Goal: Task Accomplishment & Management: Use online tool/utility

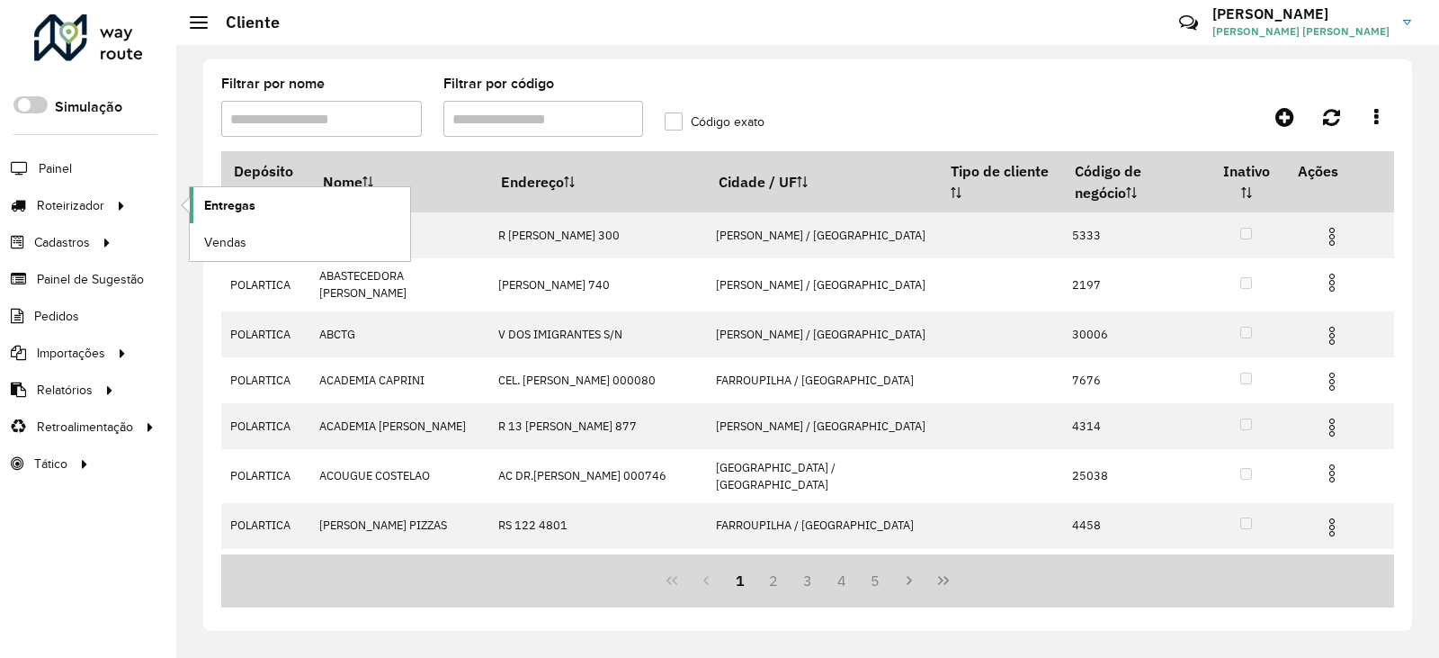
click at [243, 206] on span "Entregas" at bounding box center [229, 205] width 51 height 19
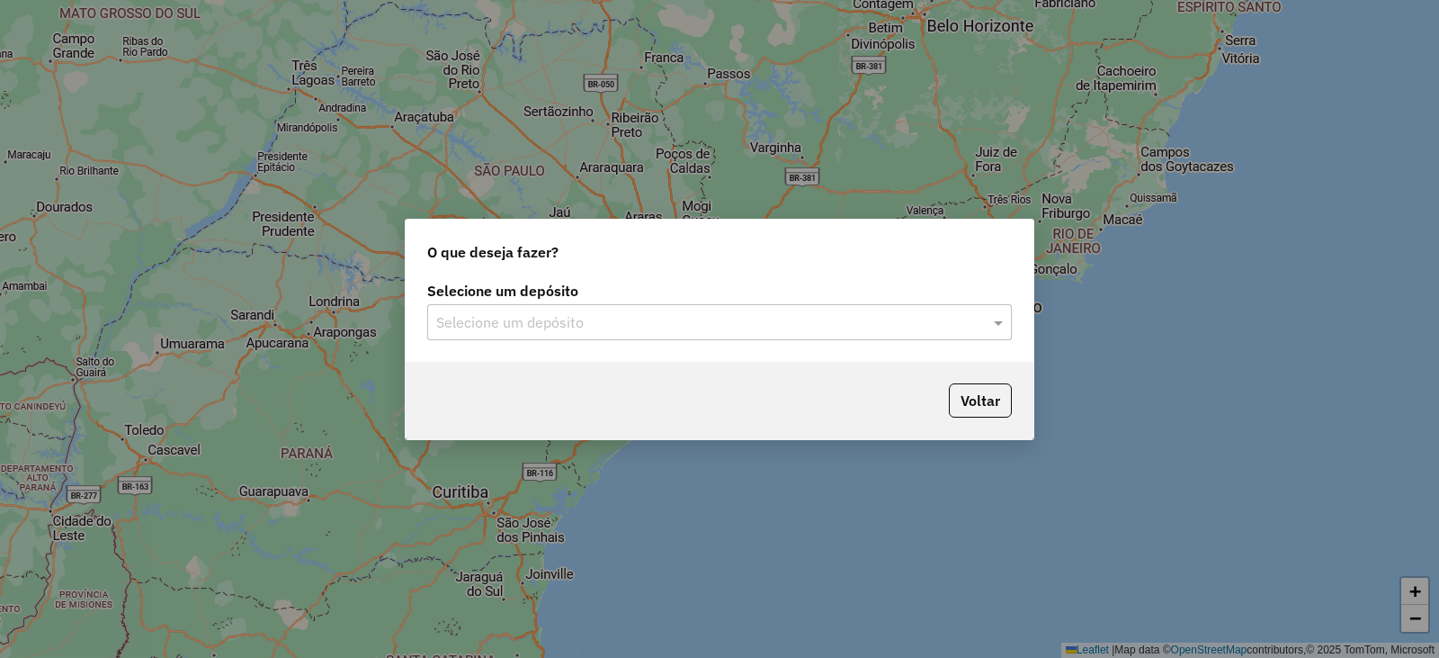
click at [796, 327] on input "text" at bounding box center [701, 323] width 531 height 22
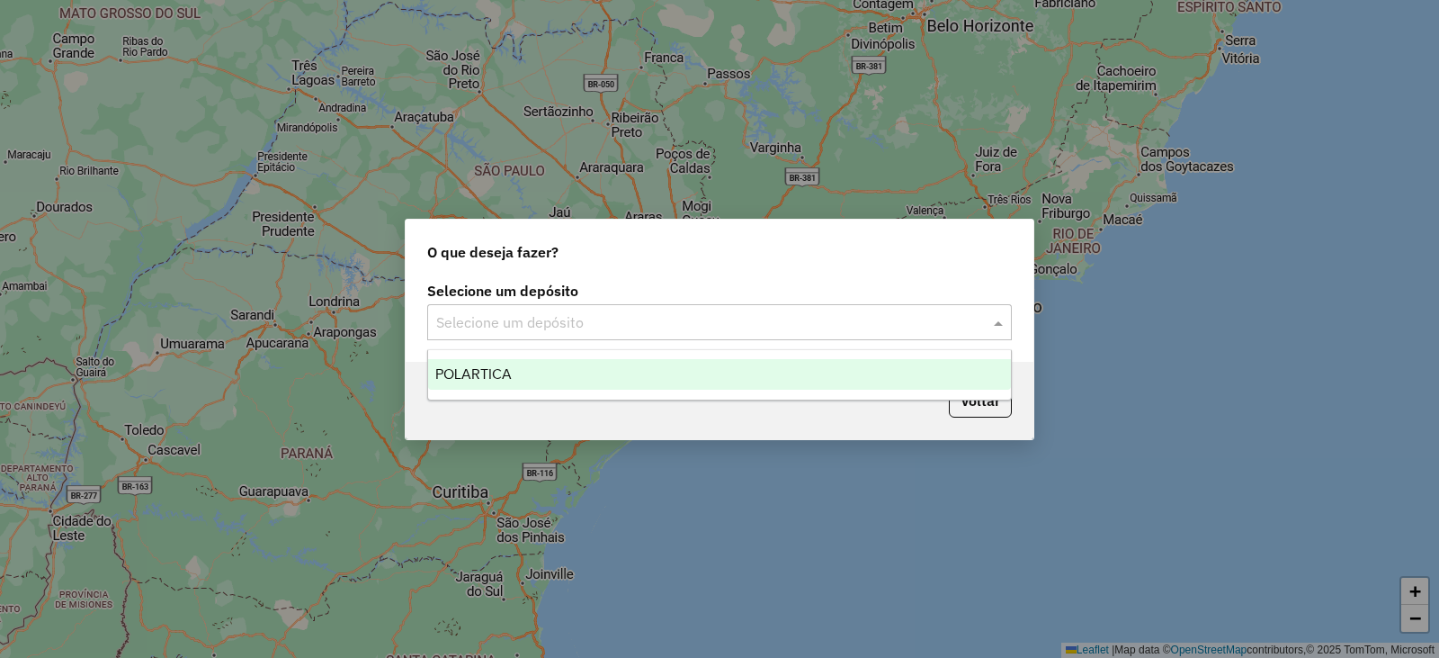
click at [766, 367] on div "POLARTICA" at bounding box center [719, 374] width 583 height 31
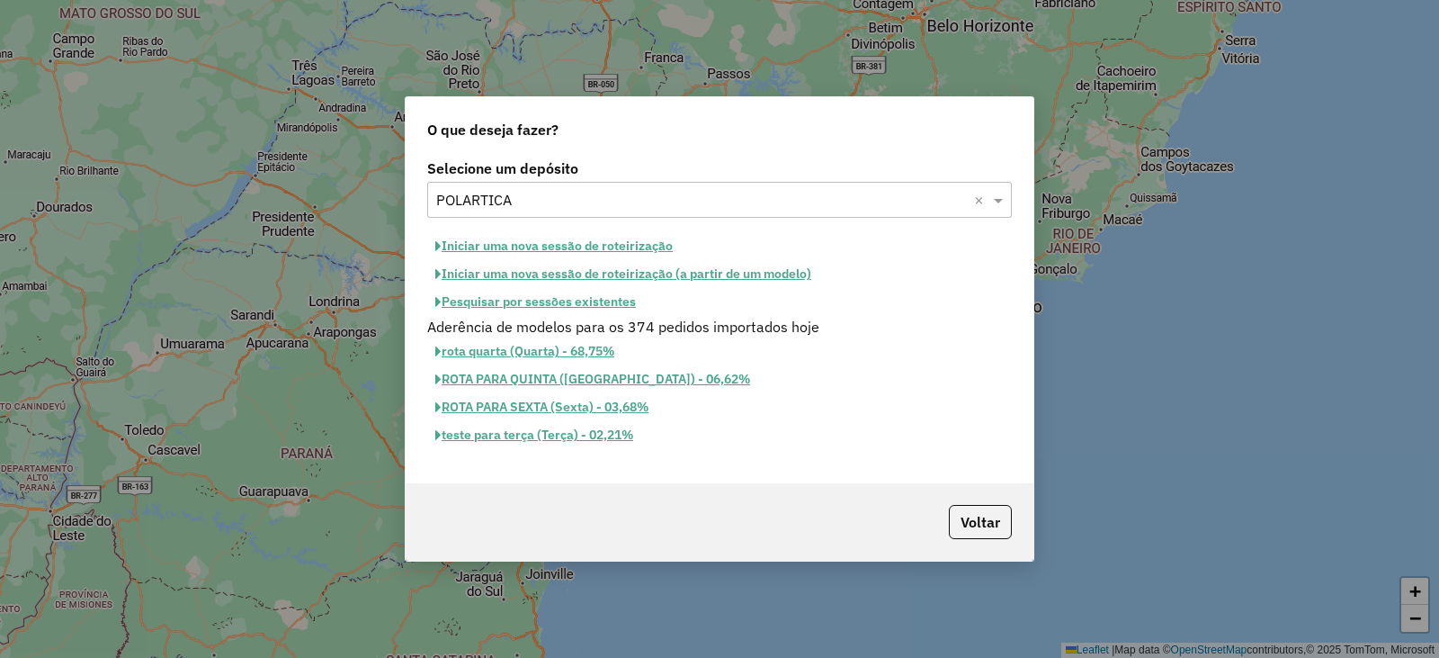
click at [623, 300] on button "Pesquisar por sessões existentes" at bounding box center [535, 302] width 217 height 28
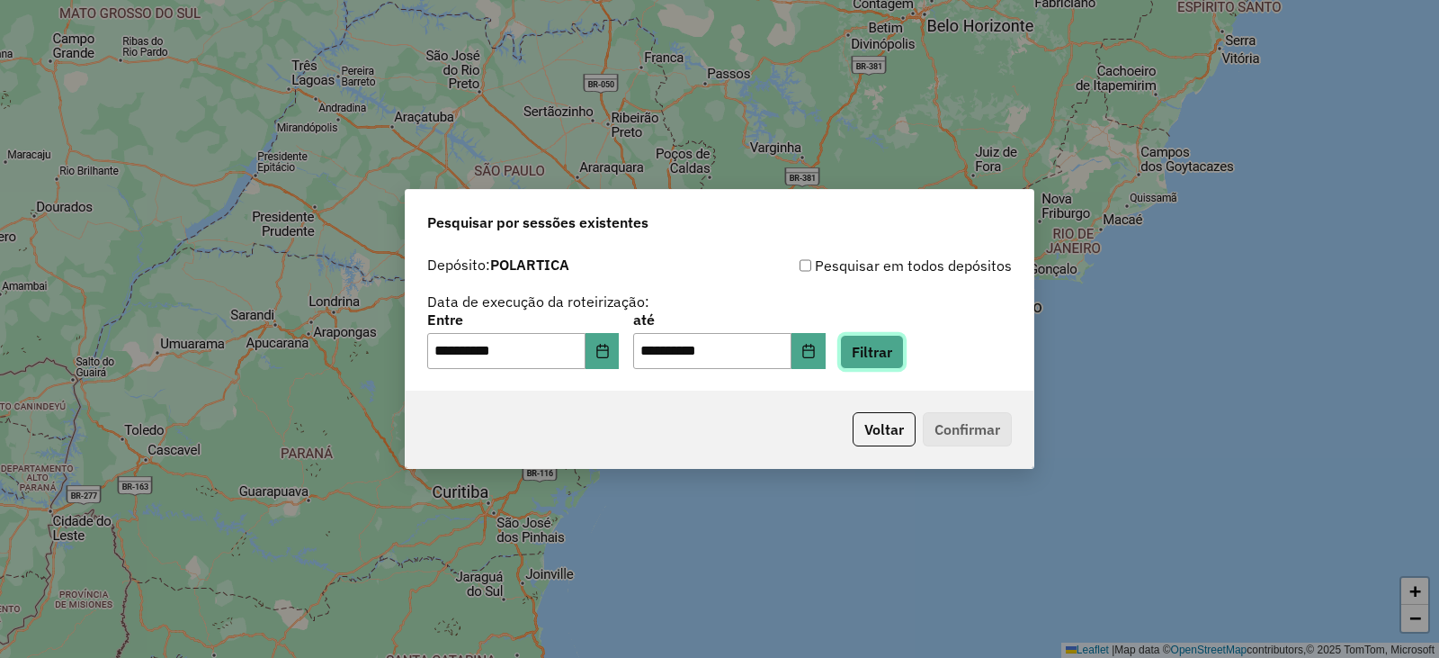
click at [892, 351] on button "Filtrar" at bounding box center [872, 352] width 64 height 34
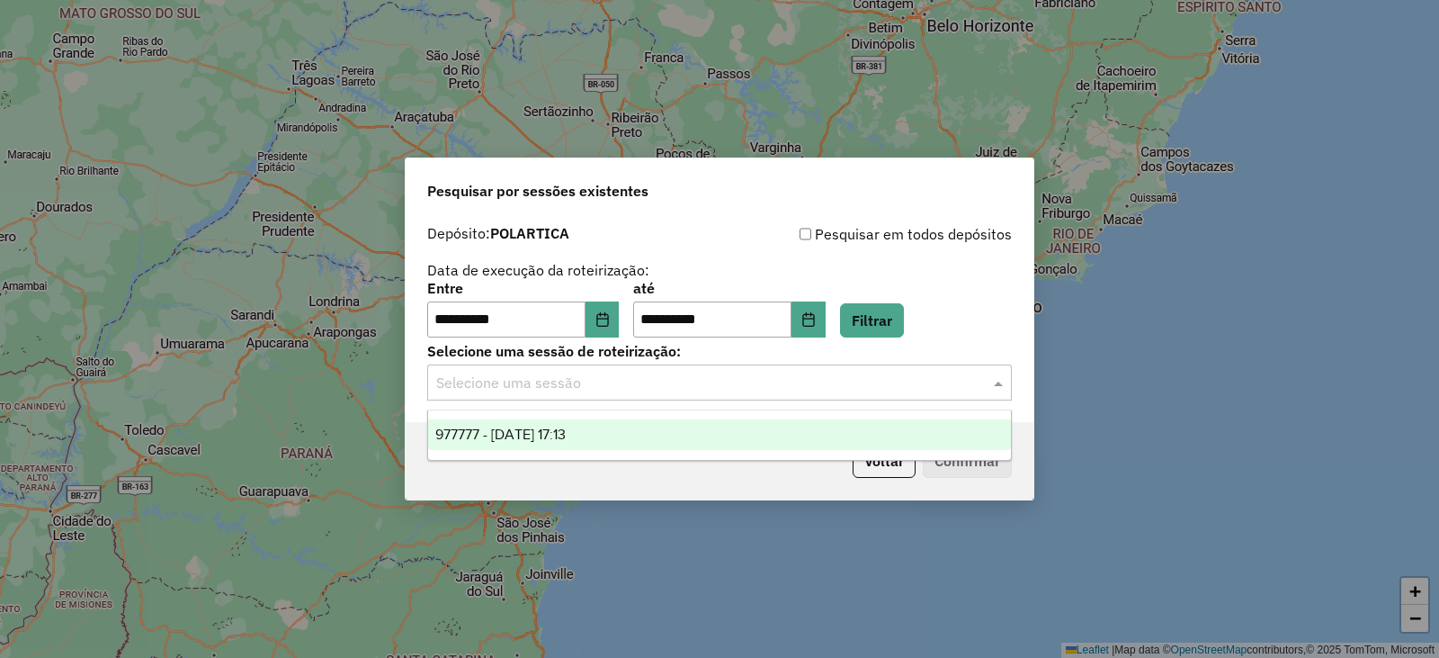
click at [909, 374] on input "text" at bounding box center [701, 383] width 531 height 22
click at [691, 426] on div "977777 - 12/08/2025 17:13" at bounding box center [719, 434] width 583 height 31
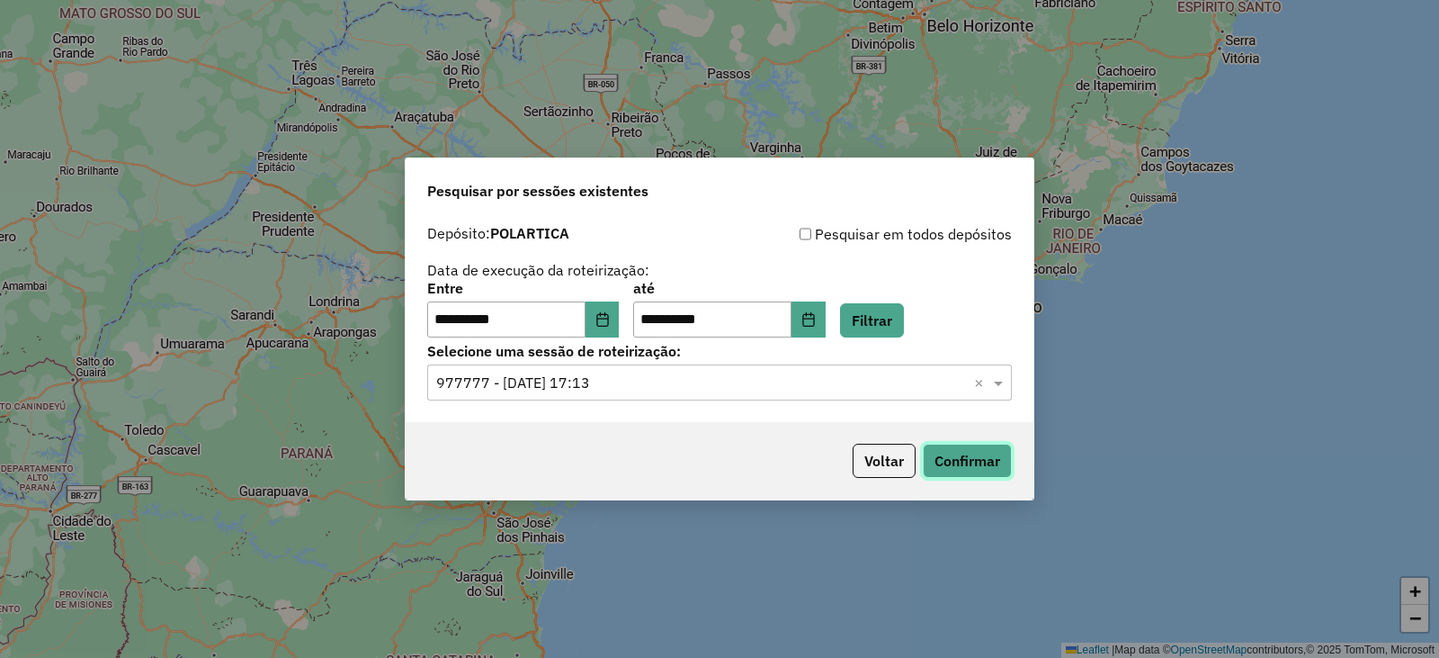
click at [971, 470] on button "Confirmar" at bounding box center [967, 461] width 89 height 34
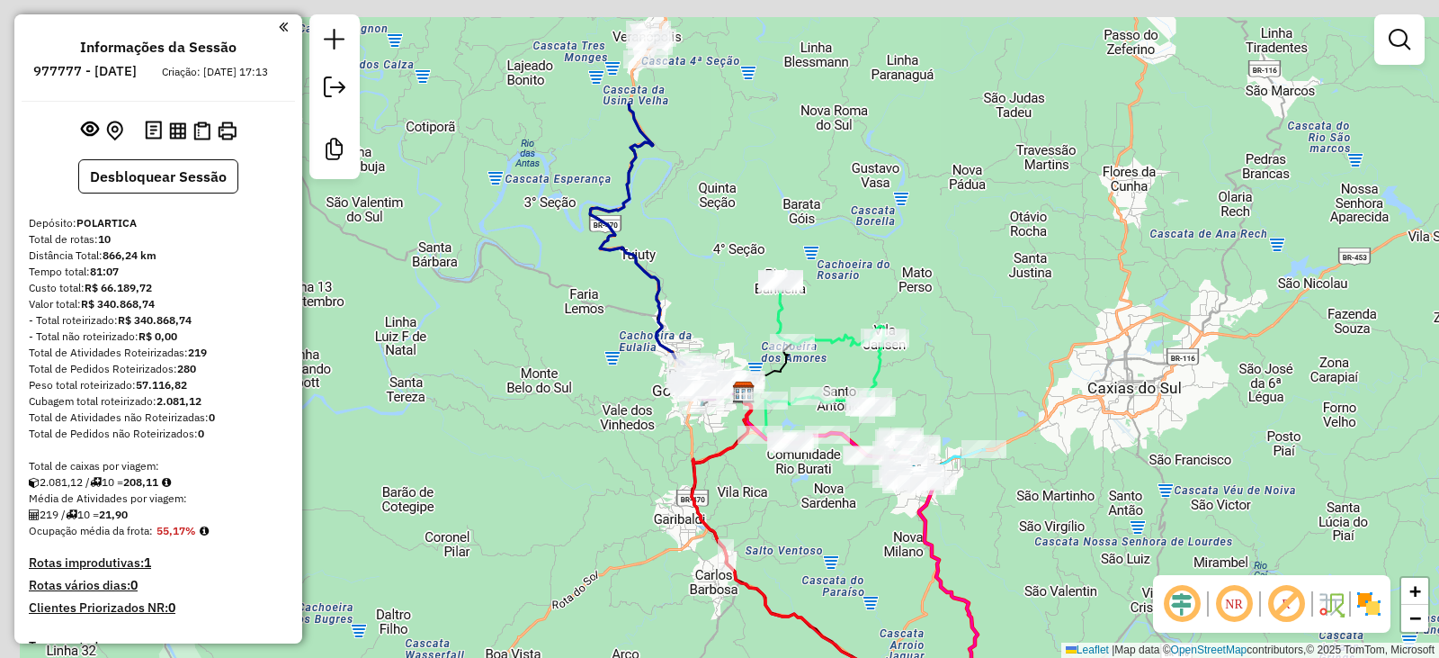
drag, startPoint x: 760, startPoint y: 404, endPoint x: 1026, endPoint y: 590, distance: 324.2
click at [1025, 592] on div "Janela de atendimento Grade de atendimento Capacidade Transportadoras Veículos …" at bounding box center [719, 329] width 1439 height 658
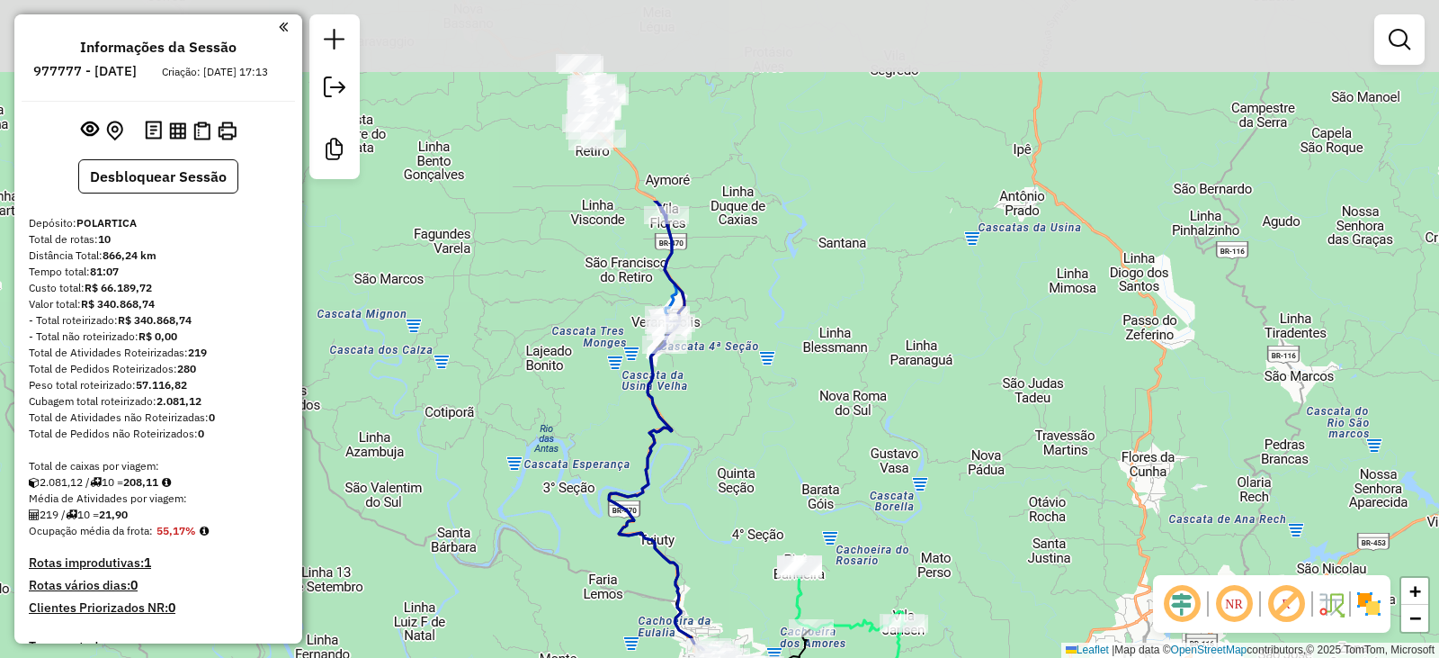
drag, startPoint x: 869, startPoint y: 263, endPoint x: 859, endPoint y: 529, distance: 266.5
click at [859, 529] on div "Janela de atendimento Grade de atendimento Capacidade Transportadoras Veículos …" at bounding box center [719, 329] width 1439 height 658
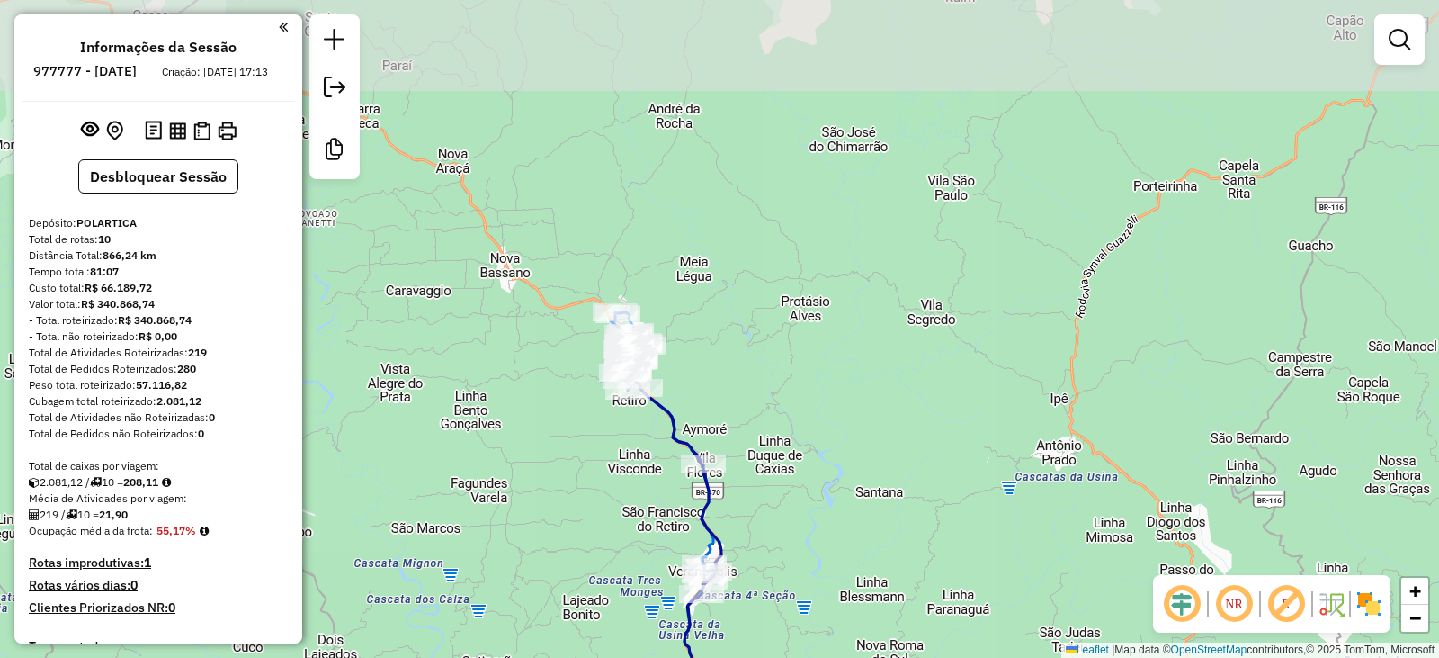
drag, startPoint x: 774, startPoint y: 393, endPoint x: 815, endPoint y: 553, distance: 165.4
click at [815, 553] on div "Janela de atendimento Grade de atendimento Capacidade Transportadoras Veículos …" at bounding box center [719, 329] width 1439 height 658
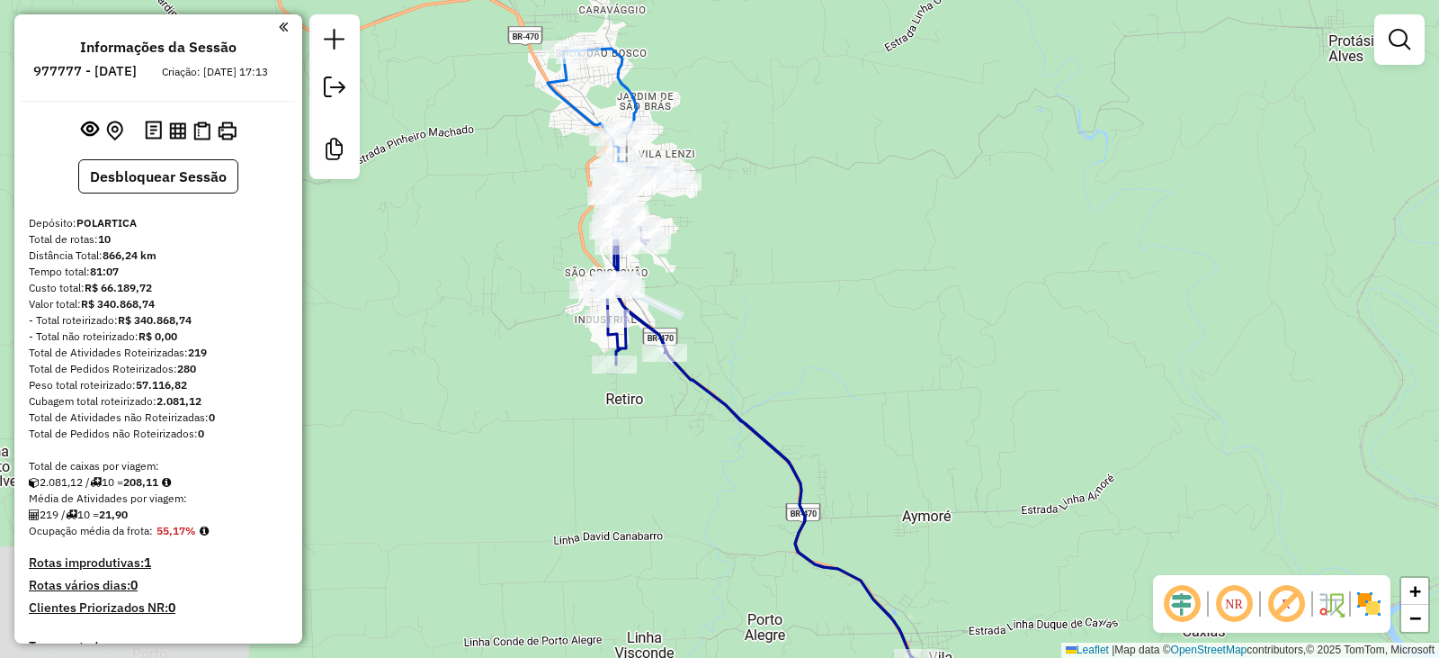
drag, startPoint x: 631, startPoint y: 342, endPoint x: 1029, endPoint y: 404, distance: 403.3
click at [1029, 404] on div "Janela de atendimento Grade de atendimento Capacidade Transportadoras Veículos …" at bounding box center [719, 329] width 1439 height 658
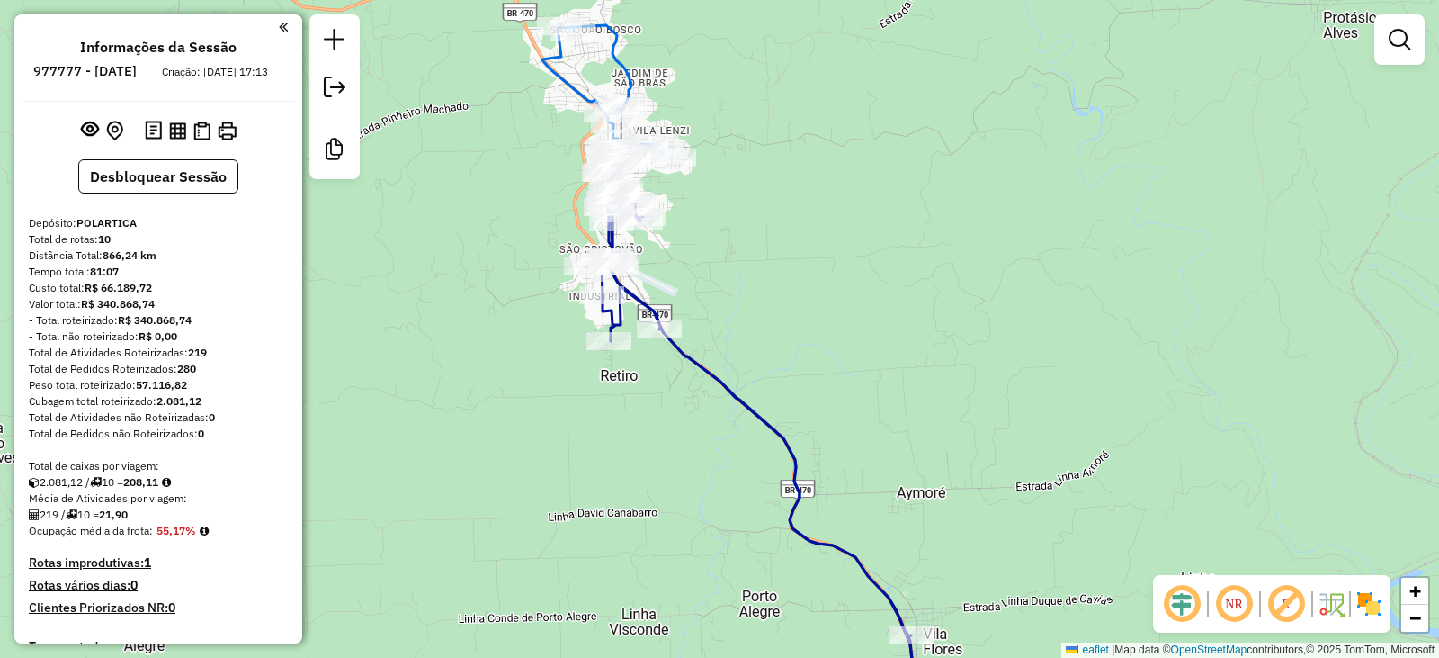
drag, startPoint x: 788, startPoint y: 554, endPoint x: 666, endPoint y: 291, distance: 289.8
click at [666, 292] on div "Janela de atendimento Grade de atendimento Capacidade Transportadoras Veículos …" at bounding box center [719, 329] width 1439 height 658
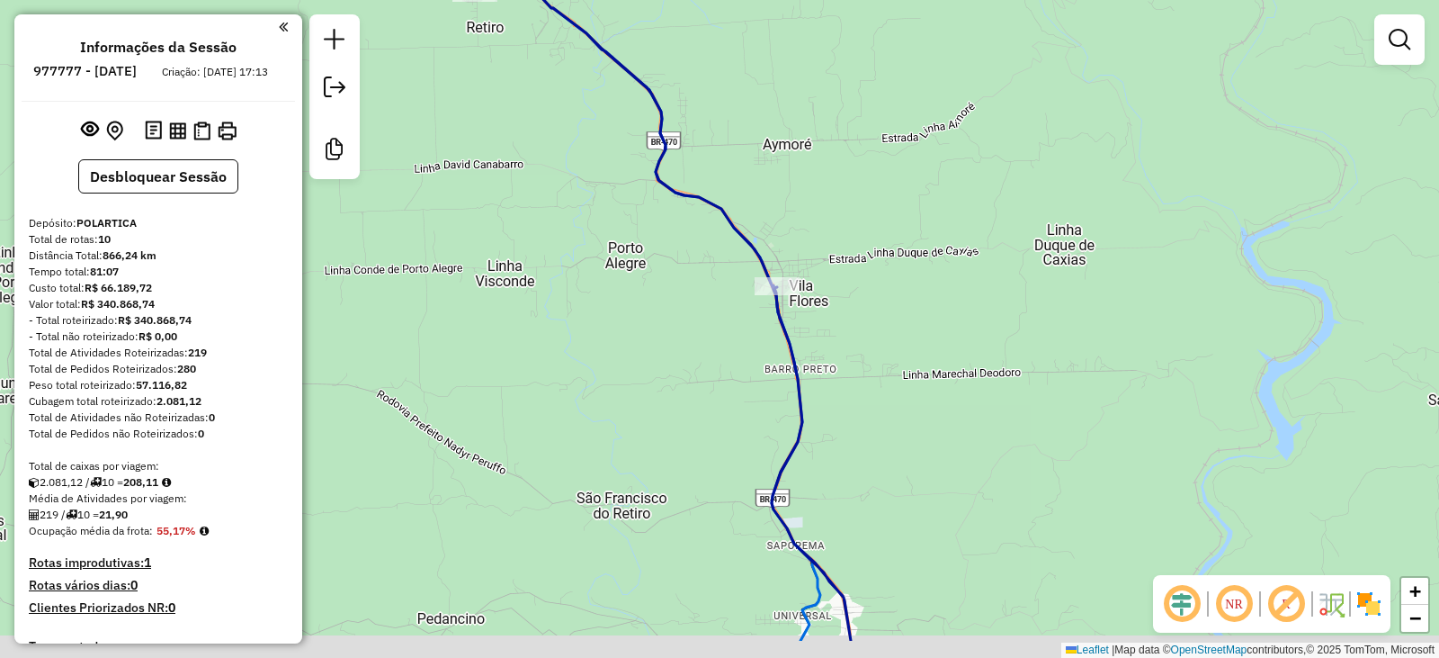
drag, startPoint x: 760, startPoint y: 471, endPoint x: 744, endPoint y: 389, distance: 84.3
click at [744, 389] on div "Janela de atendimento Grade de atendimento Capacidade Transportadoras Veículos …" at bounding box center [719, 329] width 1439 height 658
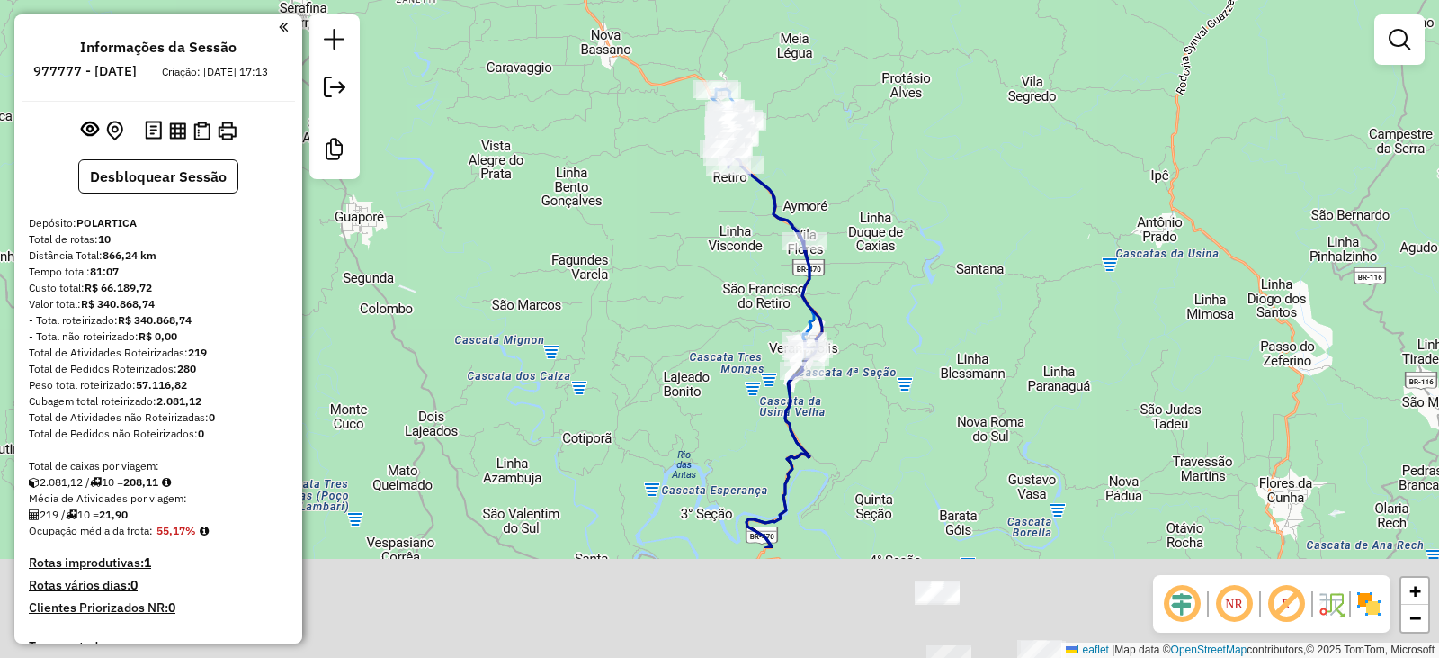
drag, startPoint x: 920, startPoint y: 541, endPoint x: 901, endPoint y: 345, distance: 197.1
click at [901, 343] on div "Janela de atendimento Grade de atendimento Capacidade Transportadoras Veículos …" at bounding box center [719, 329] width 1439 height 658
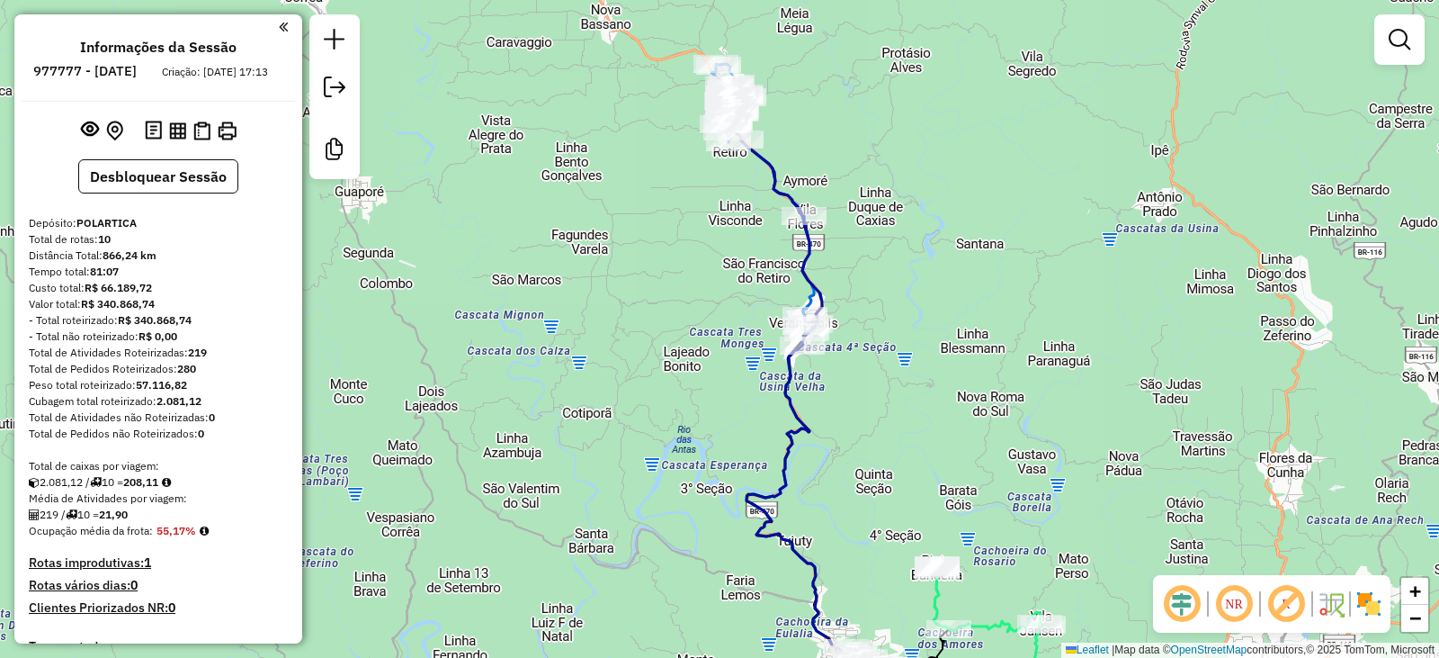
drag, startPoint x: 936, startPoint y: 496, endPoint x: 872, endPoint y: 336, distance: 172.4
click at [874, 345] on div "Janela de atendimento Grade de atendimento Capacidade Transportadoras Veículos …" at bounding box center [719, 329] width 1439 height 658
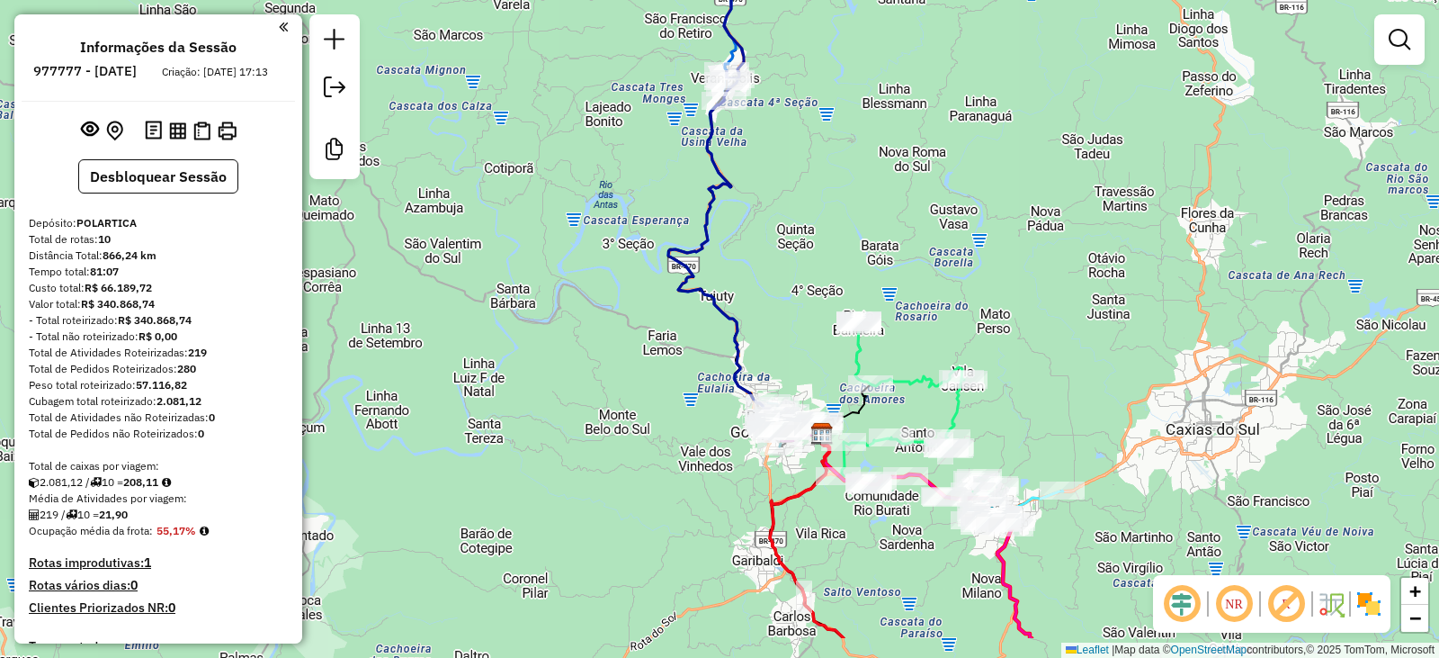
drag, startPoint x: 1058, startPoint y: 482, endPoint x: 1030, endPoint y: 327, distance: 157.2
click at [1030, 327] on div "Janela de atendimento Grade de atendimento Capacidade Transportadoras Veículos …" at bounding box center [719, 329] width 1439 height 658
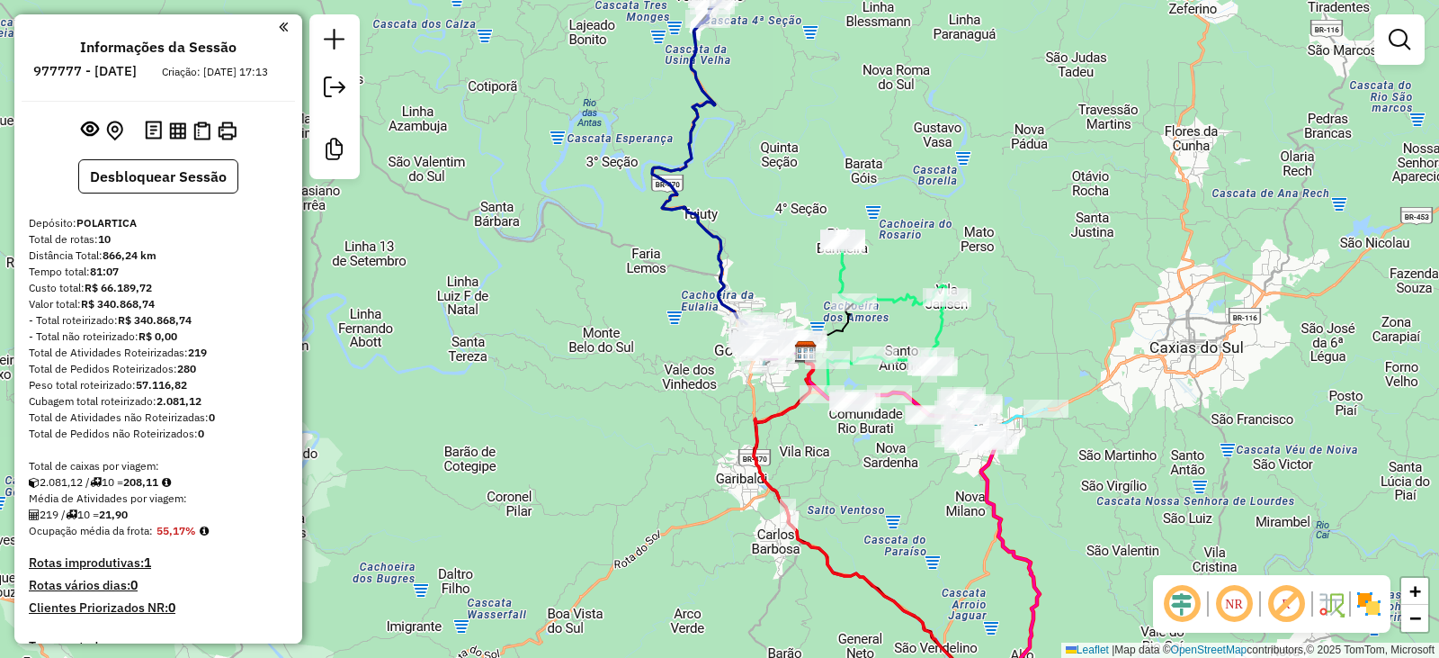
drag, startPoint x: 1075, startPoint y: 524, endPoint x: 1029, endPoint y: 356, distance: 174.4
click at [1029, 356] on div "Janela de atendimento Grade de atendimento Capacidade Transportadoras Veículos …" at bounding box center [719, 329] width 1439 height 658
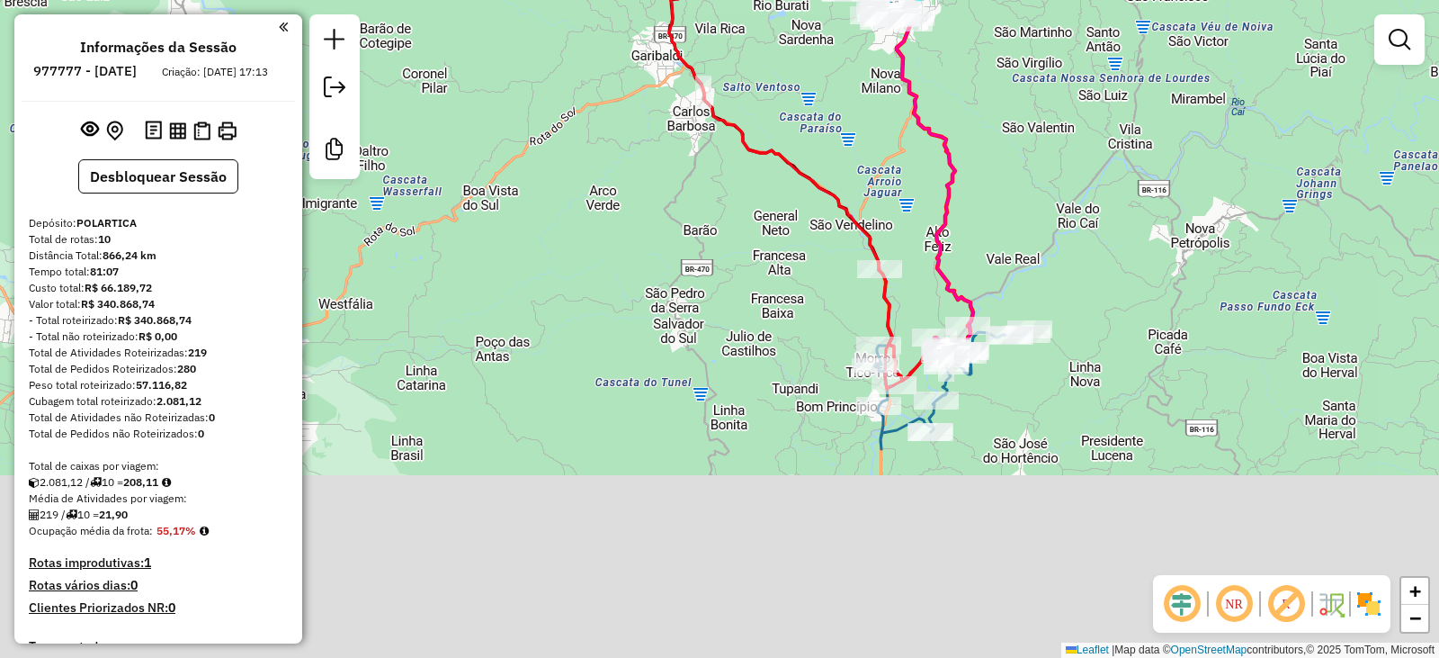
drag, startPoint x: 1025, startPoint y: 480, endPoint x: 979, endPoint y: 191, distance: 293.3
click at [979, 191] on div "Janela de atendimento Grade de atendimento Capacidade Transportadoras Veículos …" at bounding box center [719, 329] width 1439 height 658
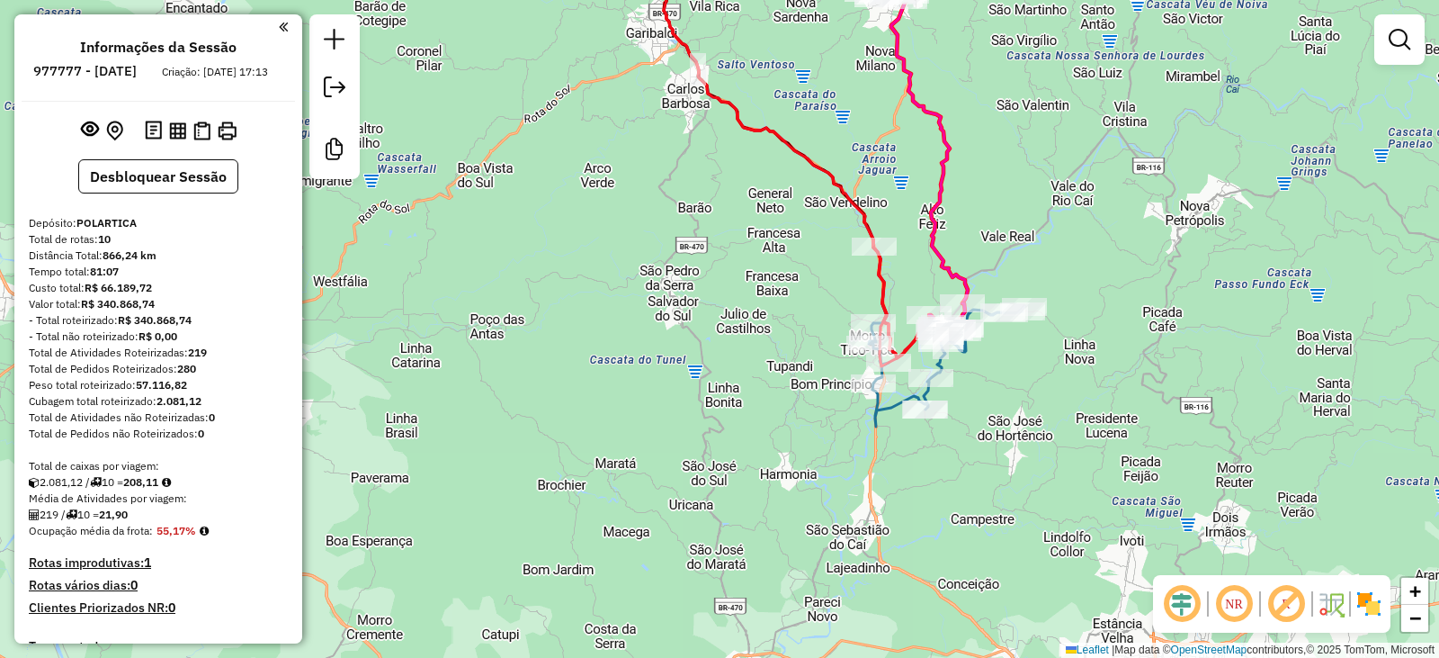
drag, startPoint x: 1008, startPoint y: 500, endPoint x: 938, endPoint y: 284, distance: 226.7
click at [939, 285] on div "Janela de atendimento Grade de atendimento Capacidade Transportadoras Veículos …" at bounding box center [719, 329] width 1439 height 658
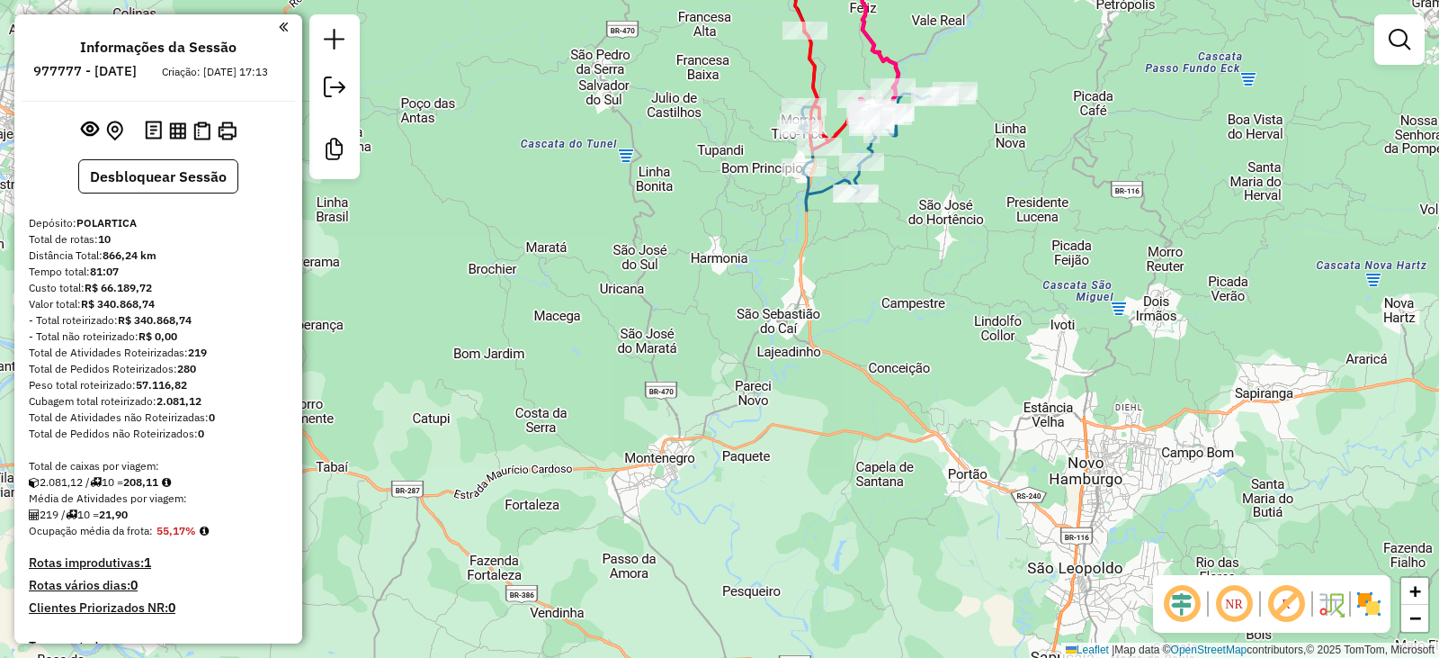
click at [800, 399] on div "Janela de atendimento Grade de atendimento Capacidade Transportadoras Veículos …" at bounding box center [719, 329] width 1439 height 658
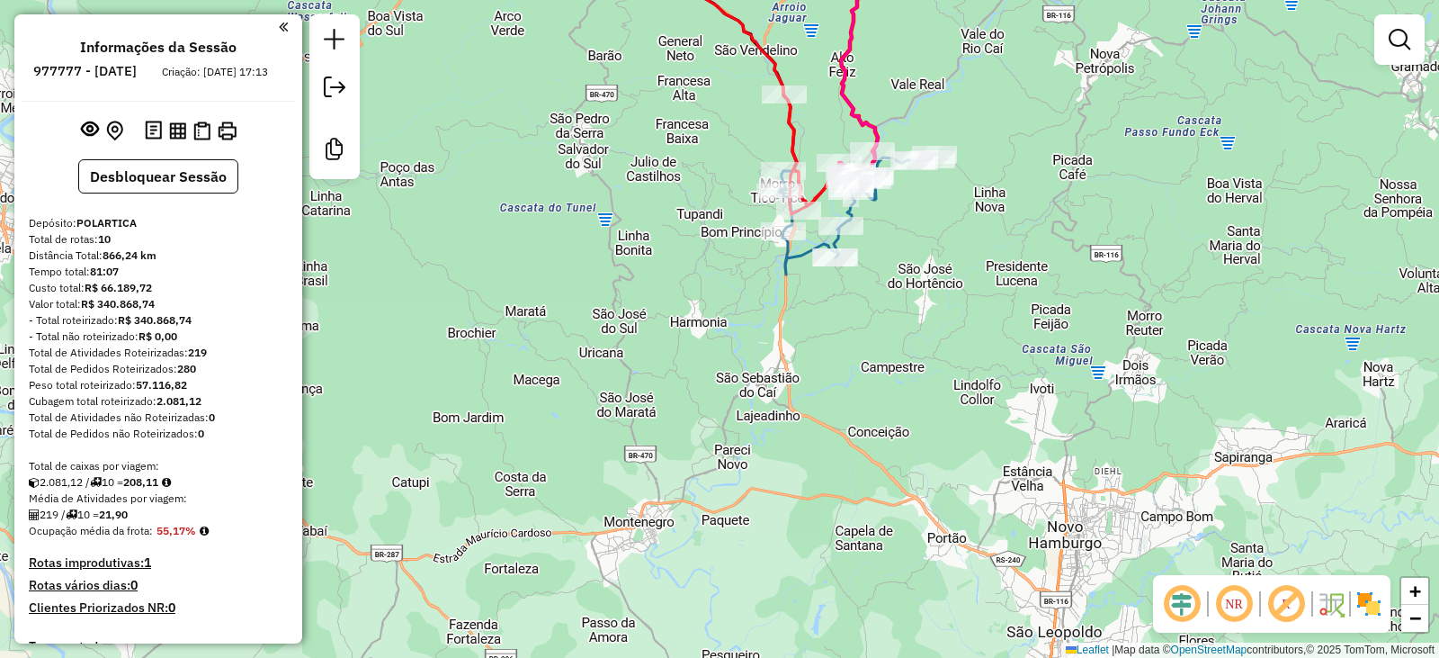
drag, startPoint x: 706, startPoint y: 316, endPoint x: 677, endPoint y: 497, distance: 183.1
click at [677, 497] on div "Janela de atendimento Grade de atendimento Capacidade Transportadoras Veículos …" at bounding box center [719, 329] width 1439 height 658
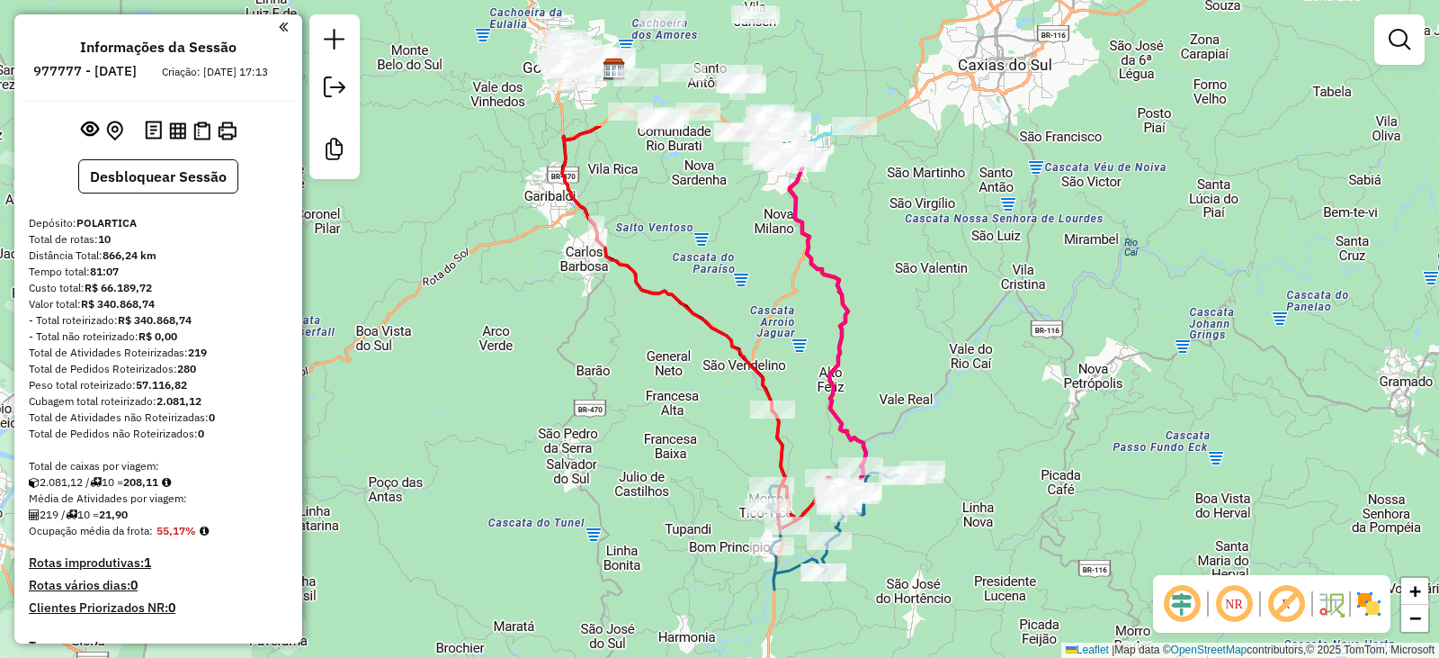
drag, startPoint x: 658, startPoint y: 277, endPoint x: 658, endPoint y: 469, distance: 191.6
click at [658, 469] on div "Janela de atendimento Grade de atendimento Capacidade Transportadoras Veículos …" at bounding box center [719, 329] width 1439 height 658
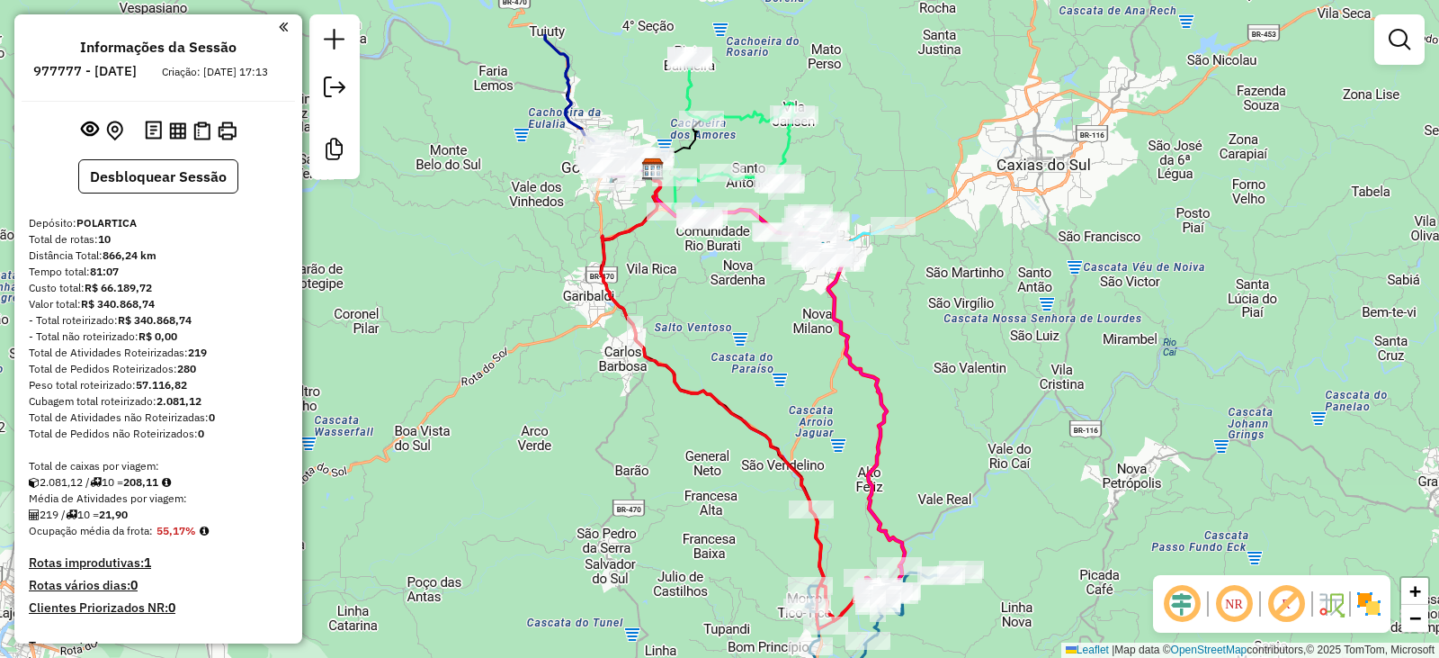
drag, startPoint x: 600, startPoint y: 284, endPoint x: 656, endPoint y: 432, distance: 157.7
click at [656, 432] on div "Janela de atendimento Grade de atendimento Capacidade Transportadoras Veículos …" at bounding box center [719, 329] width 1439 height 658
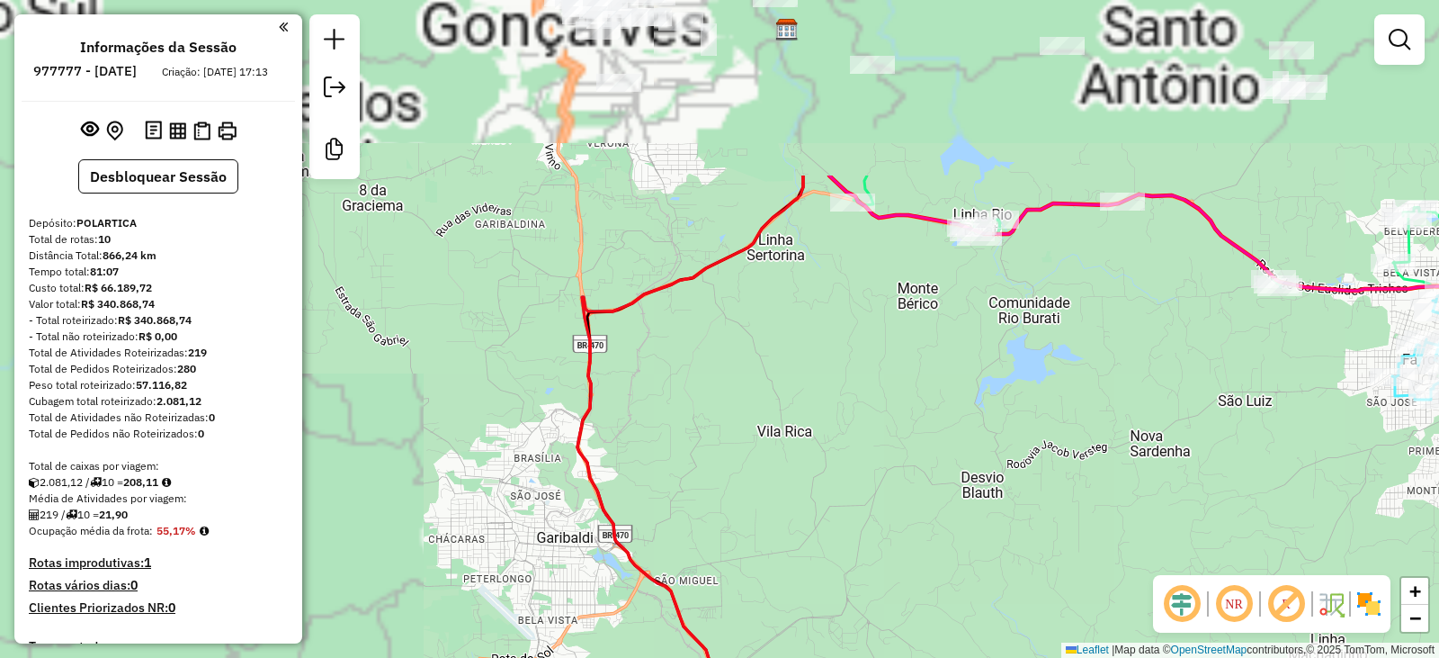
drag, startPoint x: 662, startPoint y: 214, endPoint x: 687, endPoint y: 461, distance: 247.8
click at [687, 460] on div "Janela de atendimento Grade de atendimento Capacidade Transportadoras Veículos …" at bounding box center [719, 329] width 1439 height 658
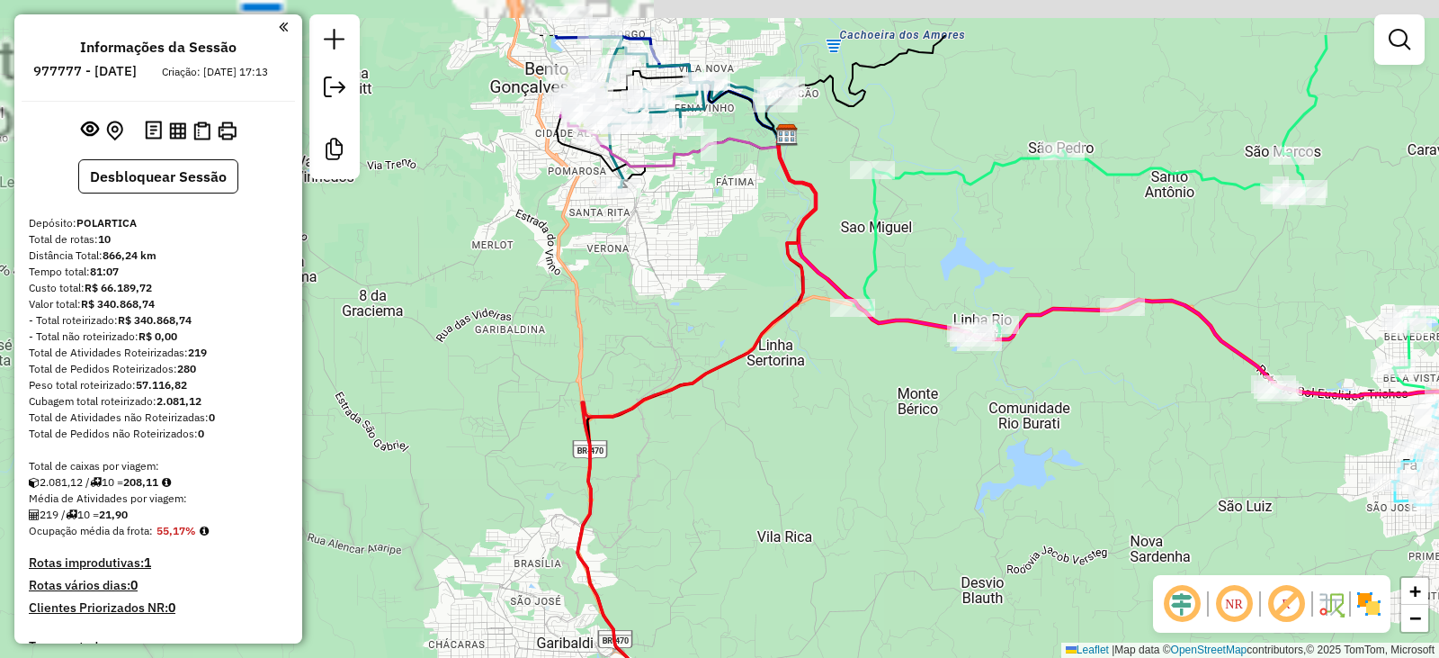
drag, startPoint x: 602, startPoint y: 202, endPoint x: 605, endPoint y: 431, distance: 229.4
click at [605, 431] on div "Janela de atendimento Grade de atendimento Capacidade Transportadoras Veículos …" at bounding box center [719, 329] width 1439 height 658
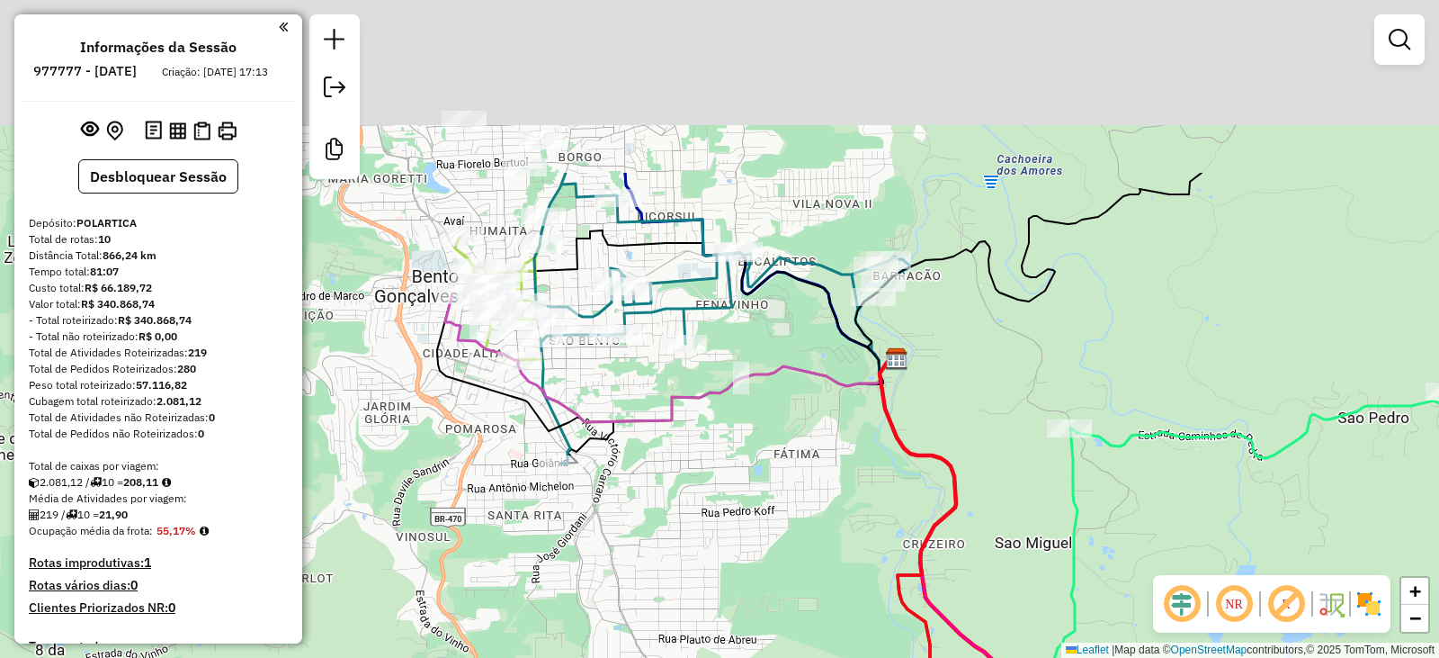
drag, startPoint x: 708, startPoint y: 283, endPoint x: 666, endPoint y: 560, distance: 280.3
click at [666, 560] on div "Janela de atendimento Grade de atendimento Capacidade Transportadoras Veículos …" at bounding box center [719, 329] width 1439 height 658
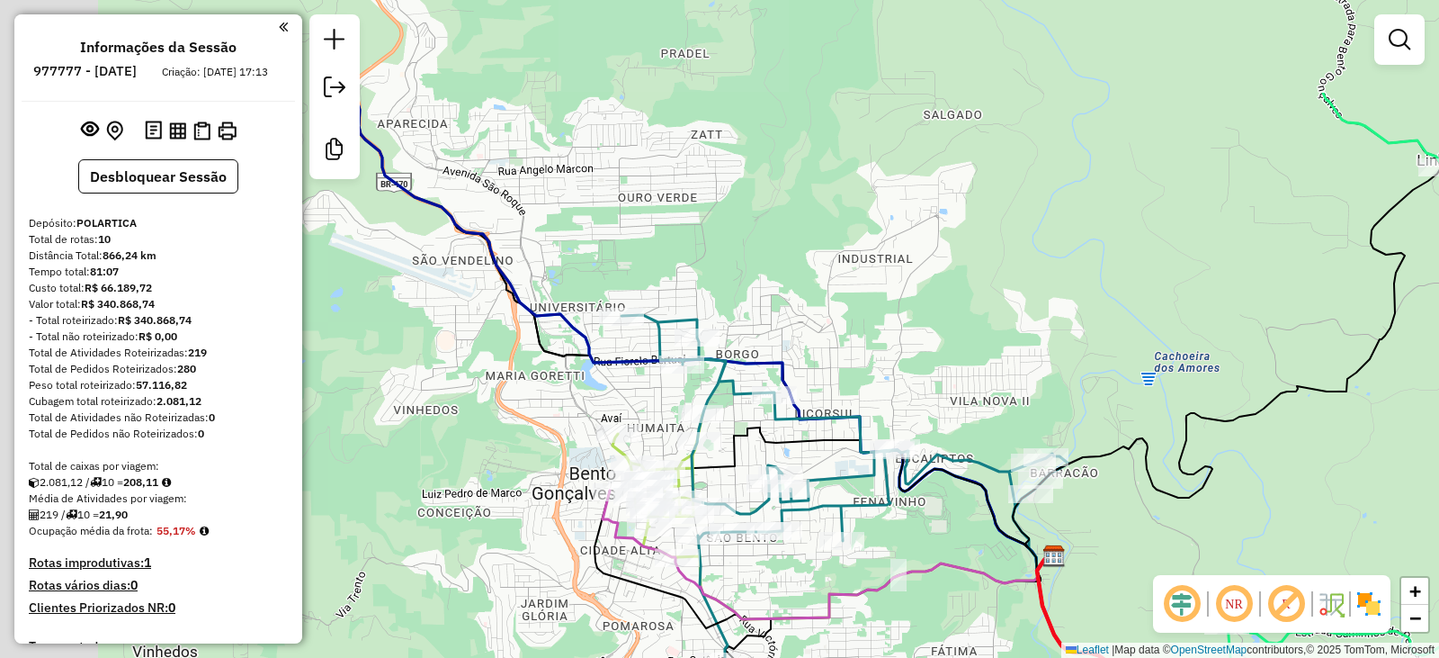
drag, startPoint x: 650, startPoint y: 435, endPoint x: 816, endPoint y: 593, distance: 229.1
click at [816, 593] on div "Janela de atendimento Grade de atendimento Capacidade Transportadoras Veículos …" at bounding box center [719, 329] width 1439 height 658
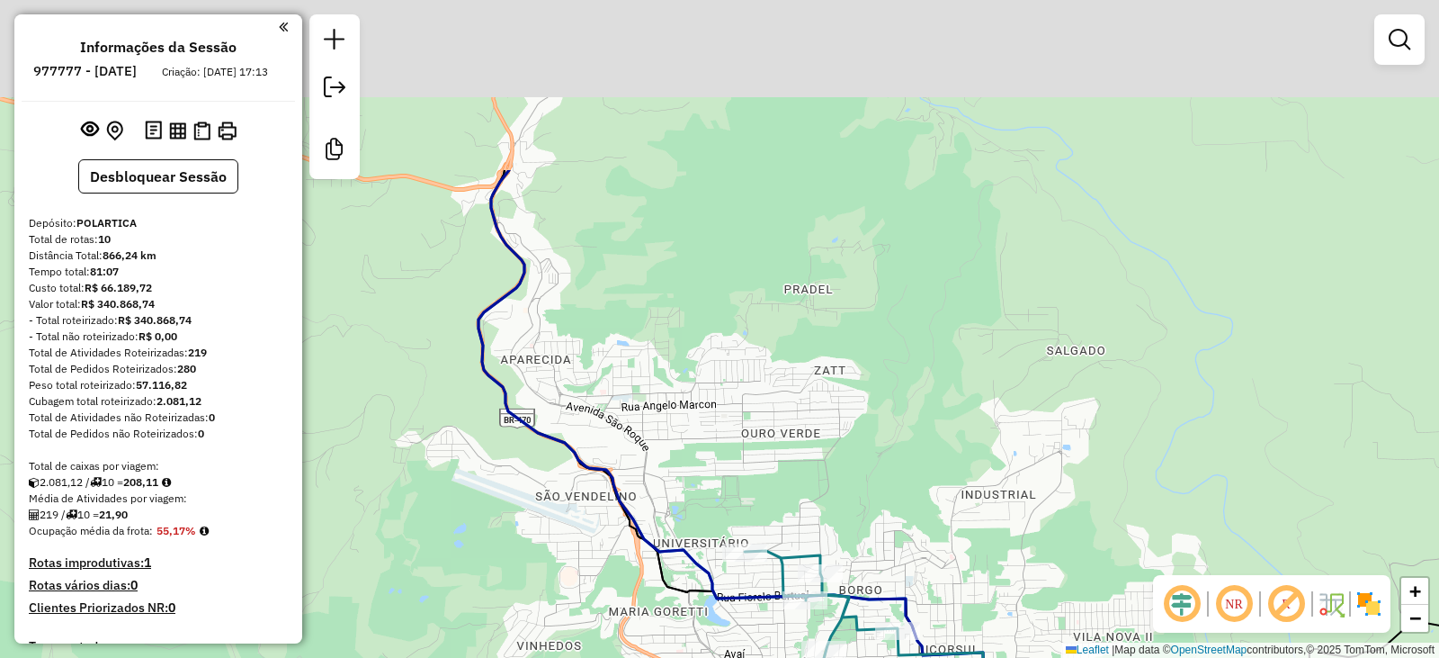
drag, startPoint x: 760, startPoint y: 404, endPoint x: 767, endPoint y: 417, distance: 15.3
click at [767, 417] on div "Janela de atendimento Grade de atendimento Capacidade Transportadoras Veículos …" at bounding box center [719, 329] width 1439 height 658
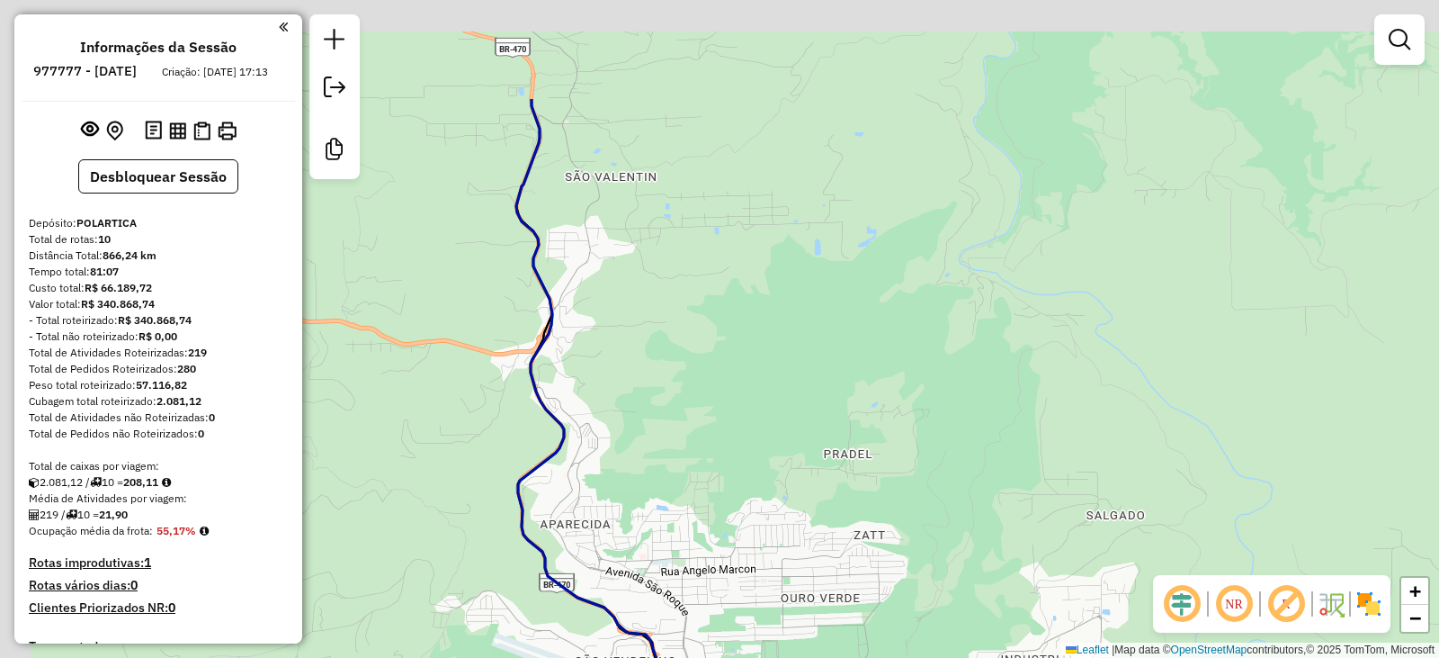
drag, startPoint x: 540, startPoint y: 140, endPoint x: 576, endPoint y: 280, distance: 144.0
click at [576, 280] on div "Janela de atendimento Grade de atendimento Capacidade Transportadoras Veículos …" at bounding box center [719, 329] width 1439 height 658
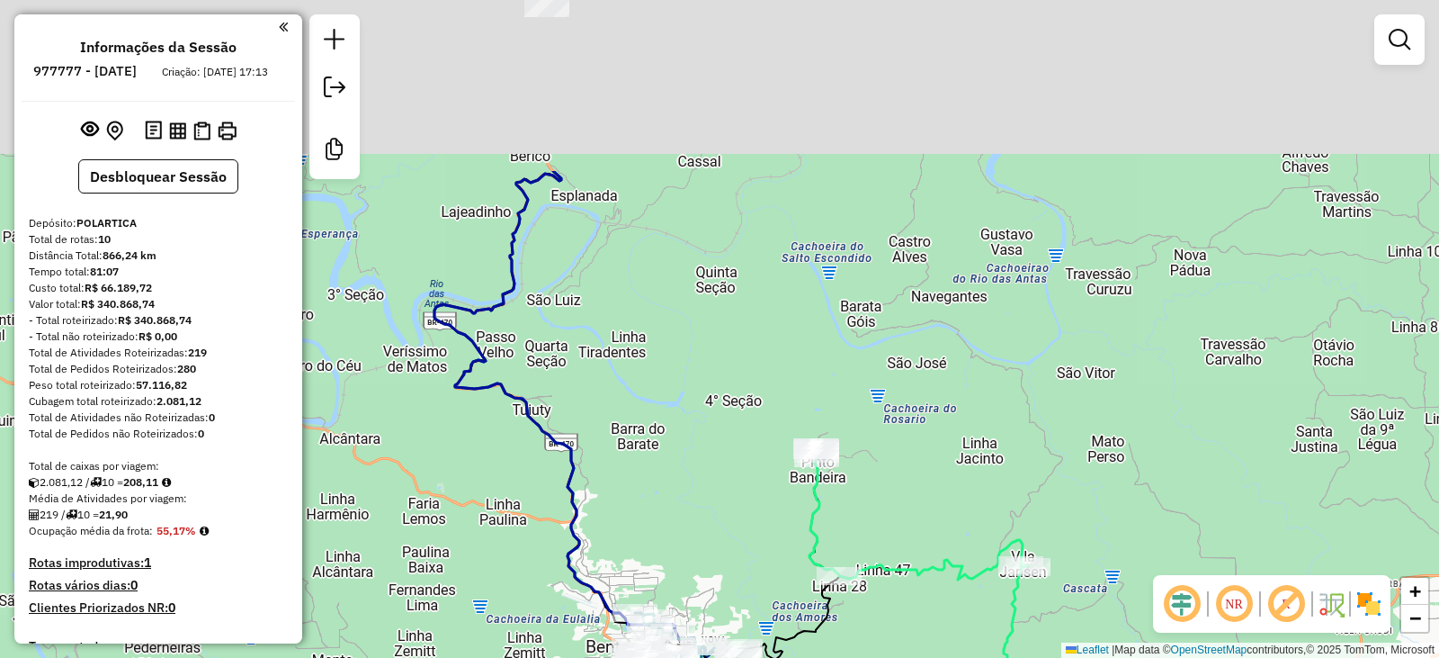
drag, startPoint x: 587, startPoint y: 181, endPoint x: 608, endPoint y: 355, distance: 175.9
click at [587, 419] on div "Janela de atendimento Grade de atendimento Capacidade Transportadoras Veículos …" at bounding box center [719, 329] width 1439 height 658
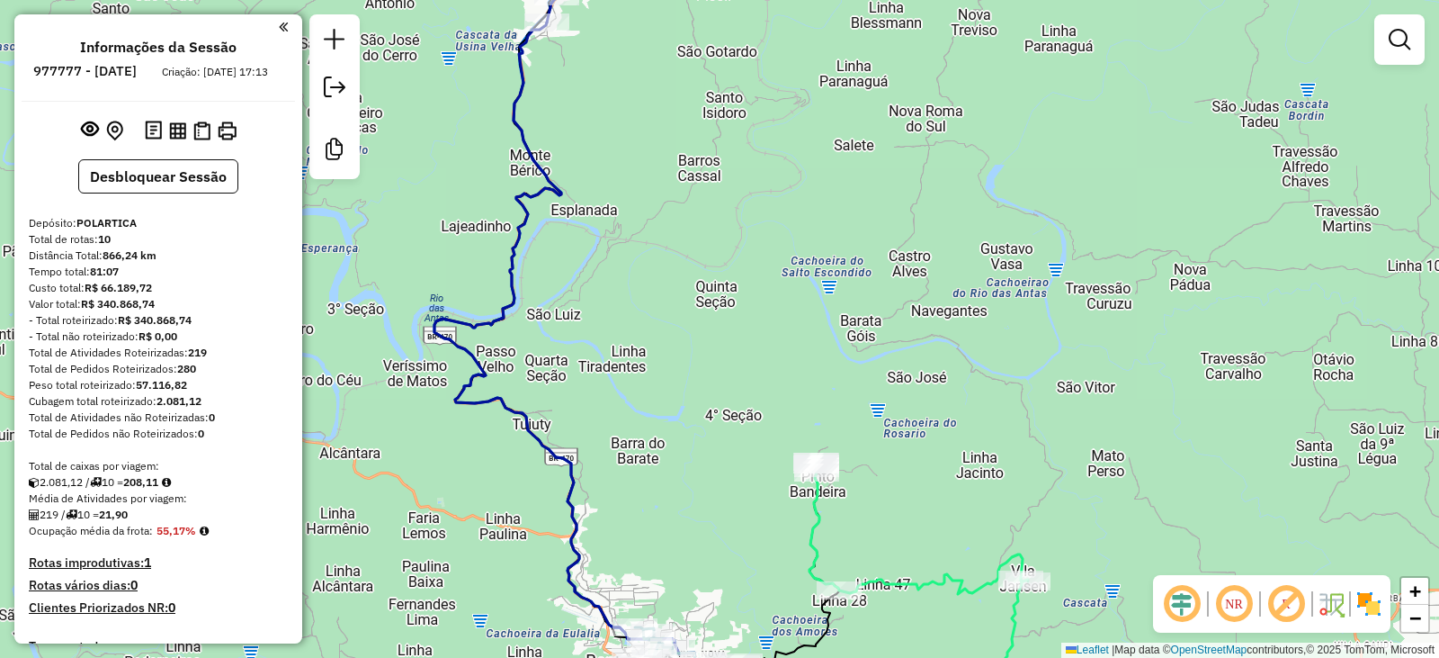
drag, startPoint x: 636, startPoint y: 180, endPoint x: 639, endPoint y: 461, distance: 281.6
click at [639, 464] on div "Janela de atendimento Grade de atendimento Capacidade Transportadoras Veículos …" at bounding box center [719, 329] width 1439 height 658
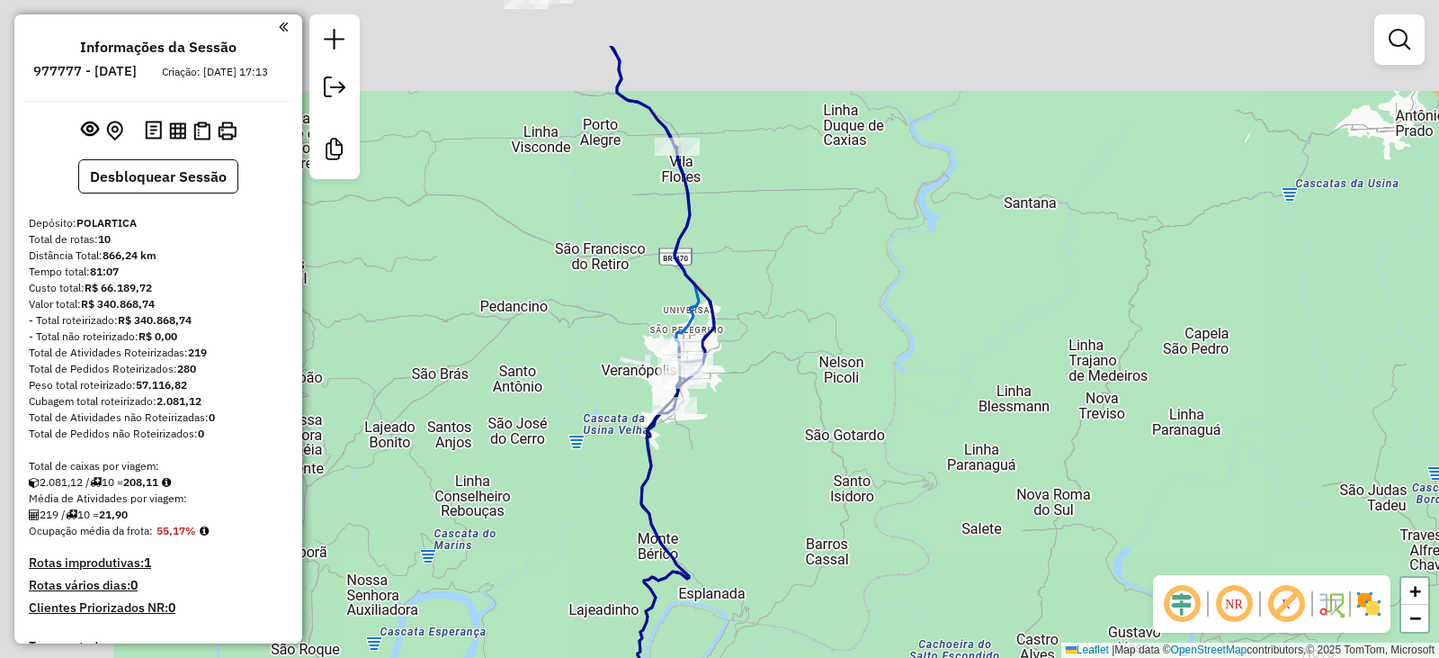
drag, startPoint x: 703, startPoint y: 394, endPoint x: 810, endPoint y: 497, distance: 148.2
click at [810, 497] on div "Janela de atendimento Grade de atendimento Capacidade Transportadoras Veículos …" at bounding box center [719, 329] width 1439 height 658
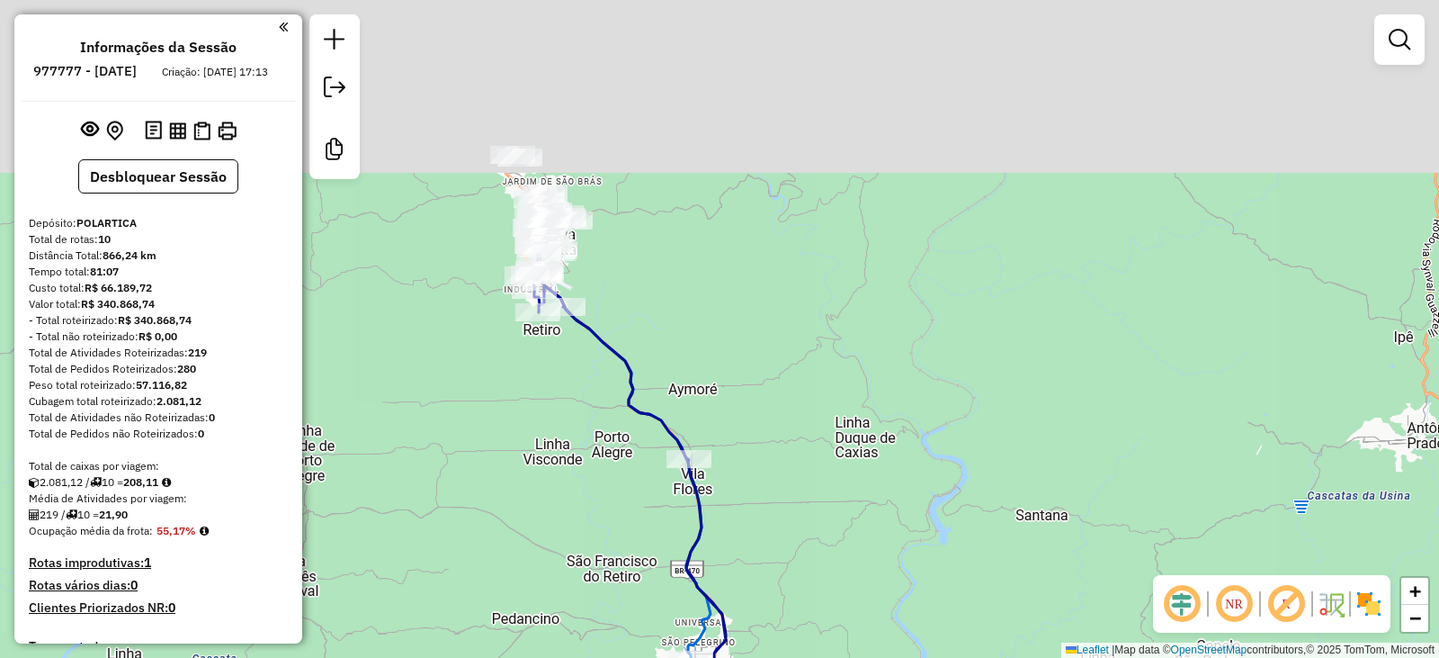
drag, startPoint x: 614, startPoint y: 140, endPoint x: 599, endPoint y: 417, distance: 276.6
click at [599, 417] on div "Janela de atendimento Grade de atendimento Capacidade Transportadoras Veículos …" at bounding box center [719, 329] width 1439 height 658
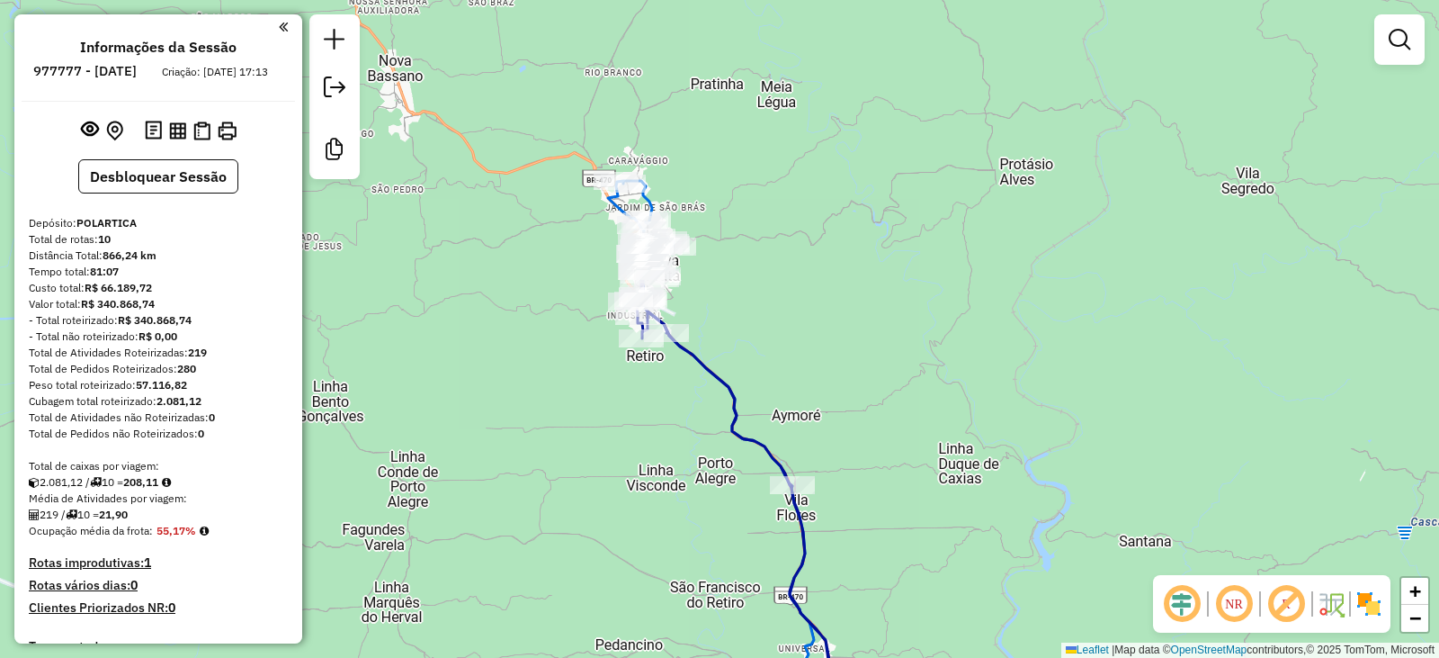
drag, startPoint x: 617, startPoint y: 229, endPoint x: 721, endPoint y: 255, distance: 106.7
click at [721, 255] on div "Janela de atendimento Grade de atendimento Capacidade Transportadoras Veículos …" at bounding box center [719, 329] width 1439 height 658
select select "**********"
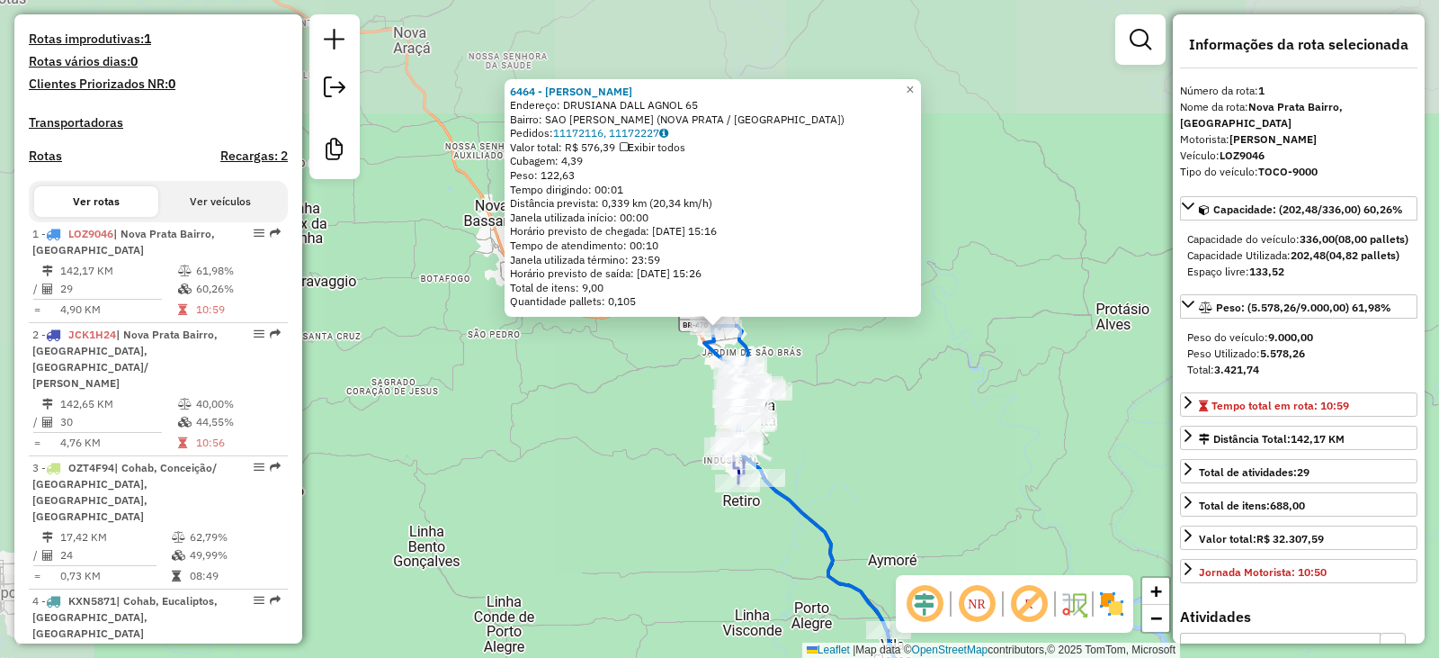
scroll to position [748, 0]
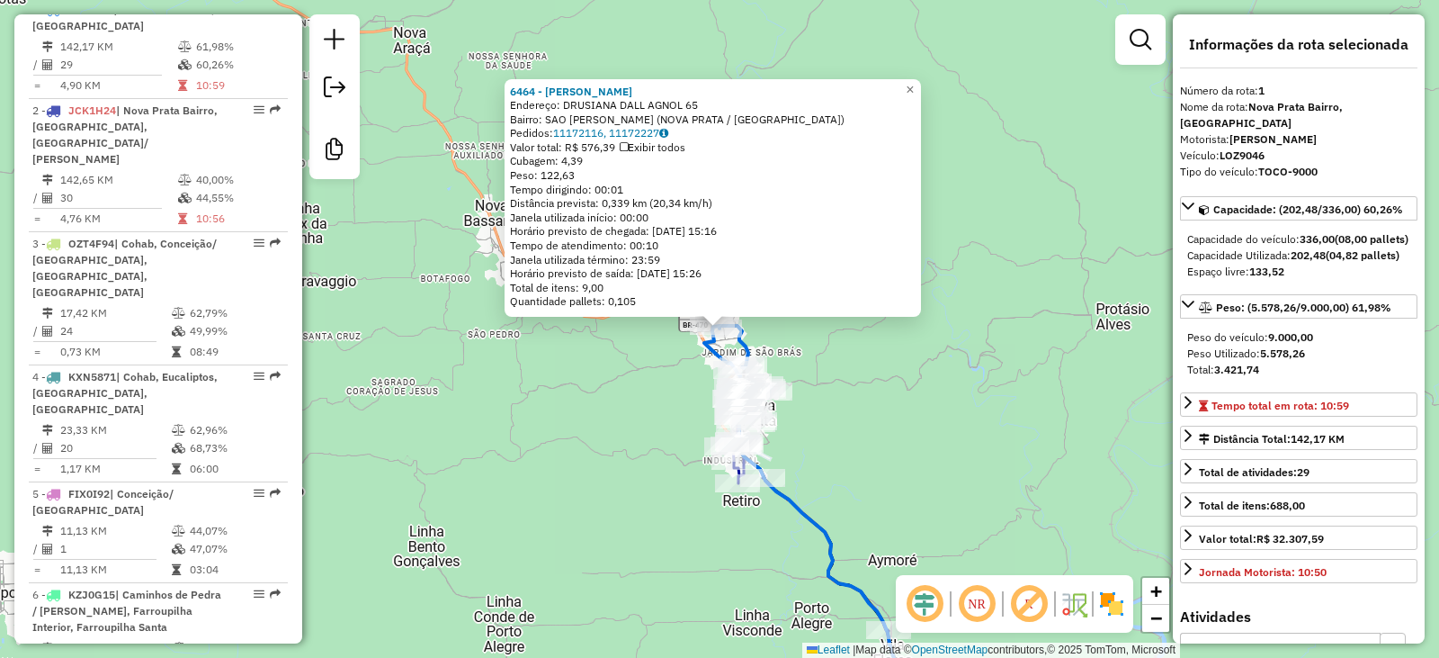
click at [551, 375] on div "6464 - QUINTAL MERCADINHO Endereço: DRUSIANA DALL AGNOL 65 Bairro: SAO [PERSON_…" at bounding box center [719, 329] width 1439 height 658
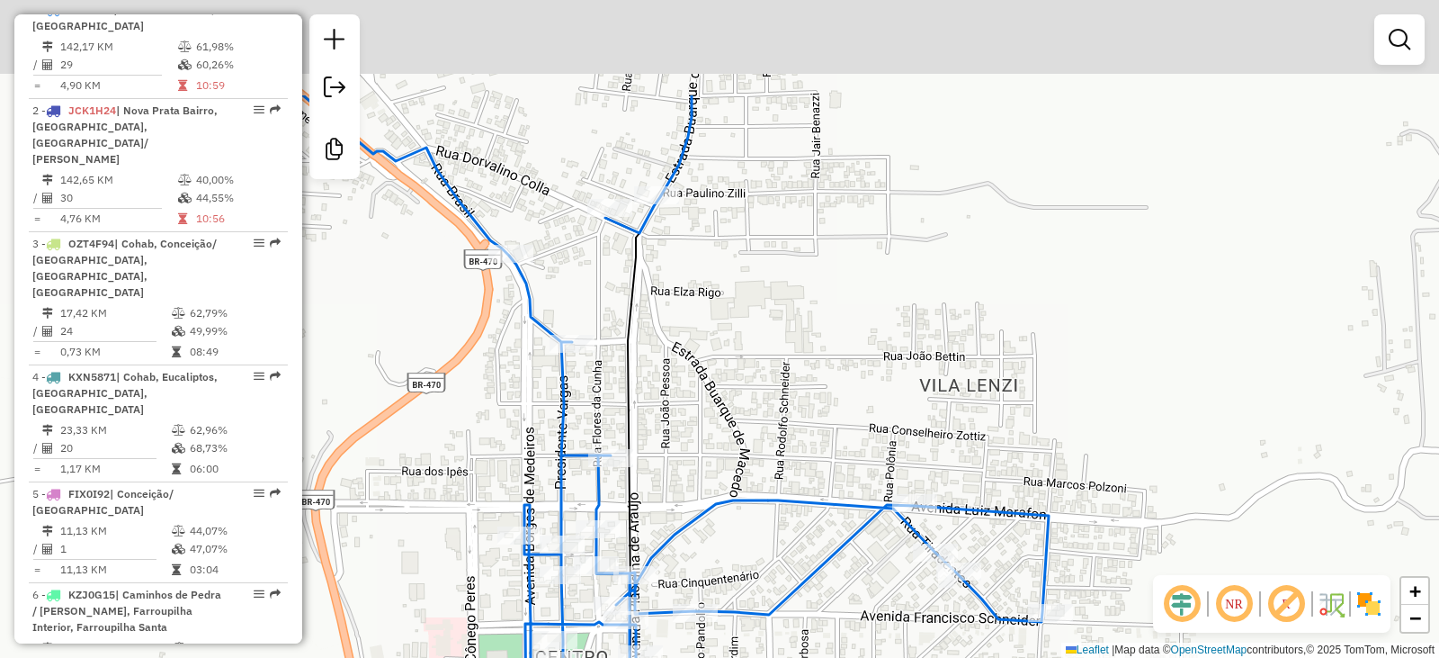
drag, startPoint x: 682, startPoint y: 371, endPoint x: 767, endPoint y: 542, distance: 191.9
click at [767, 542] on div "Janela de atendimento Grade de atendimento Capacidade Transportadoras Veículos …" at bounding box center [719, 329] width 1439 height 658
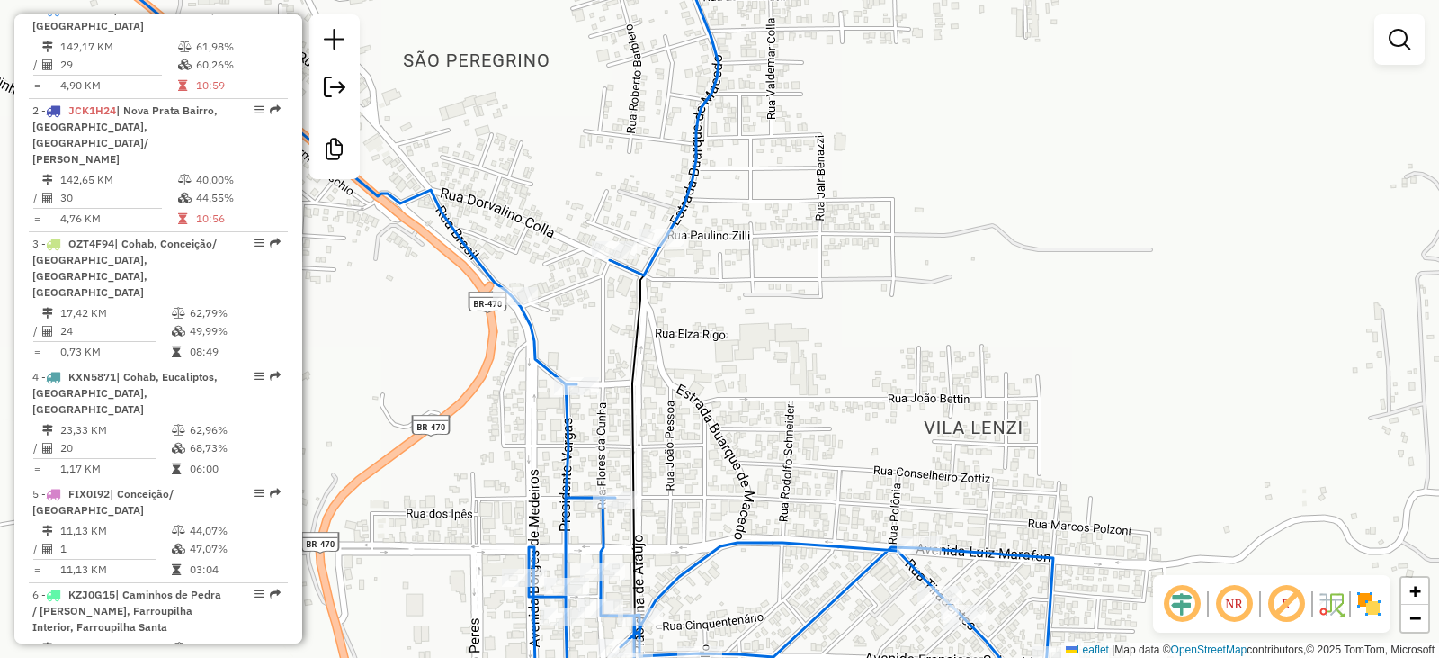
drag, startPoint x: 687, startPoint y: 321, endPoint x: 679, endPoint y: 700, distance: 378.8
click at [679, 657] on html "Aguarde... Pop-up bloqueado! Seu navegador bloqueou automáticamente a abertura …" at bounding box center [719, 329] width 1439 height 658
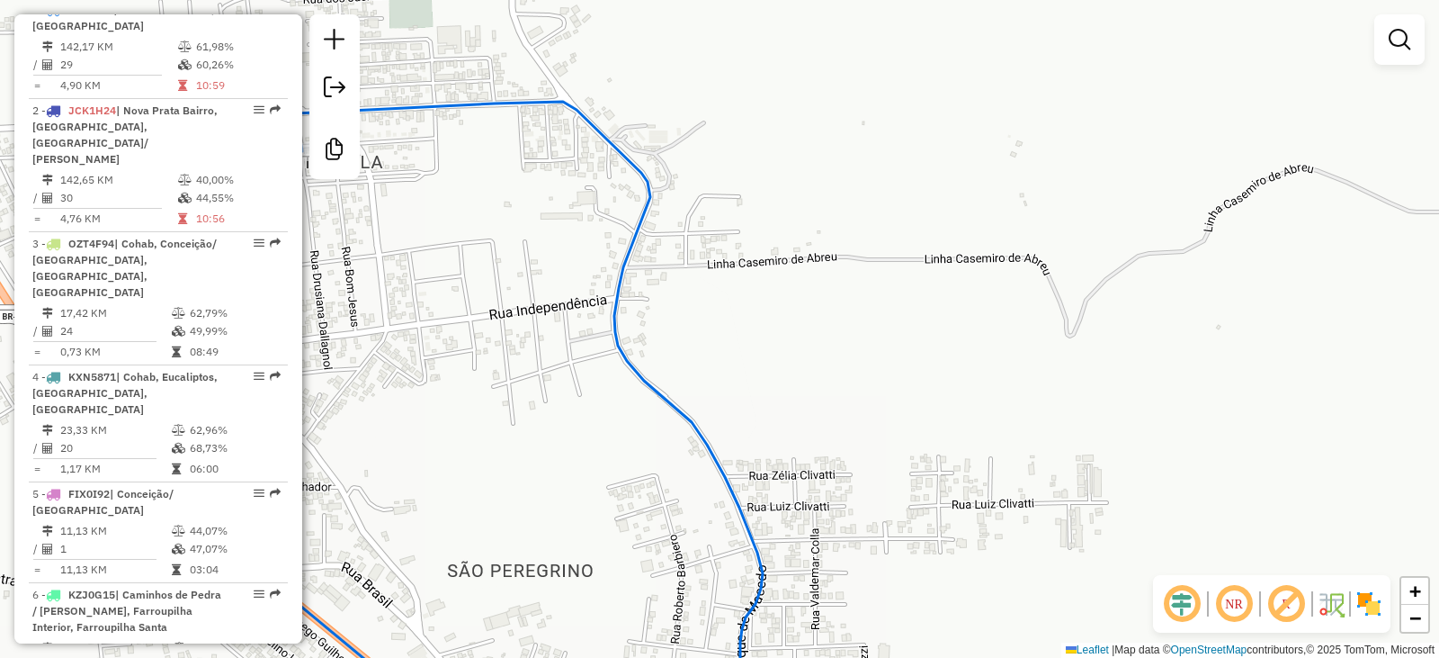
drag, startPoint x: 682, startPoint y: 515, endPoint x: 726, endPoint y: 650, distance: 142.0
click at [726, 650] on div "Janela de atendimento Grade de atendimento Capacidade Transportadoras Veículos …" at bounding box center [719, 329] width 1439 height 658
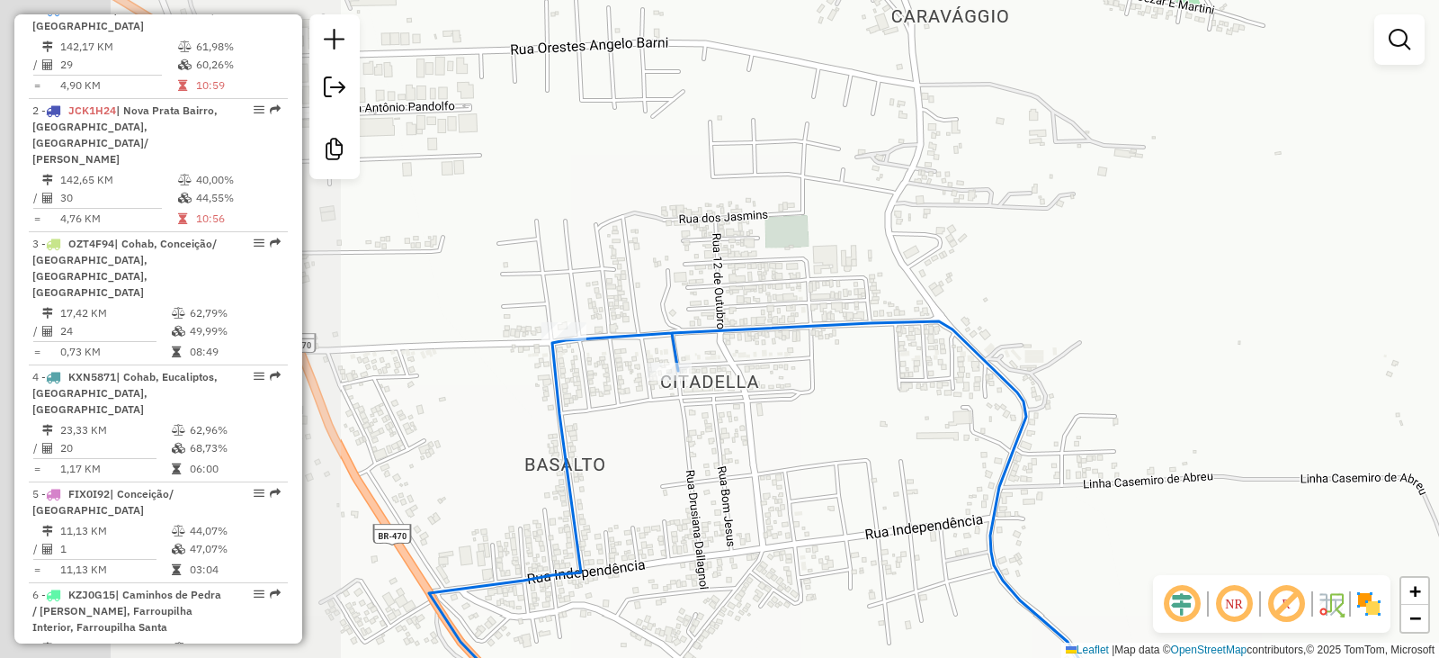
drag, startPoint x: 658, startPoint y: 365, endPoint x: 1000, endPoint y: 476, distance: 360.2
click at [1000, 476] on icon at bounding box center [784, 577] width 710 height 513
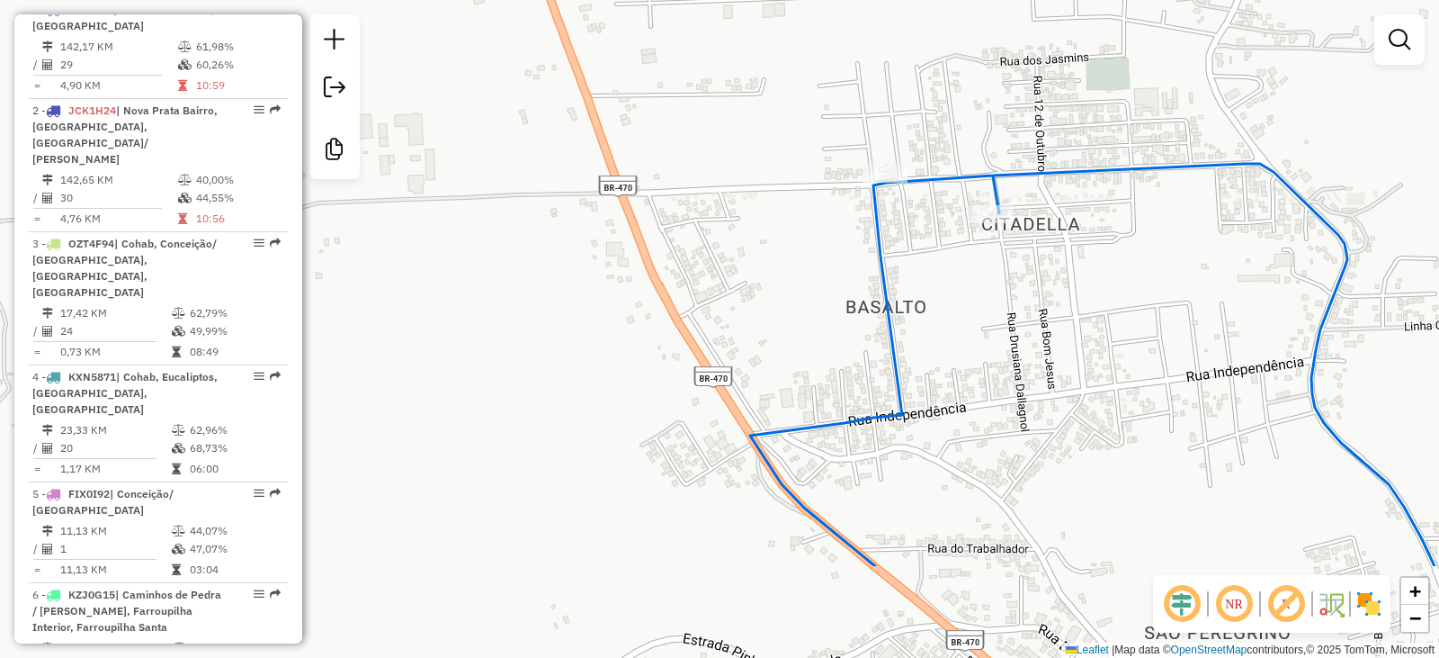
drag, startPoint x: 670, startPoint y: 481, endPoint x: 869, endPoint y: 119, distance: 413.5
click at [870, 120] on div "Janela de atendimento Grade de atendimento Capacidade Transportadoras Veículos …" at bounding box center [719, 329] width 1439 height 658
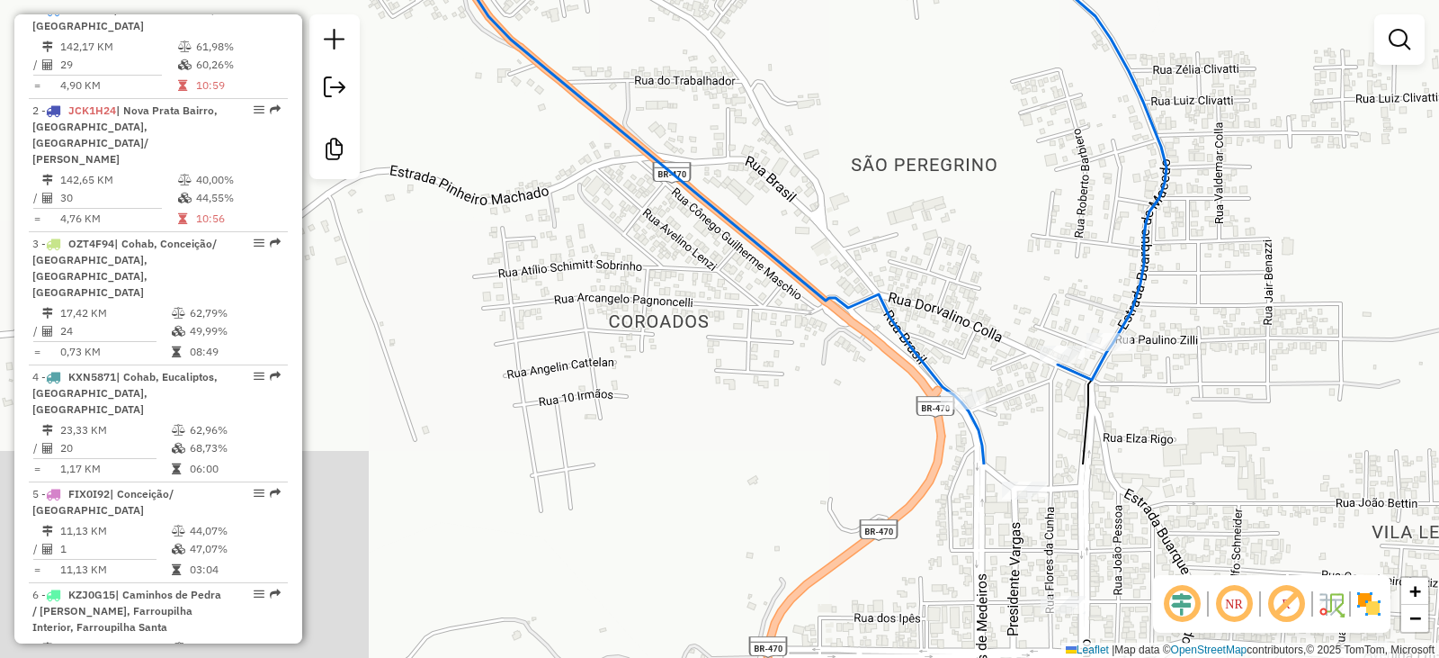
drag, startPoint x: 920, startPoint y: 528, endPoint x: 690, endPoint y: 176, distance: 420.4
click at [705, 202] on div "Janela de atendimento Grade de atendimento Capacidade Transportadoras Veículos …" at bounding box center [719, 329] width 1439 height 658
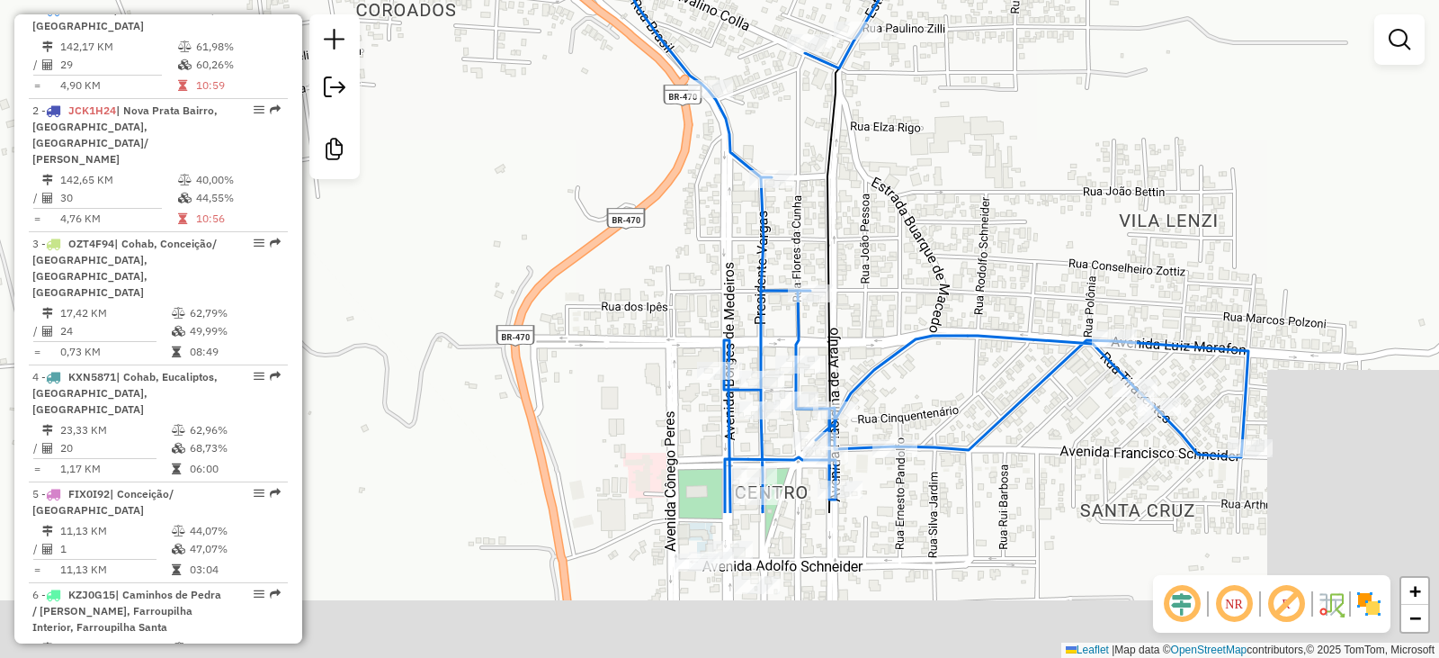
drag, startPoint x: 859, startPoint y: 516, endPoint x: 674, endPoint y: 306, distance: 280.5
click at [674, 306] on div "Janela de atendimento Grade de atendimento Capacidade Transportadoras Veículos …" at bounding box center [719, 329] width 1439 height 658
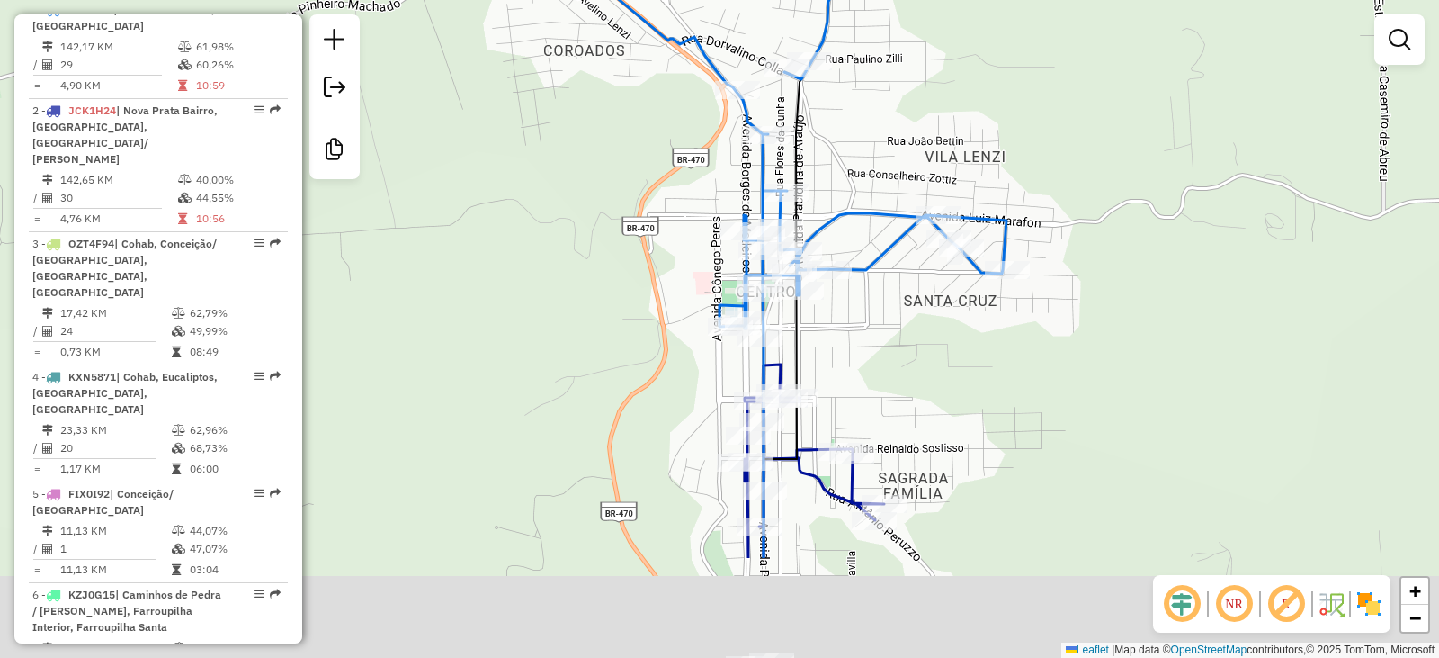
drag, startPoint x: 926, startPoint y: 587, endPoint x: 900, endPoint y: 422, distance: 167.6
click at [900, 422] on div "Janela de atendimento Grade de atendimento Capacidade Transportadoras Veículos …" at bounding box center [719, 329] width 1439 height 658
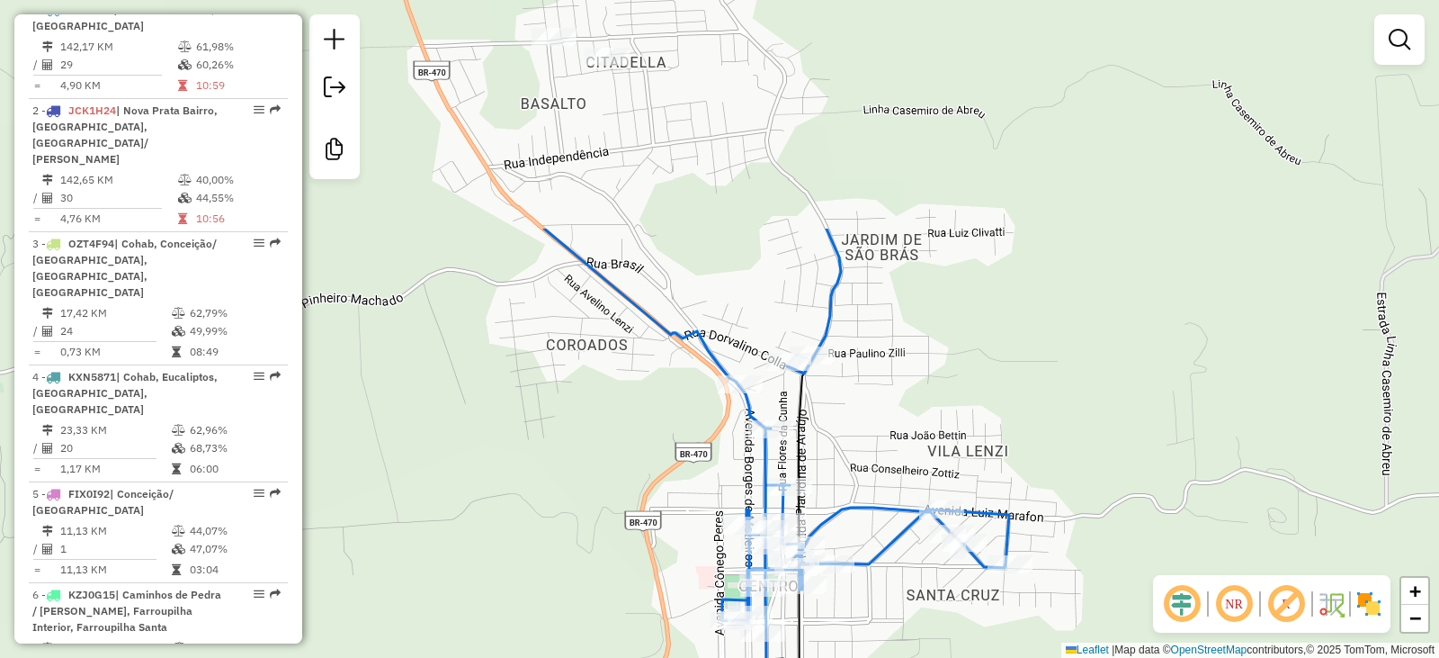
drag, startPoint x: 901, startPoint y: 394, endPoint x: 903, endPoint y: 688, distance: 294.2
click at [903, 657] on html "Aguarde... Pop-up bloqueado! Seu navegador bloqueou automáticamente a abertura …" at bounding box center [719, 329] width 1439 height 658
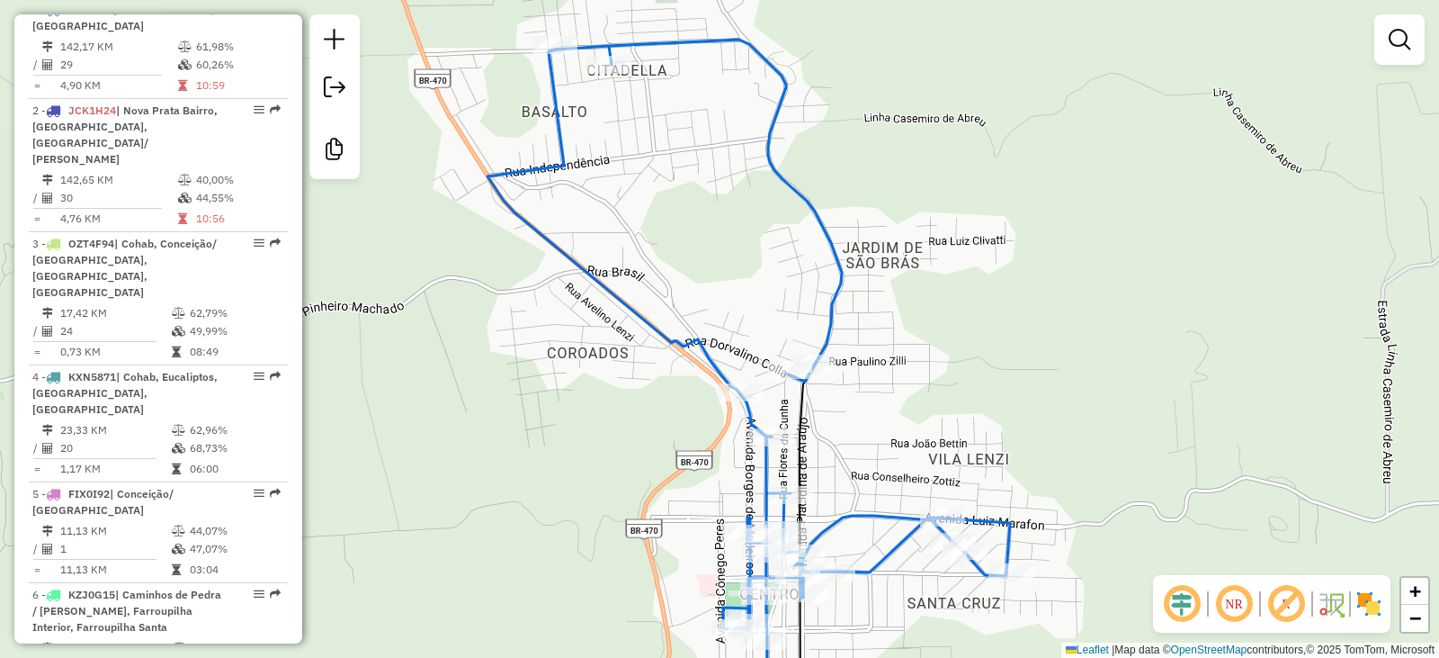
drag, startPoint x: 915, startPoint y: 441, endPoint x: 994, endPoint y: 651, distance: 224.9
click at [994, 651] on div "Janela de atendimento Grade de atendimento Capacidade Transportadoras Veículos …" at bounding box center [719, 329] width 1439 height 658
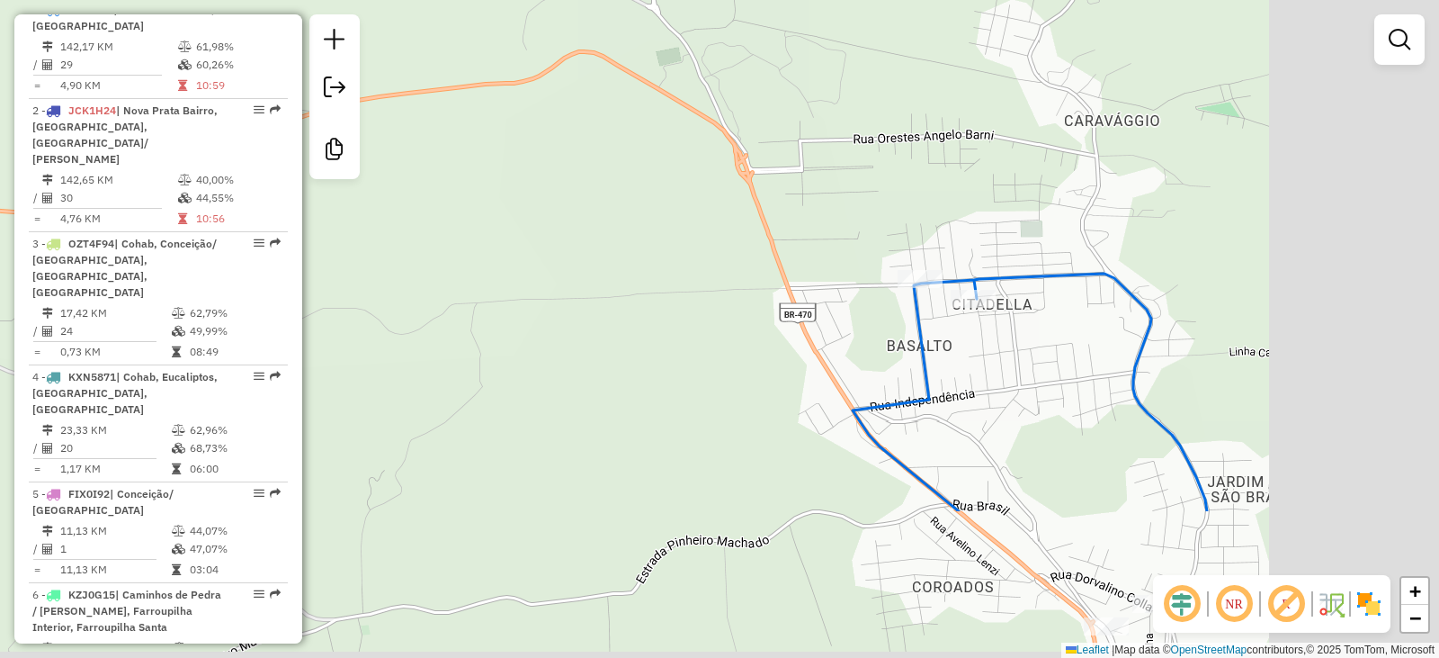
drag, startPoint x: 1043, startPoint y: 554, endPoint x: 677, endPoint y: 337, distance: 424.7
click at [677, 337] on div "Janela de atendimento Grade de atendimento Capacidade Transportadoras Veículos …" at bounding box center [719, 329] width 1439 height 658
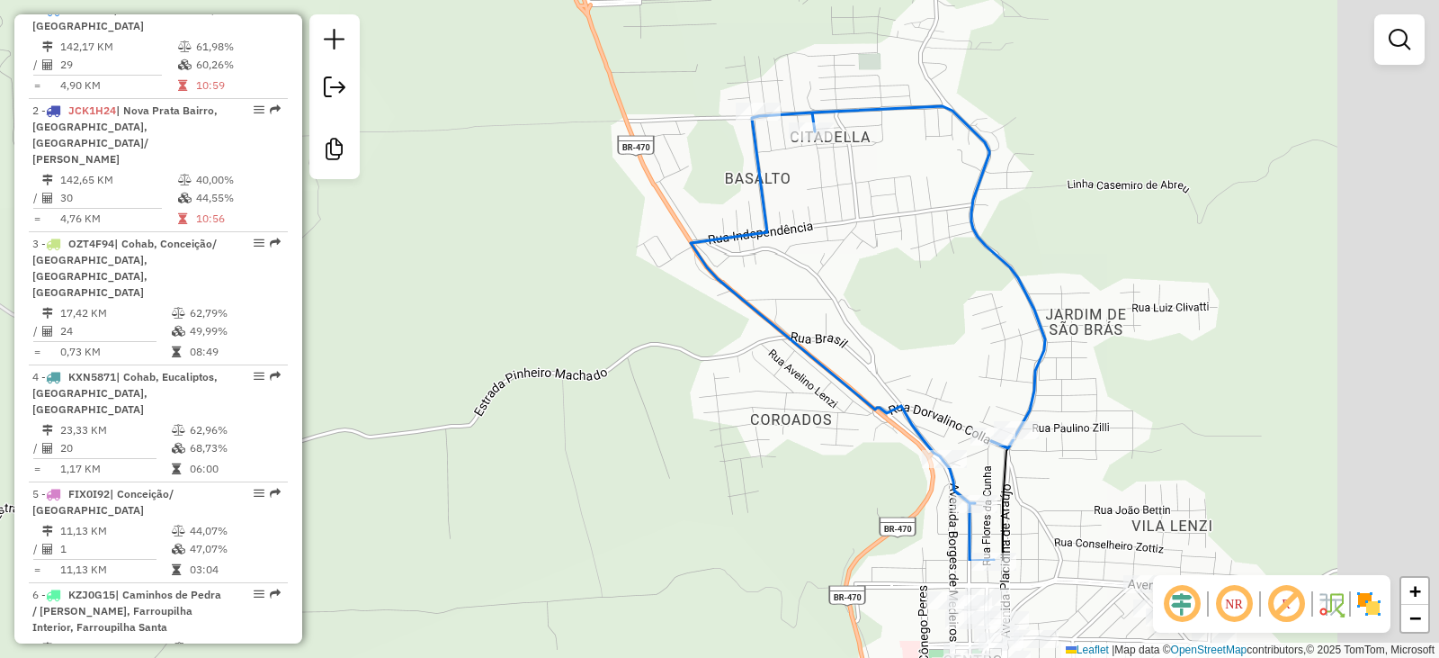
drag, startPoint x: 860, startPoint y: 522, endPoint x: 542, endPoint y: 184, distance: 464.0
click at [550, 193] on div "Janela de atendimento Grade de atendimento Capacidade Transportadoras Veículos …" at bounding box center [719, 329] width 1439 height 658
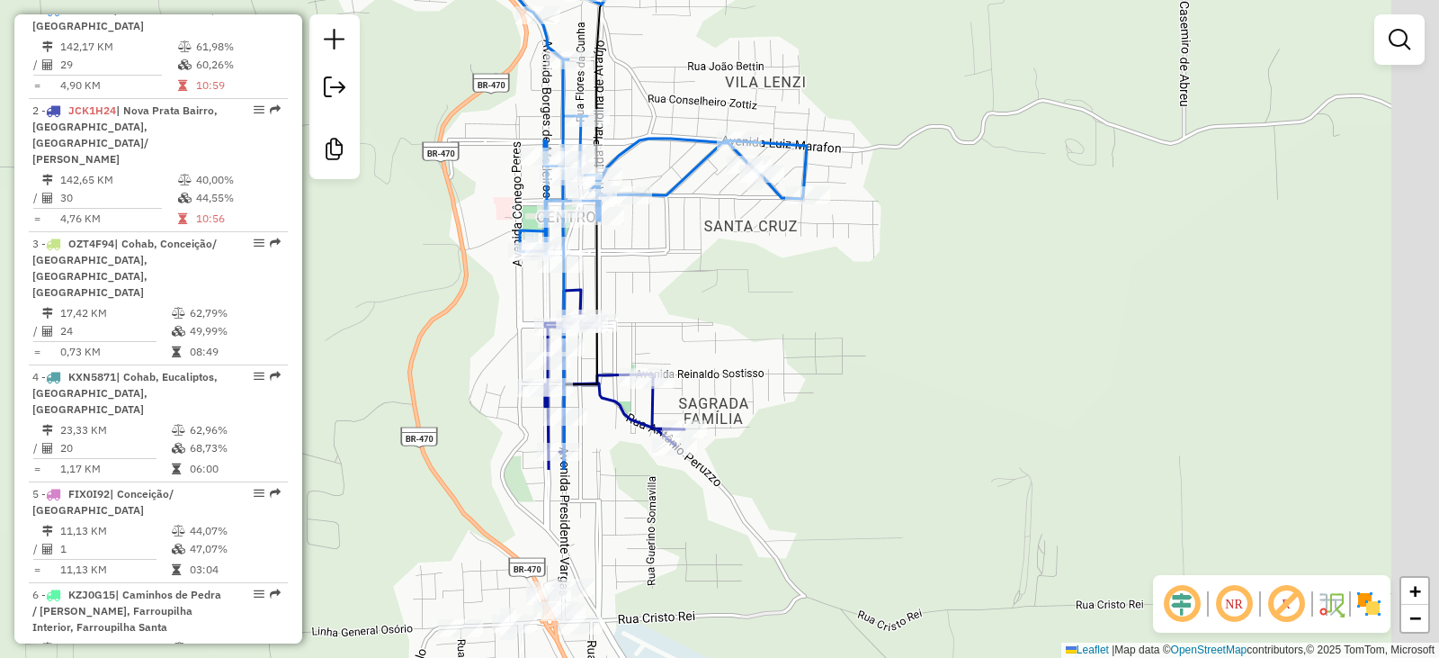
drag, startPoint x: 686, startPoint y: 438, endPoint x: 460, endPoint y: 136, distance: 377.8
click at [460, 136] on div "Janela de atendimento Grade de atendimento Capacidade Transportadoras Veículos …" at bounding box center [719, 329] width 1439 height 658
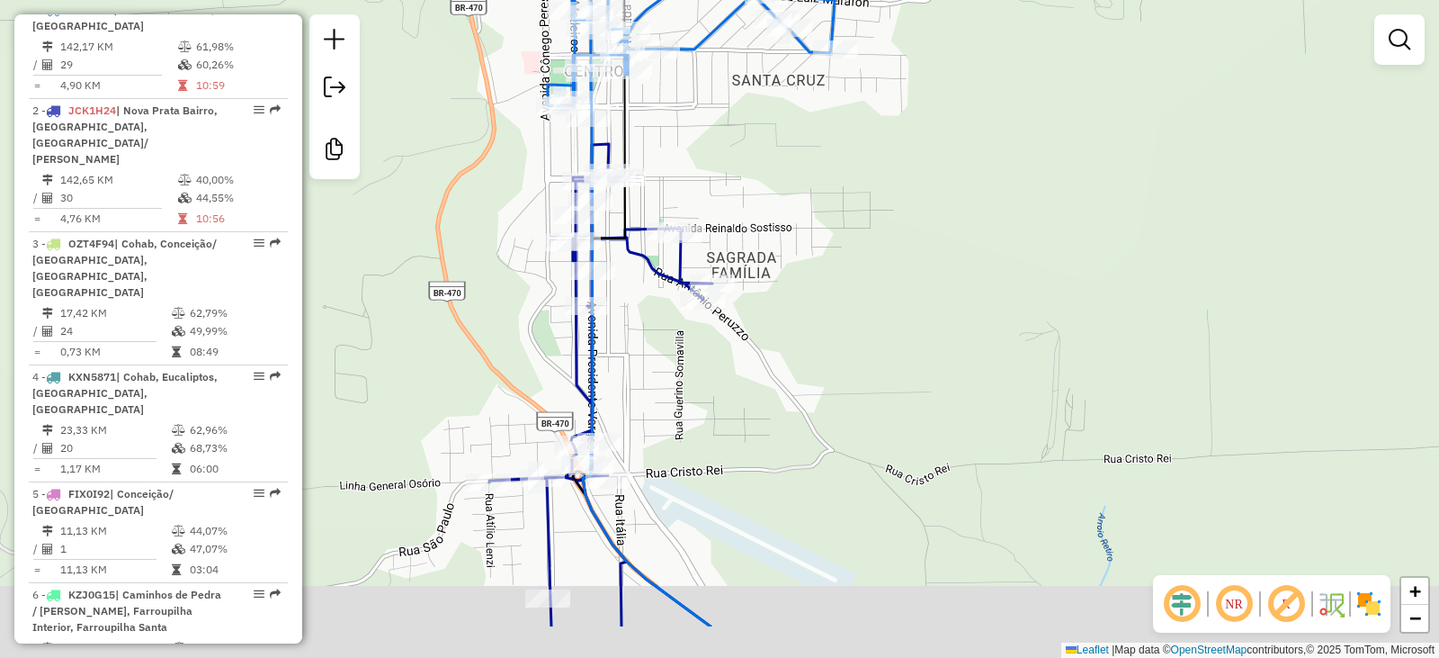
drag, startPoint x: 662, startPoint y: 506, endPoint x: 724, endPoint y: 155, distance: 357.2
click at [724, 155] on div "Janela de atendimento Grade de atendimento Capacidade Transportadoras Veículos …" at bounding box center [719, 329] width 1439 height 658
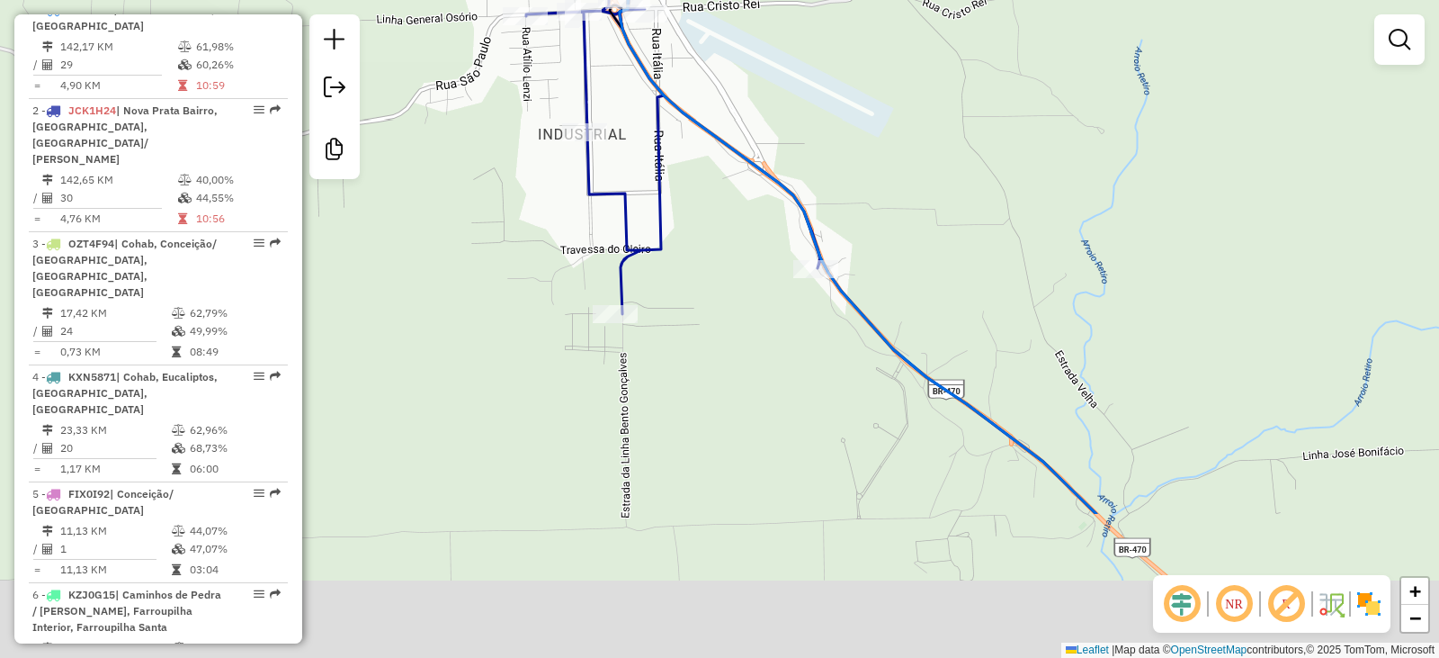
drag, startPoint x: 766, startPoint y: 401, endPoint x: 764, endPoint y: 216, distance: 185.3
click at [766, 181] on div "Janela de atendimento Grade de atendimento Capacidade Transportadoras Veículos …" at bounding box center [719, 329] width 1439 height 658
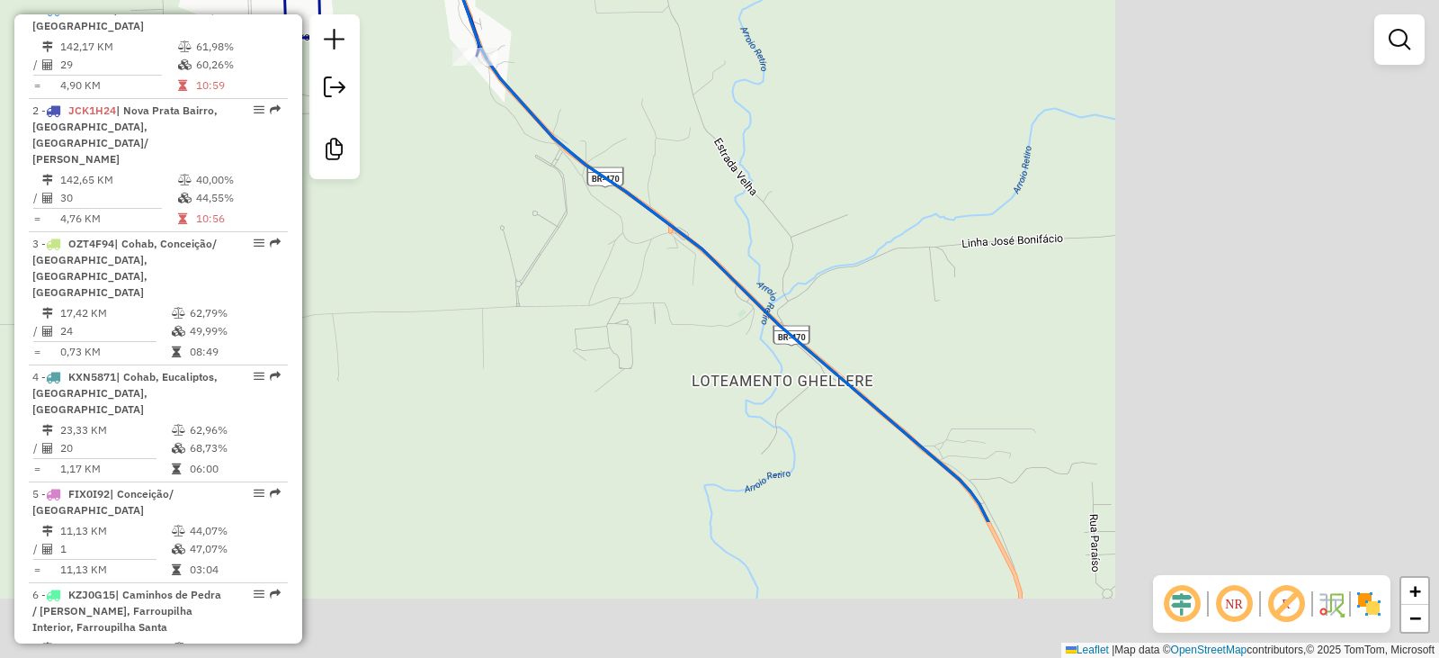
drag, startPoint x: 818, startPoint y: 426, endPoint x: 480, endPoint y: 225, distance: 393.0
click at [480, 225] on div "Janela de atendimento Grade de atendimento Capacidade Transportadoras Veículos …" at bounding box center [719, 329] width 1439 height 658
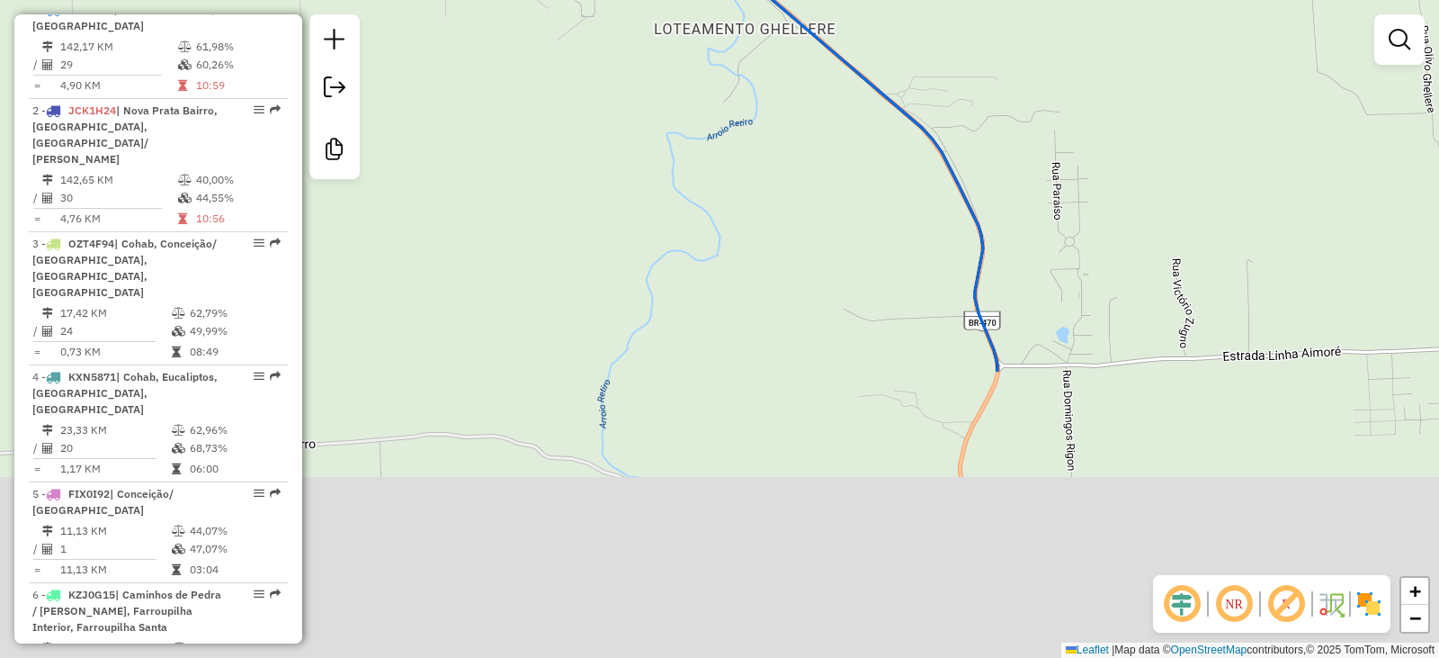
drag, startPoint x: 715, startPoint y: 477, endPoint x: 664, endPoint y: 110, distance: 370.6
click at [671, 102] on div "Janela de atendimento Grade de atendimento Capacidade Transportadoras Veículos …" at bounding box center [719, 329] width 1439 height 658
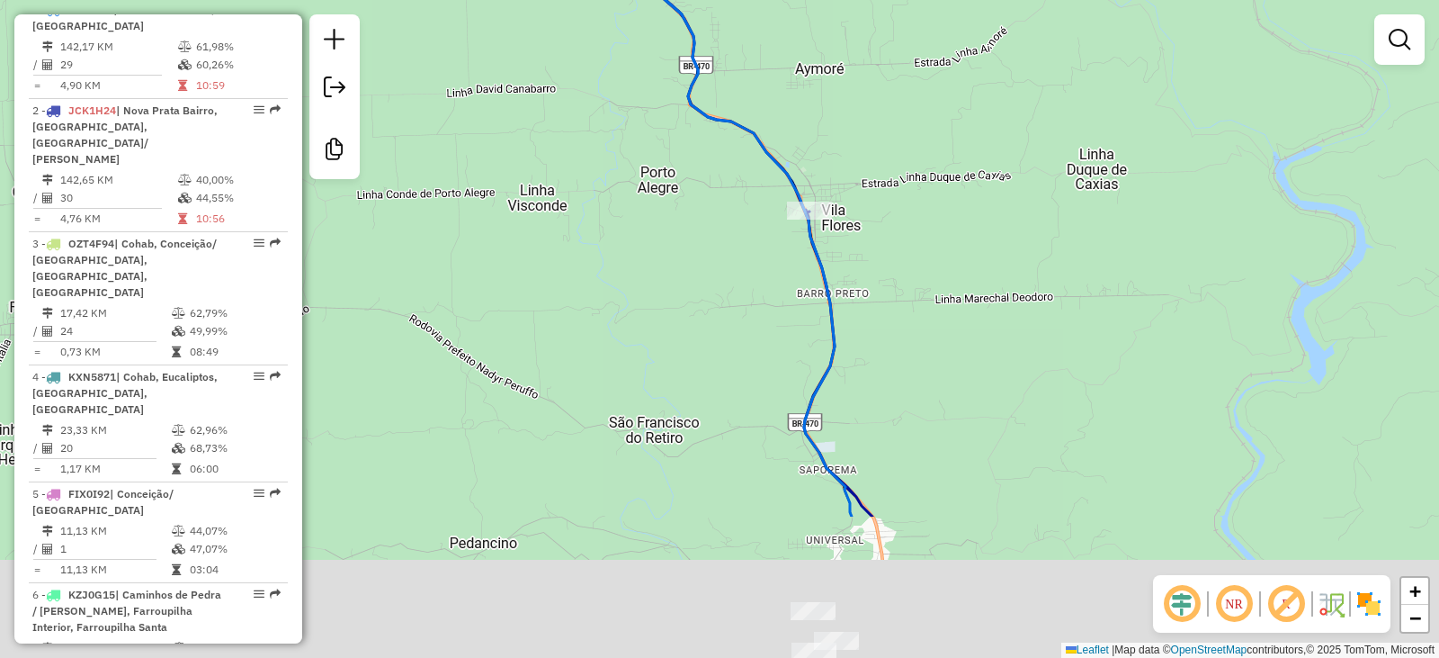
drag, startPoint x: 739, startPoint y: 417, endPoint x: 680, endPoint y: 190, distance: 234.3
click at [680, 190] on div "Janela de atendimento Grade de atendimento Capacidade Transportadoras Veículos …" at bounding box center [719, 329] width 1439 height 658
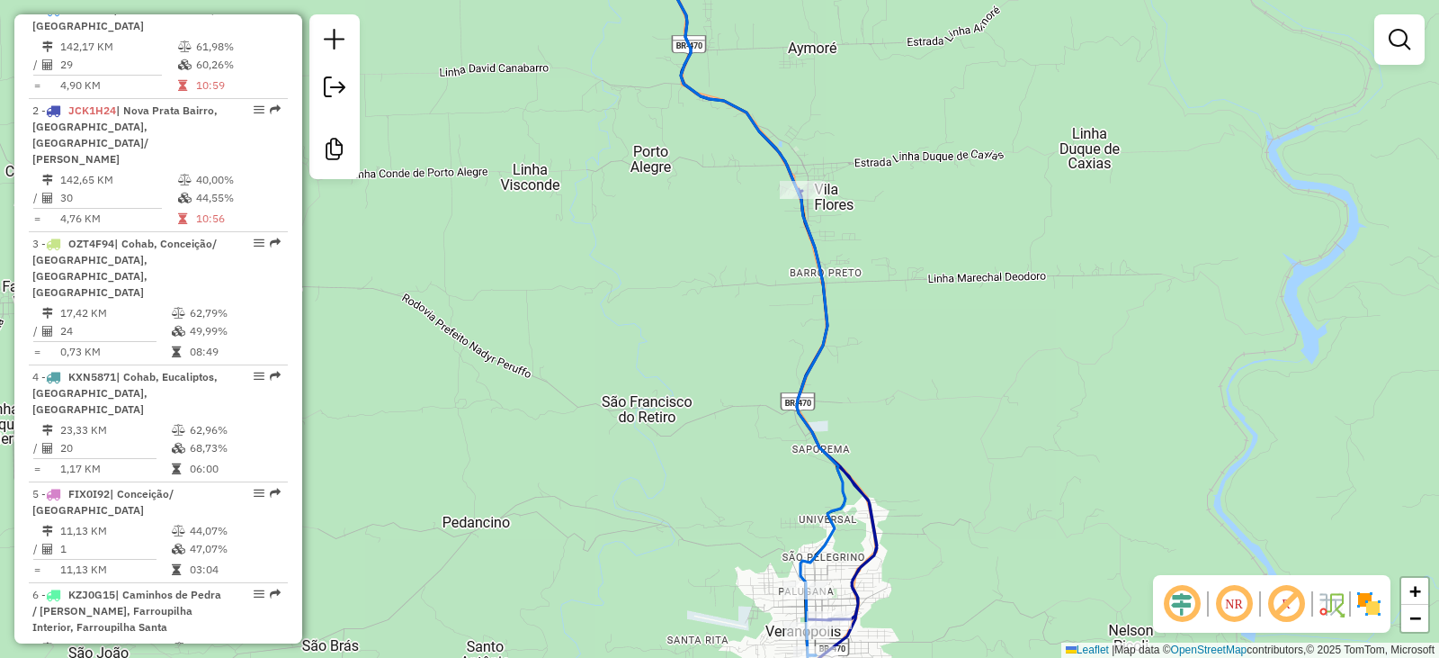
drag, startPoint x: 519, startPoint y: 175, endPoint x: 851, endPoint y: 700, distance: 620.7
click at [851, 657] on html "Aguarde... Pop-up bloqueado! Seu navegador bloqueou automáticamente a abertura …" at bounding box center [719, 329] width 1439 height 658
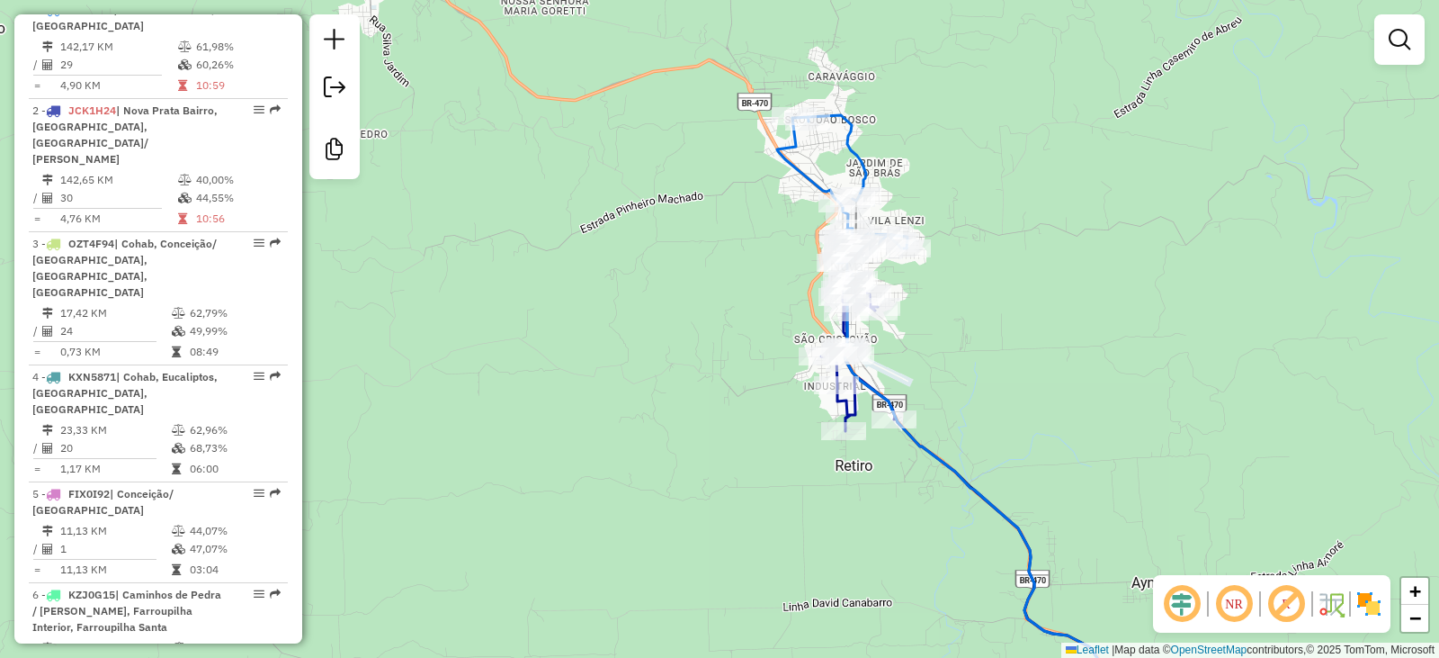
drag, startPoint x: 655, startPoint y: 198, endPoint x: 774, endPoint y: 506, distance: 330.6
click at [784, 618] on div "Janela de atendimento Grade de atendimento Capacidade Transportadoras Veículos …" at bounding box center [719, 329] width 1439 height 658
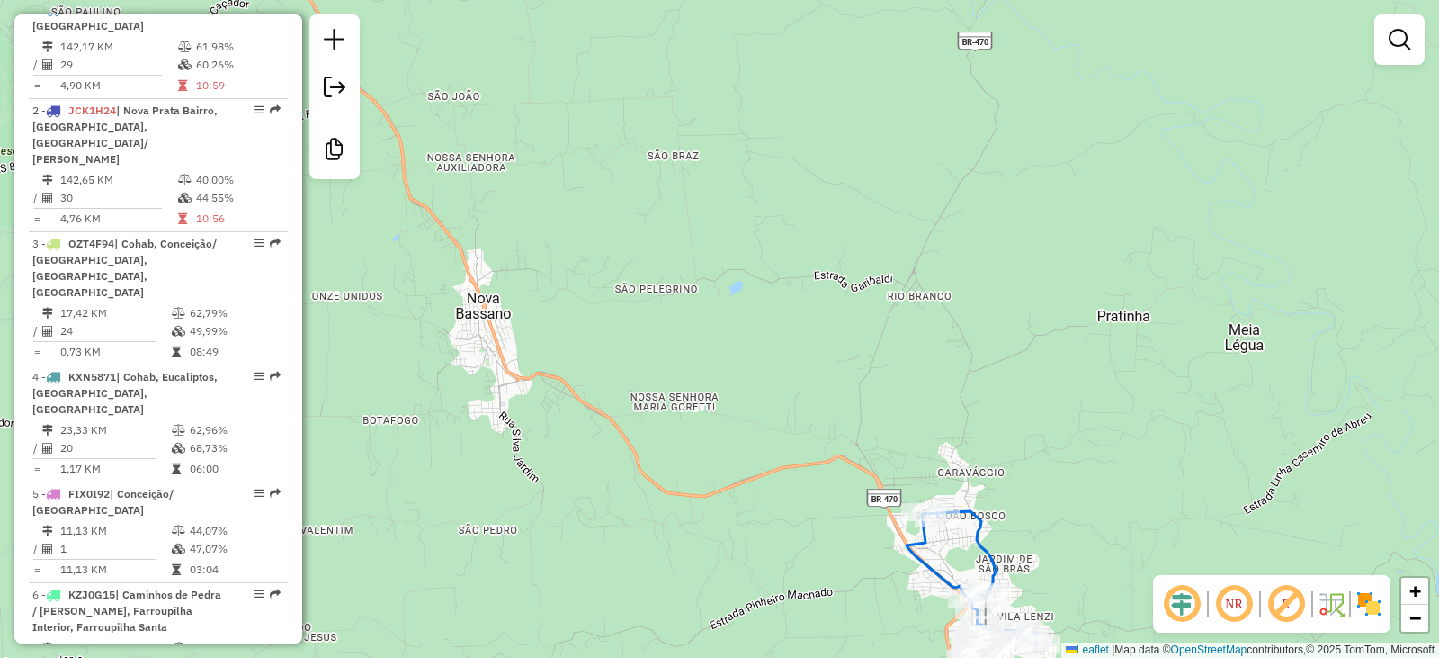
drag, startPoint x: 804, startPoint y: 530, endPoint x: 714, endPoint y: 302, distance: 244.7
click at [714, 302] on div "Janela de atendimento Grade de atendimento Capacidade Transportadoras Veículos …" at bounding box center [719, 329] width 1439 height 658
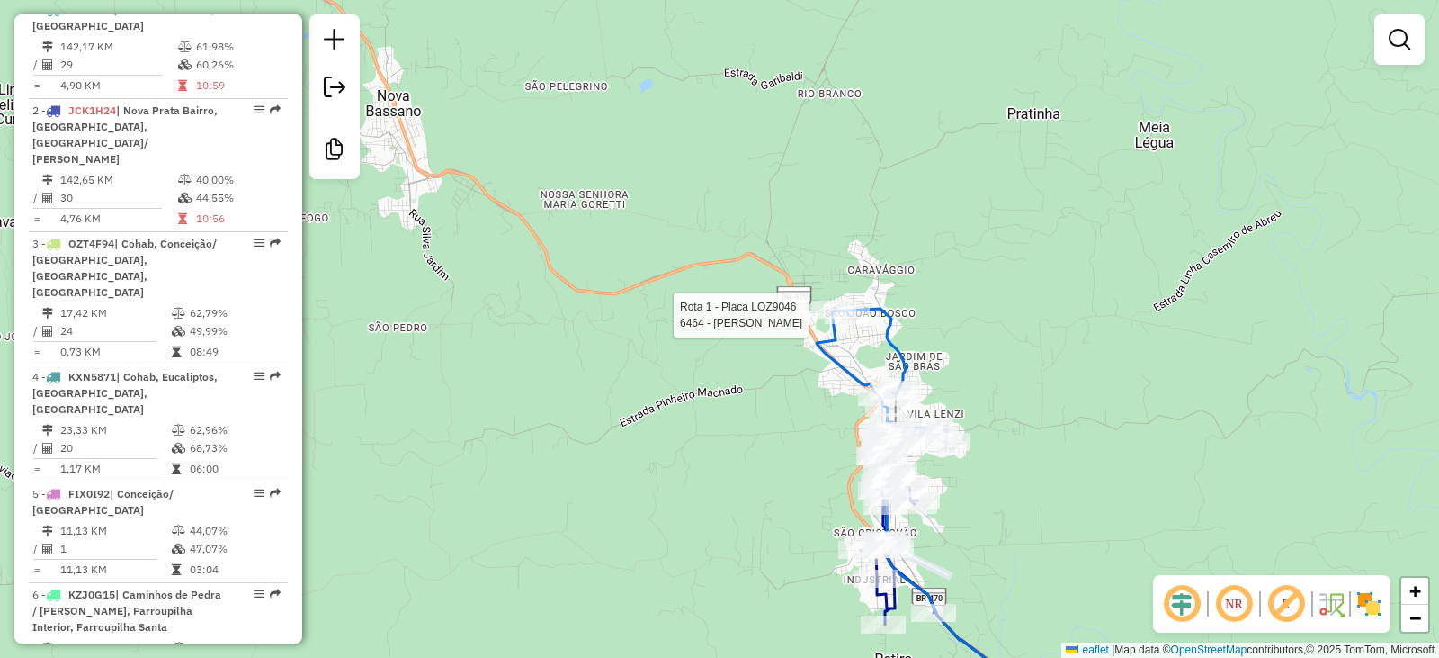
select select "**********"
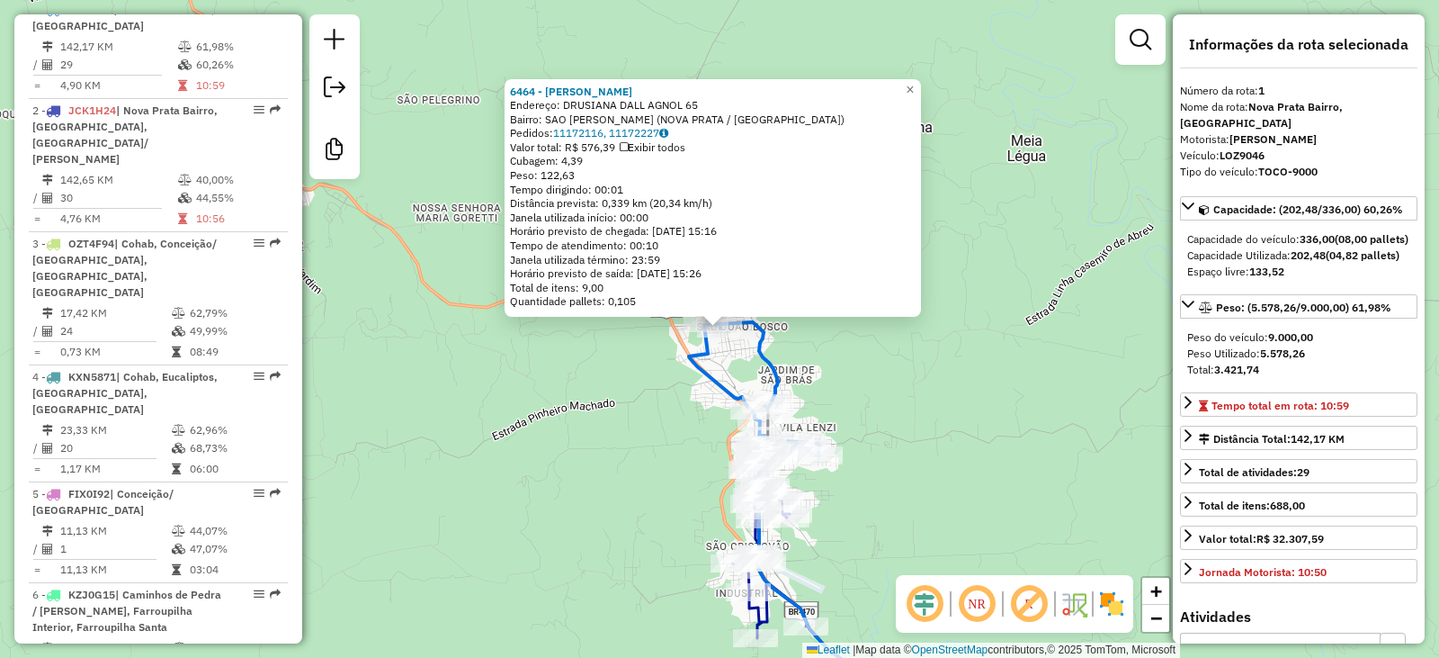
click at [874, 413] on div "6464 - QUINTAL MERCADINHO Endereço: DRUSIANA DALL AGNOL 65 Bairro: SAO [PERSON_…" at bounding box center [719, 329] width 1439 height 658
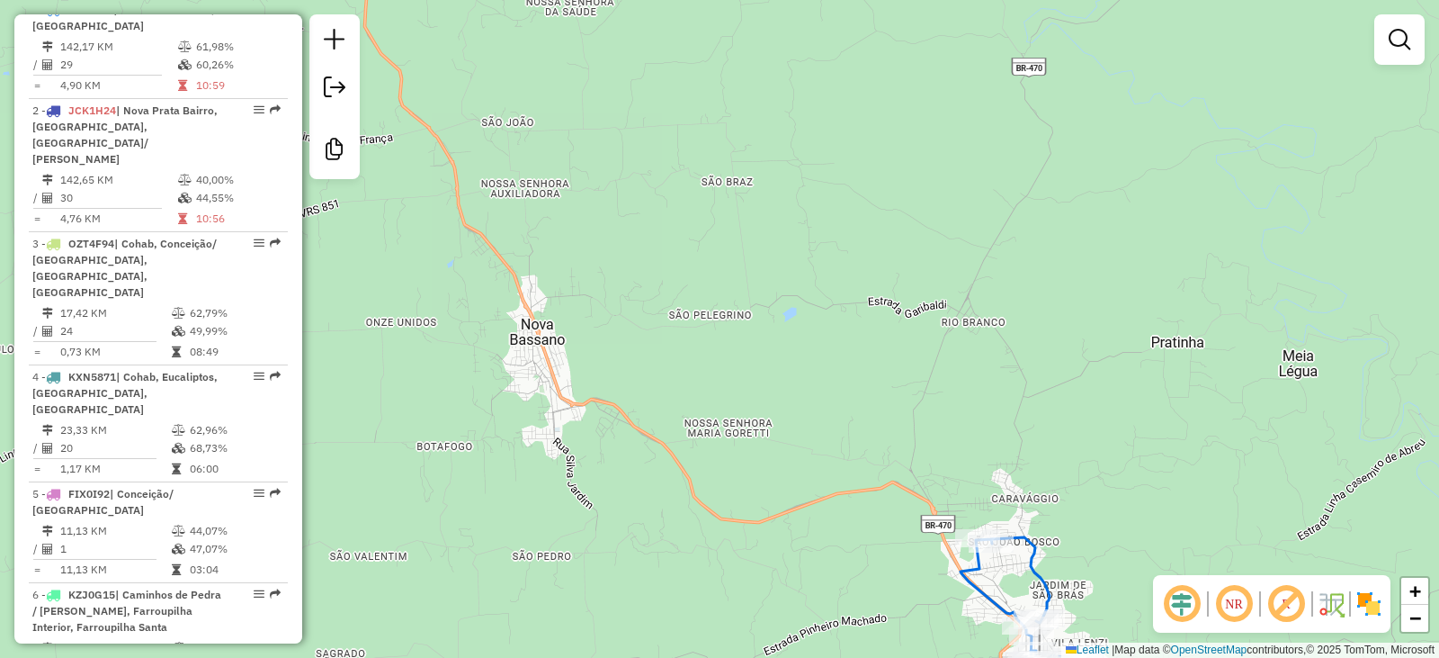
drag, startPoint x: 860, startPoint y: 596, endPoint x: 887, endPoint y: 605, distance: 28.4
click at [870, 608] on div "Janela de atendimento Grade de atendimento Capacidade Transportadoras Veículos …" at bounding box center [719, 329] width 1439 height 658
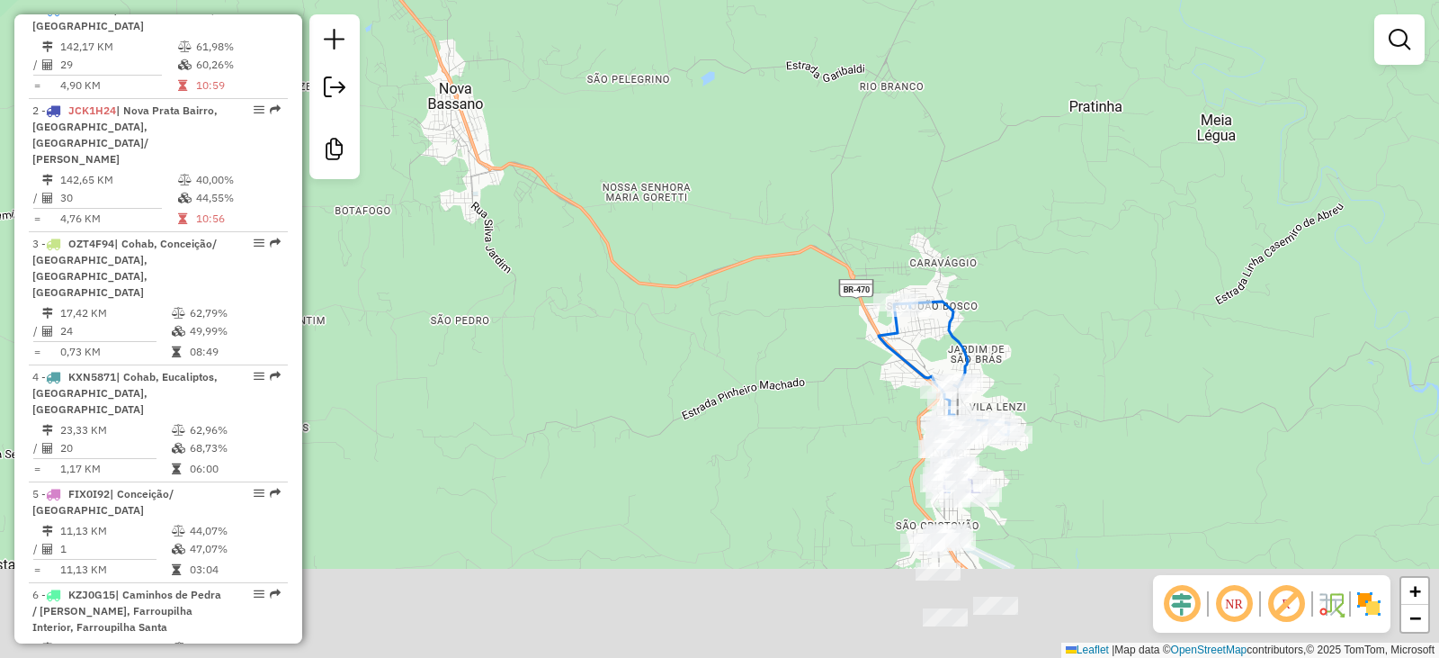
drag, startPoint x: 862, startPoint y: 560, endPoint x: 714, endPoint y: 193, distance: 395.6
click at [725, 219] on div "Janela de atendimento Grade de atendimento Capacidade Transportadoras Veículos …" at bounding box center [719, 329] width 1439 height 658
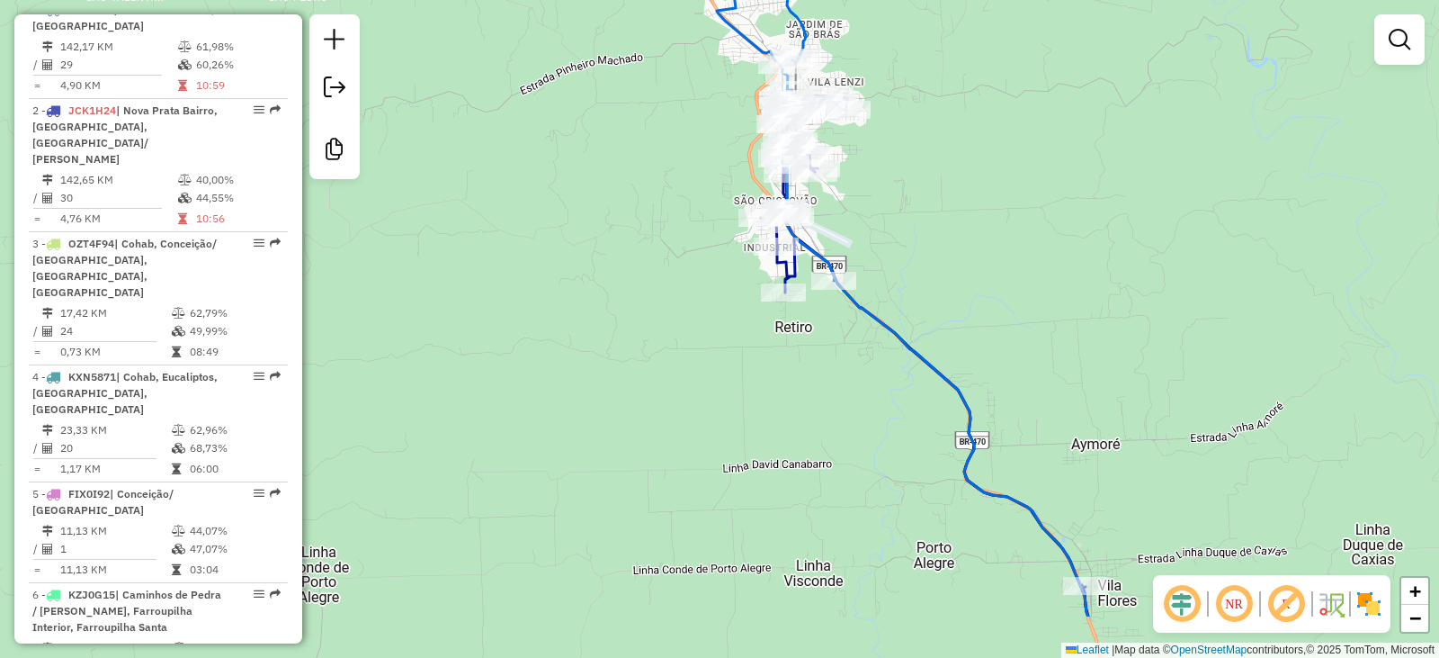
drag, startPoint x: 820, startPoint y: 471, endPoint x: 759, endPoint y: 366, distance: 121.7
click at [761, 359] on div "Janela de atendimento Grade de atendimento Capacidade Transportadoras Veículos …" at bounding box center [719, 329] width 1439 height 658
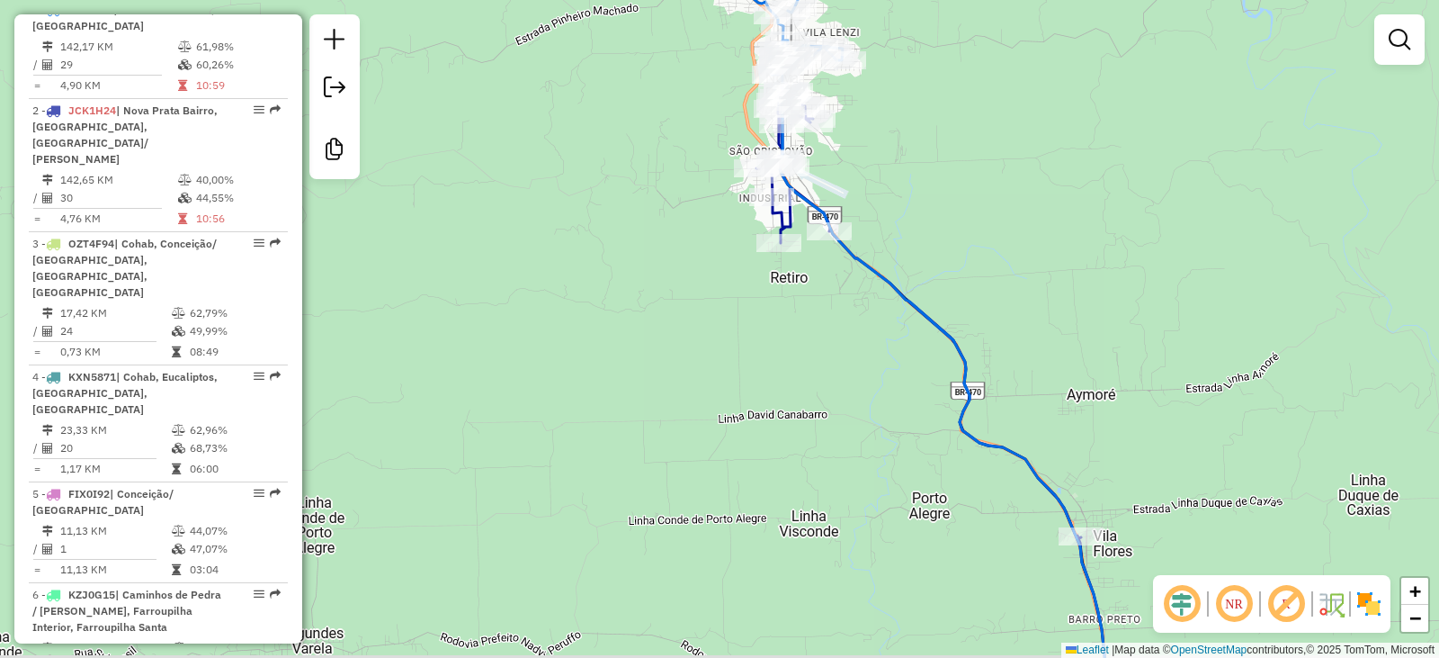
drag, startPoint x: 800, startPoint y: 470, endPoint x: 771, endPoint y: 307, distance: 166.2
click at [772, 311] on div "Janela de atendimento Grade de atendimento Capacidade Transportadoras Veículos …" at bounding box center [719, 329] width 1439 height 658
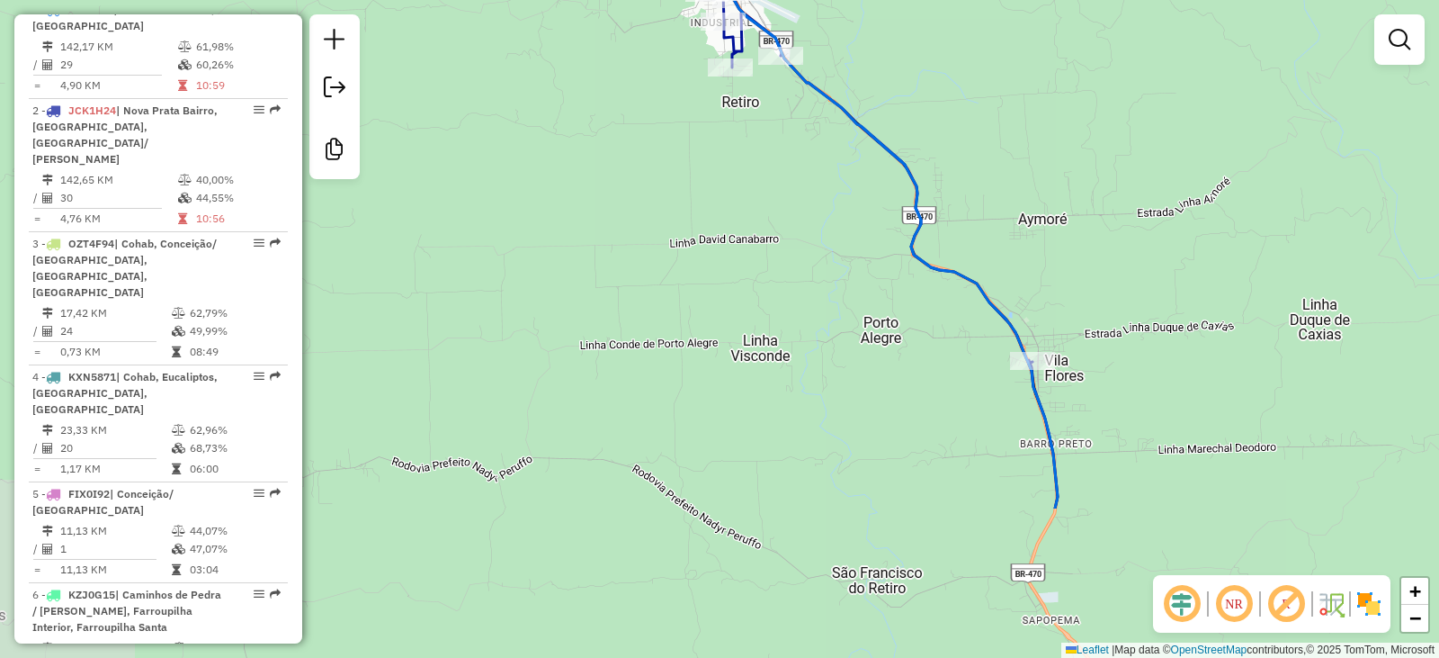
drag, startPoint x: 780, startPoint y: 498, endPoint x: 759, endPoint y: 342, distance: 157.9
click at [768, 380] on div "Janela de atendimento Grade de atendimento Capacidade Transportadoras Veículos …" at bounding box center [719, 329] width 1439 height 658
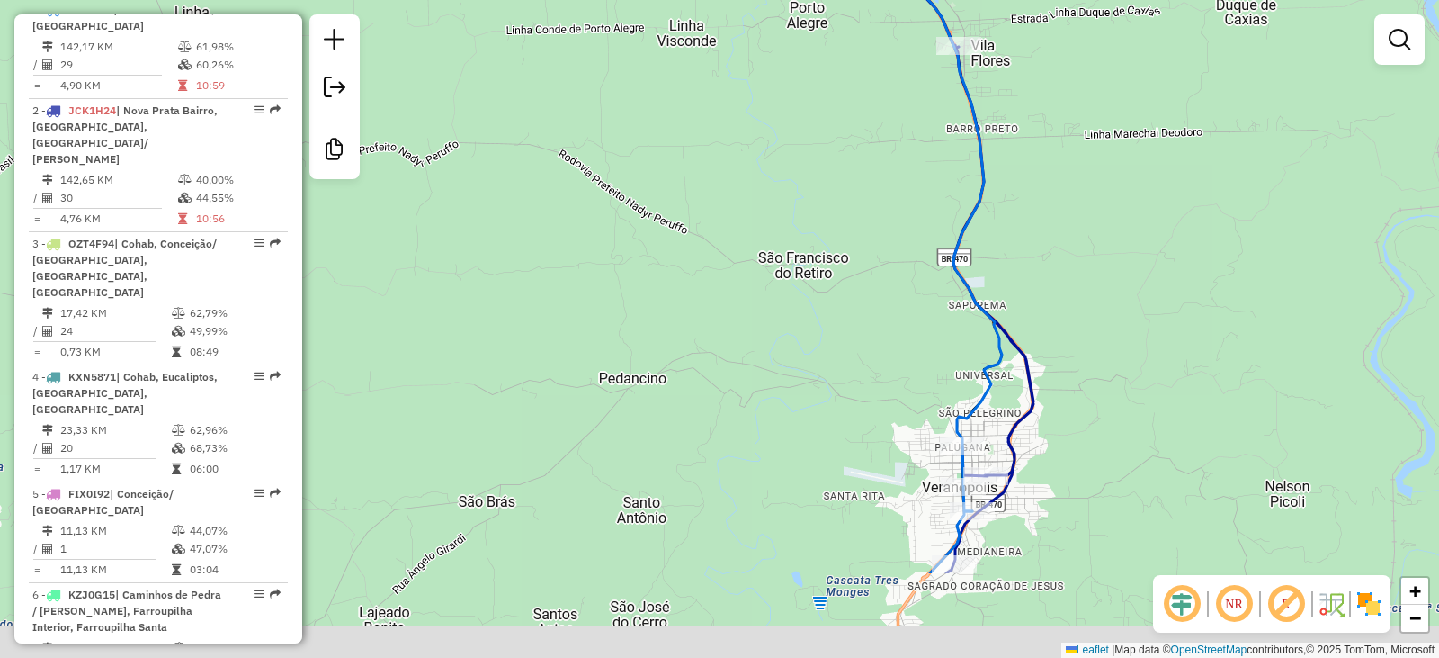
drag, startPoint x: 809, startPoint y: 416, endPoint x: 777, endPoint y: 328, distance: 92.8
click at [777, 331] on div "Janela de atendimento Grade de atendimento Capacidade Transportadoras Veículos …" at bounding box center [719, 329] width 1439 height 658
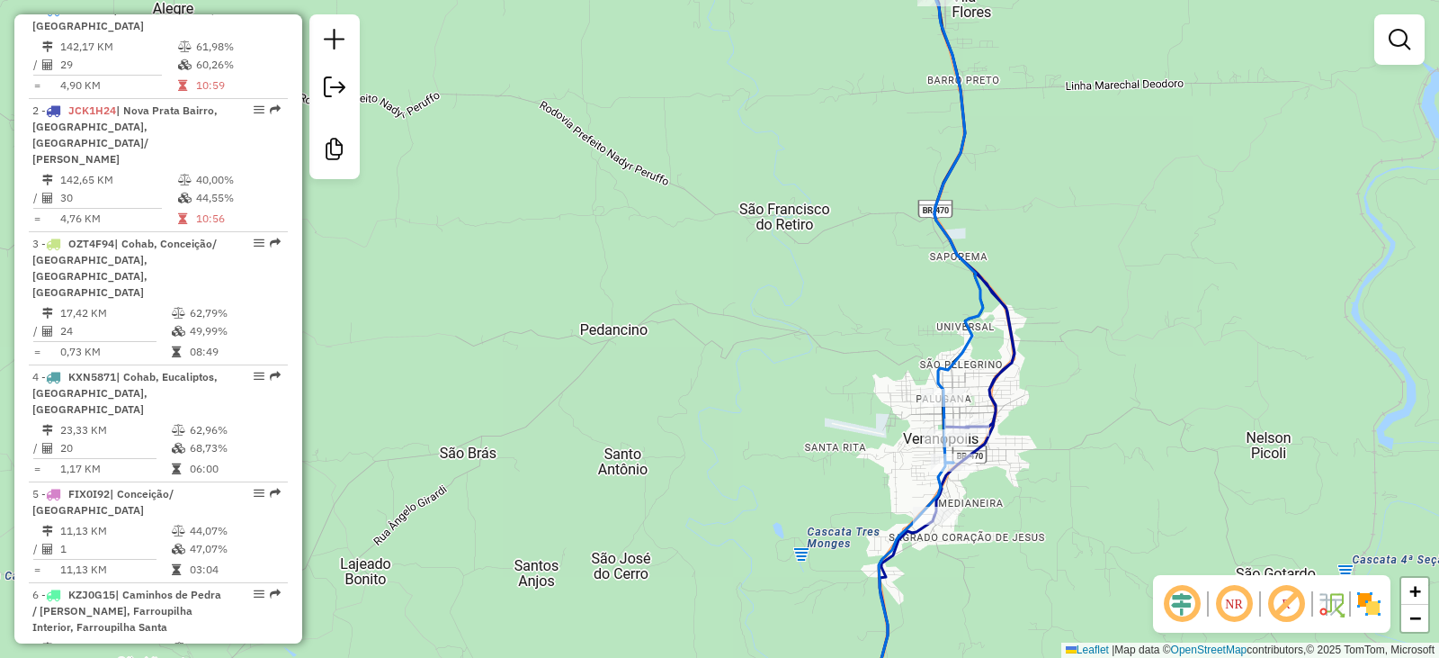
drag, startPoint x: 827, startPoint y: 441, endPoint x: 743, endPoint y: 302, distance: 161.8
click at [744, 302] on div "Janela de atendimento Grade de atendimento Capacidade Transportadoras Veículos …" at bounding box center [719, 329] width 1439 height 658
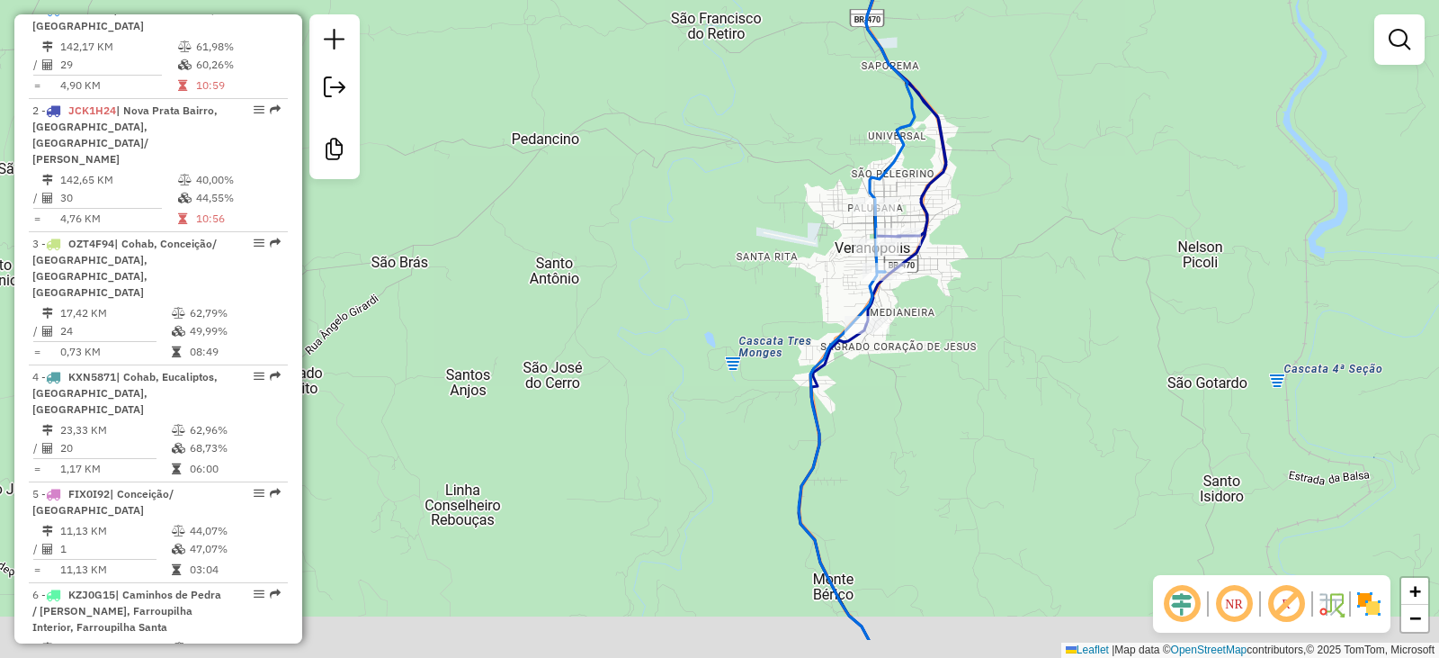
drag, startPoint x: 779, startPoint y: 472, endPoint x: 779, endPoint y: 206, distance: 266.3
click at [779, 206] on div "Janela de atendimento Grade de atendimento Capacidade Transportadoras Veículos …" at bounding box center [719, 329] width 1439 height 658
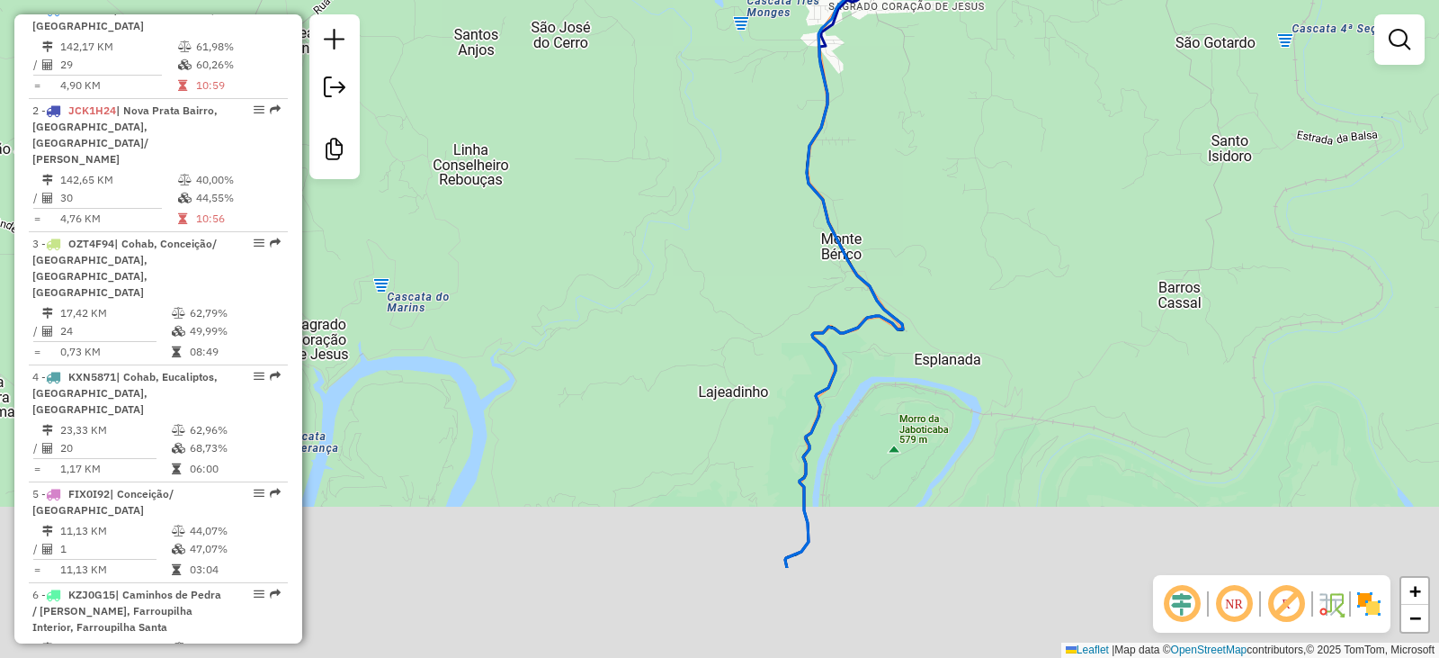
drag, startPoint x: 805, startPoint y: 487, endPoint x: 799, endPoint y: 243, distance: 243.9
click at [801, 253] on icon at bounding box center [844, 250] width 118 height 636
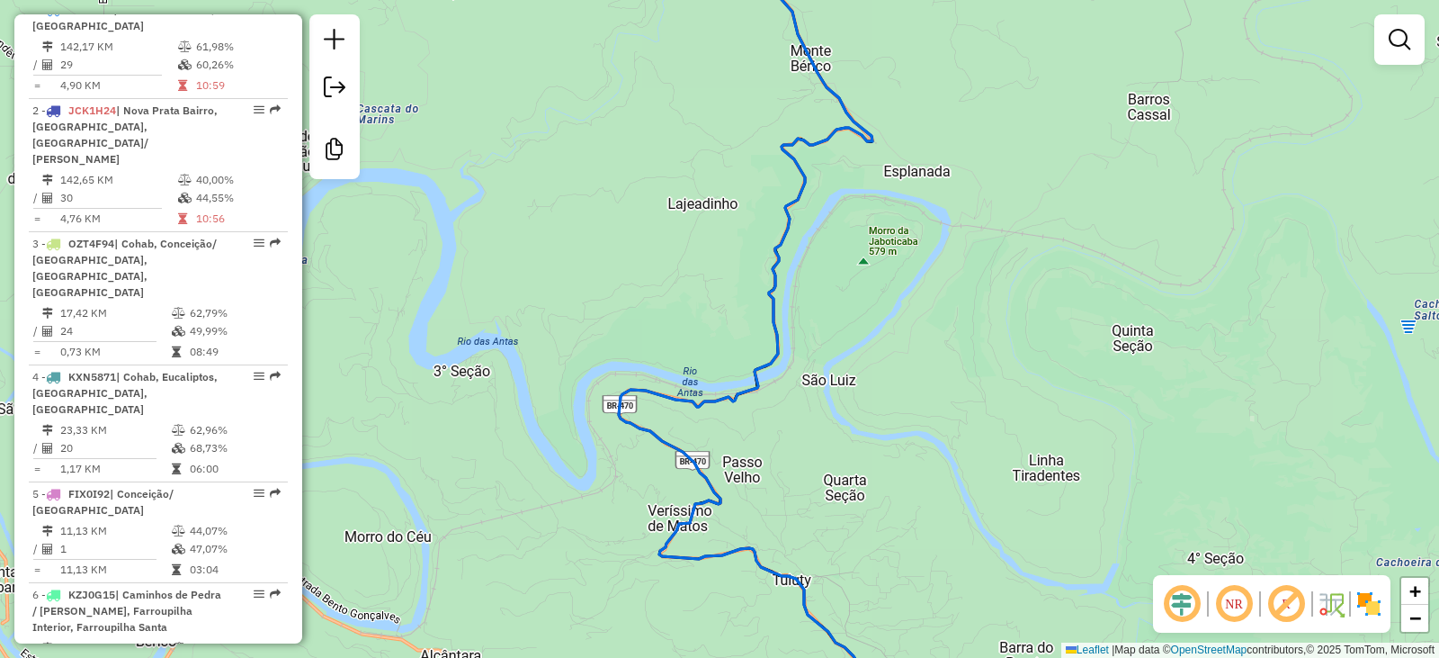
drag
click at [849, 339] on div "Janela de atendimento Grade de atendimento Capacidade Transportadoras Veículos …" at bounding box center [719, 329] width 1439 height 658
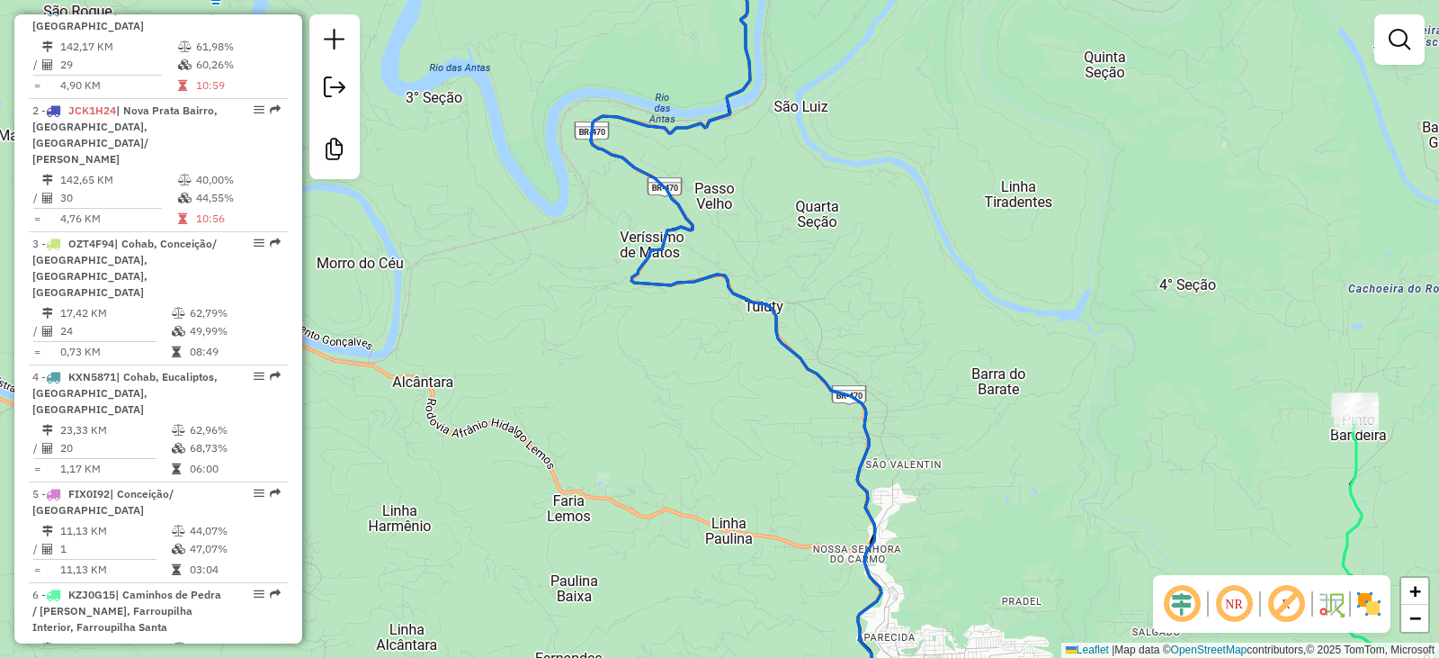
click at [776, 249] on icon at bounding box center [736, 274] width 291 height 789
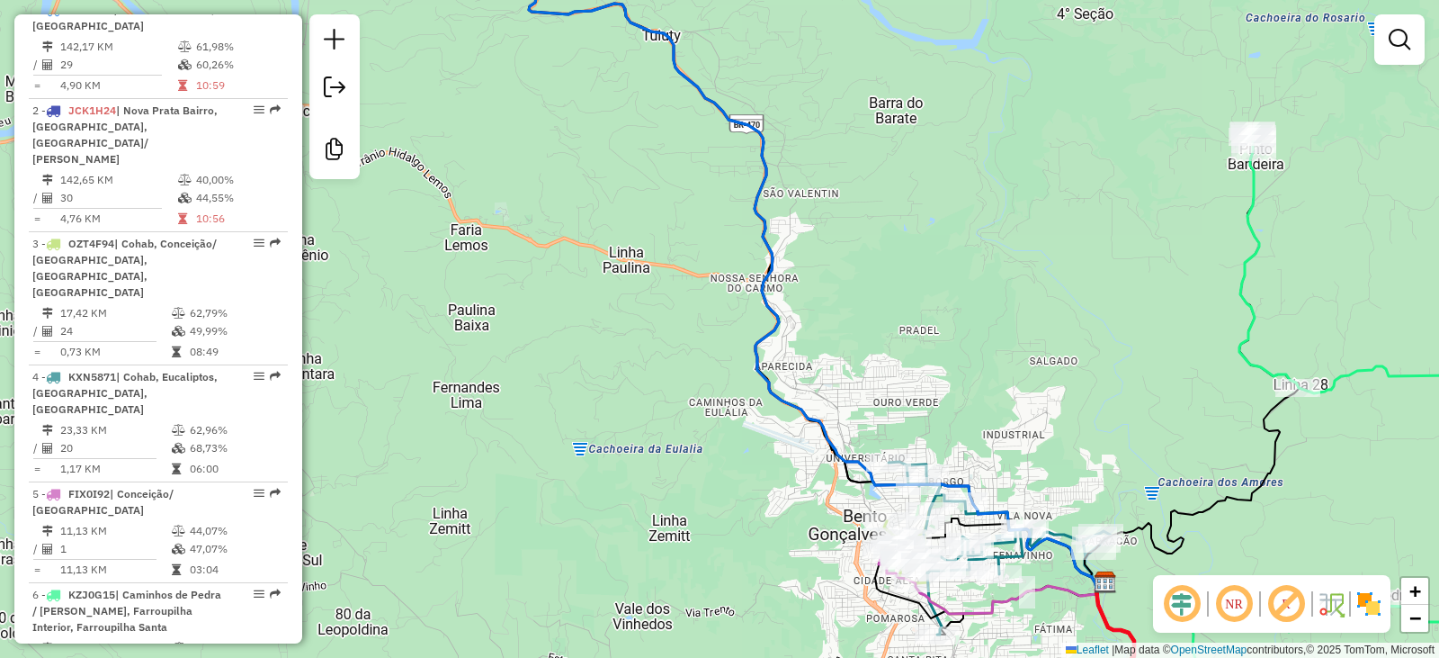
click at [815, 377] on div "Janela de atendimento Grade de atendimento Capacidade Transportadoras Veículos …" at bounding box center [719, 329] width 1439 height 658
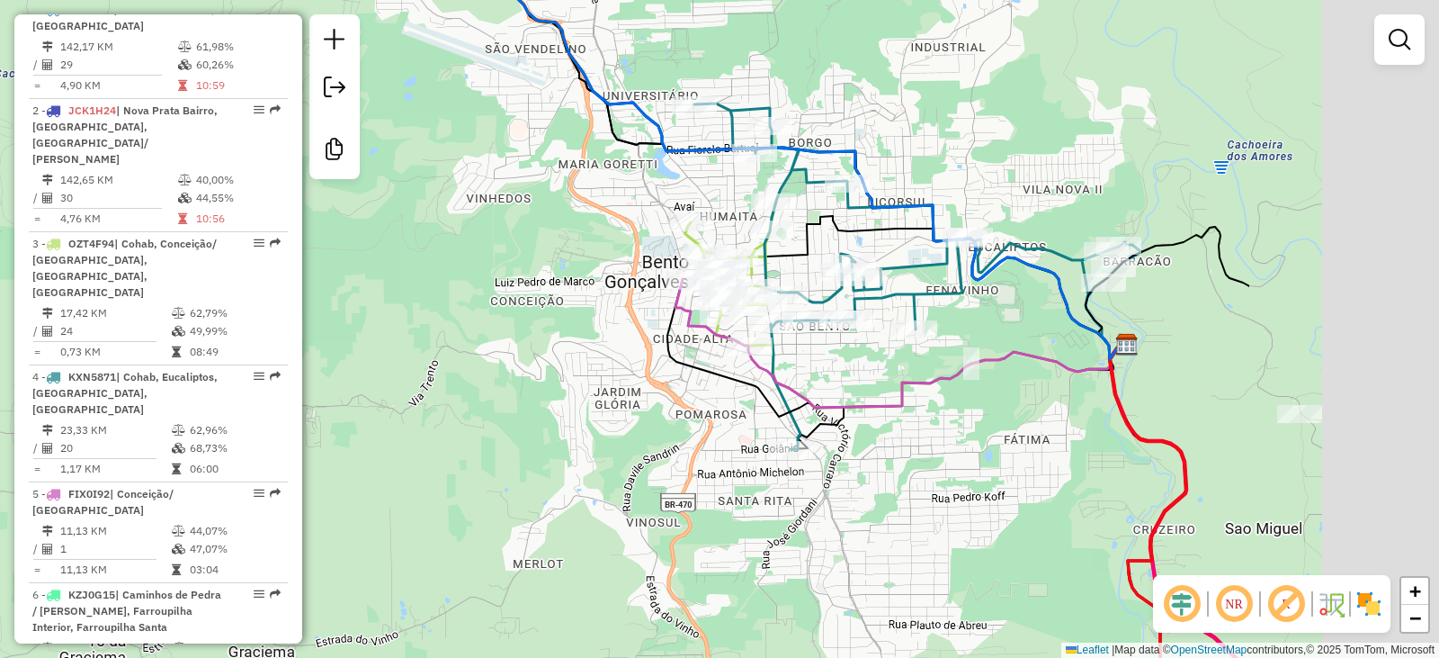
drag, startPoint x: 951, startPoint y: 560, endPoint x: 611, endPoint y: 560, distance: 340.1
click at [611, 560] on div "Janela de atendimento Grade de atendimento Capacidade Transportadoras Veículos …" at bounding box center [719, 329] width 1439 height 658
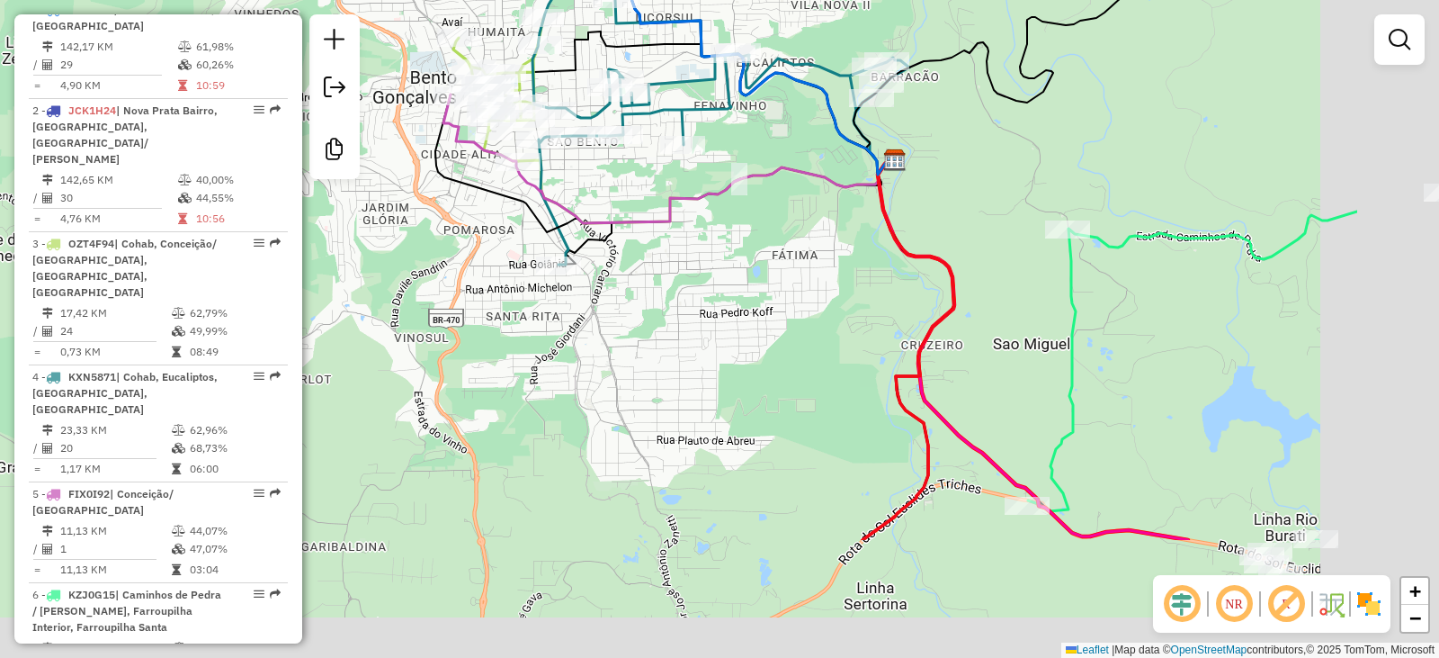
click at [805, 359] on div "Janela de atendimento Grade de atendimento Capacidade Transportadoras Veículos …" at bounding box center [719, 329] width 1439 height 658
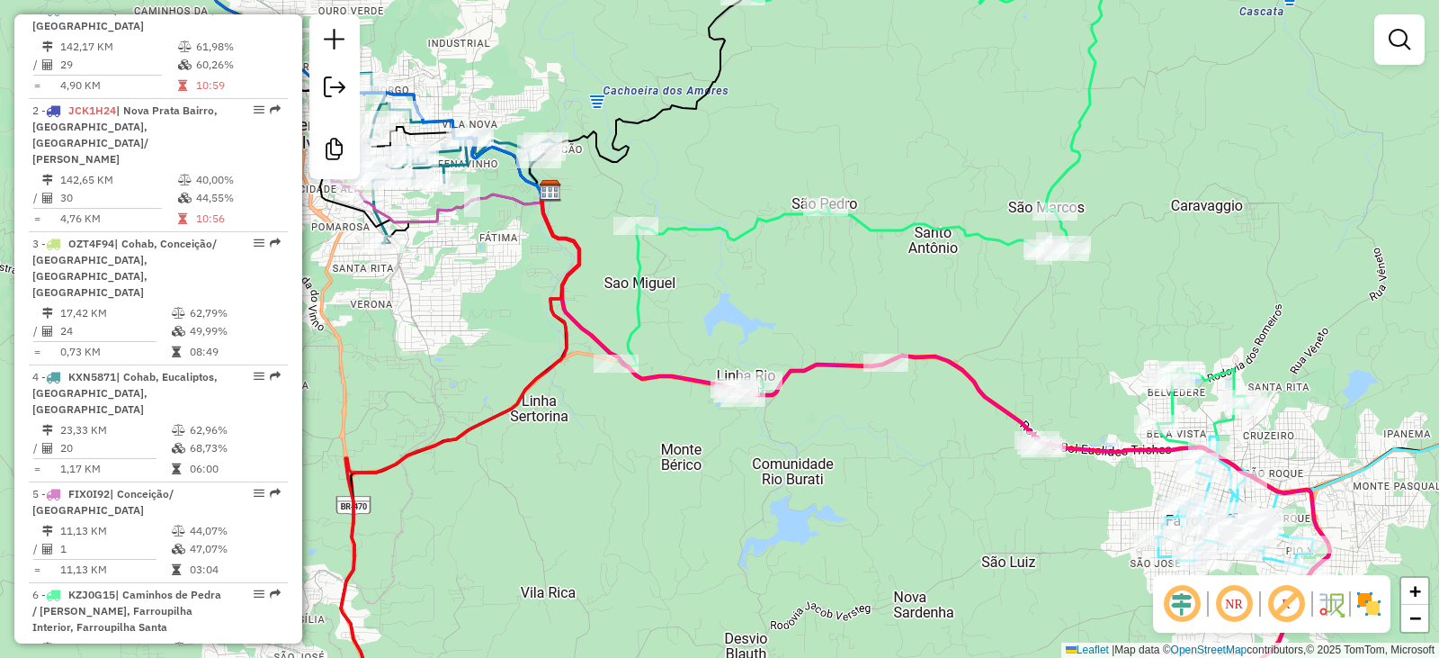
drag, startPoint x: 972, startPoint y: 488, endPoint x: 909, endPoint y: 451, distance: 73.4
click at [909, 451] on div "Janela de atendimento Grade de atendimento Capacidade Transportadoras Veículos …" at bounding box center [719, 329] width 1439 height 658
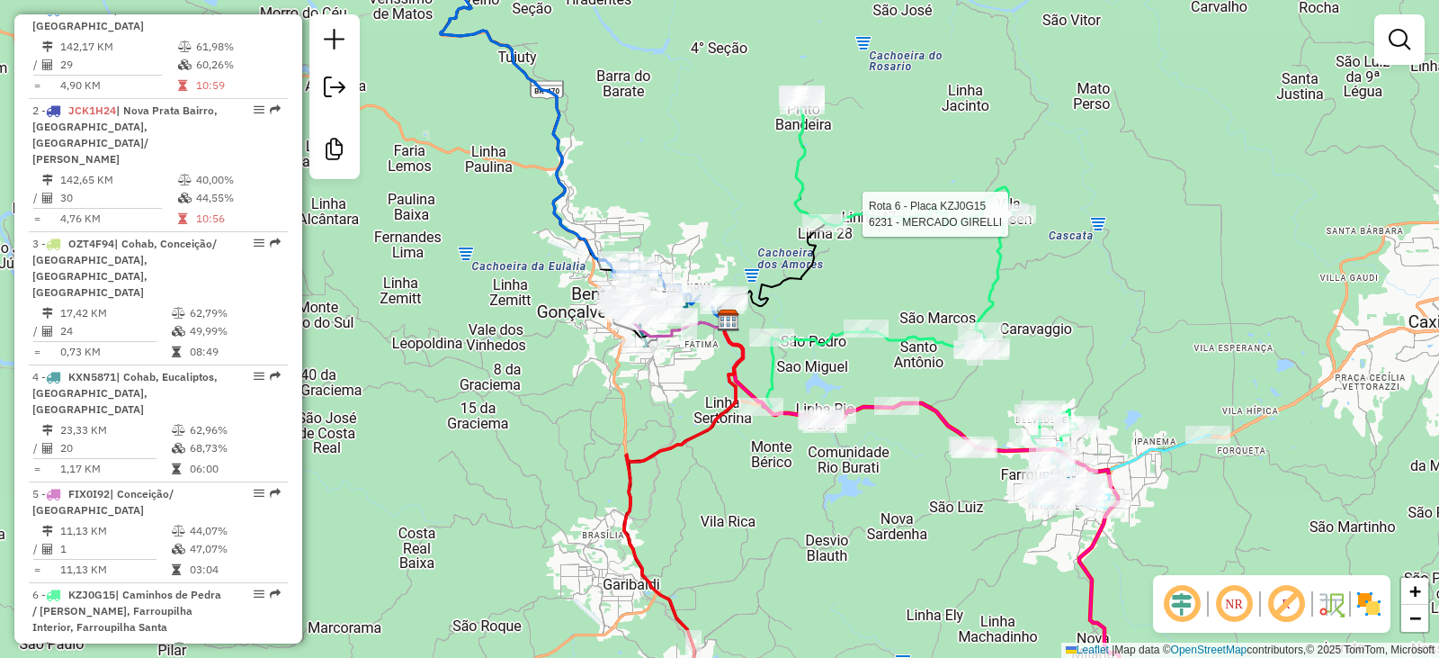
select select "**********"
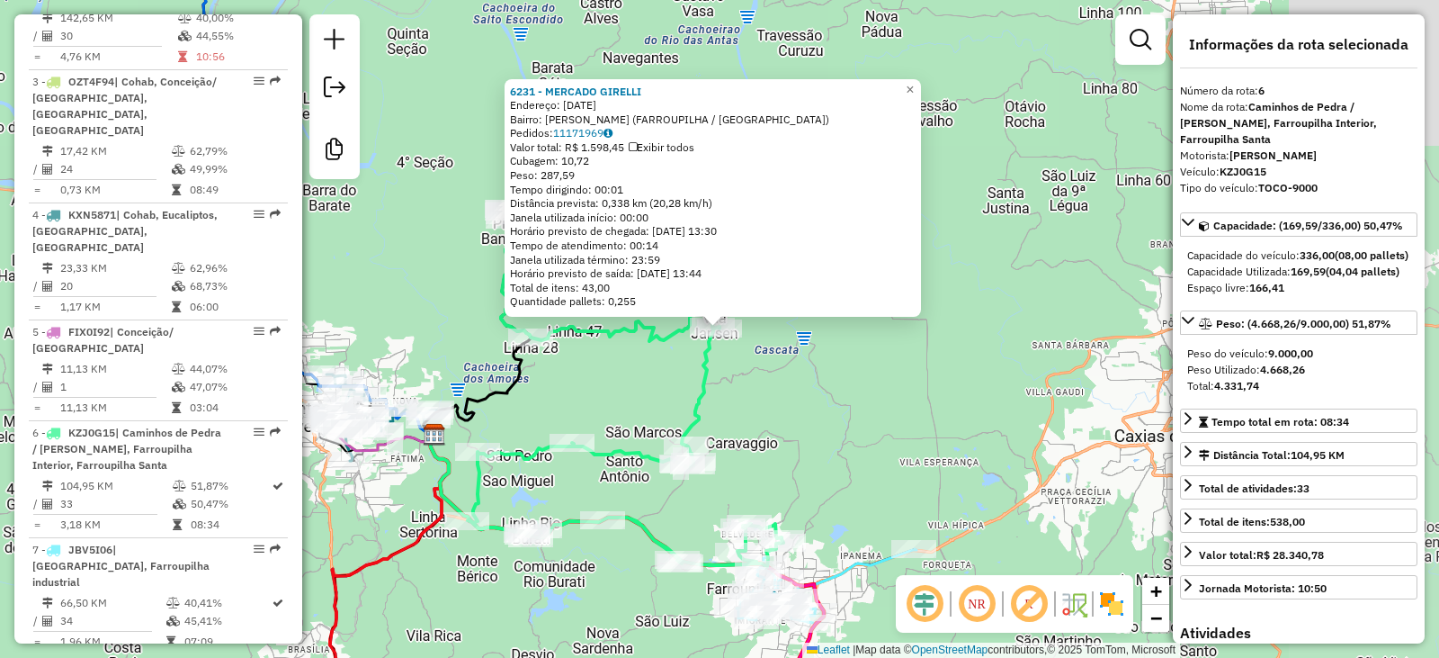
scroll to position [1173, 0]
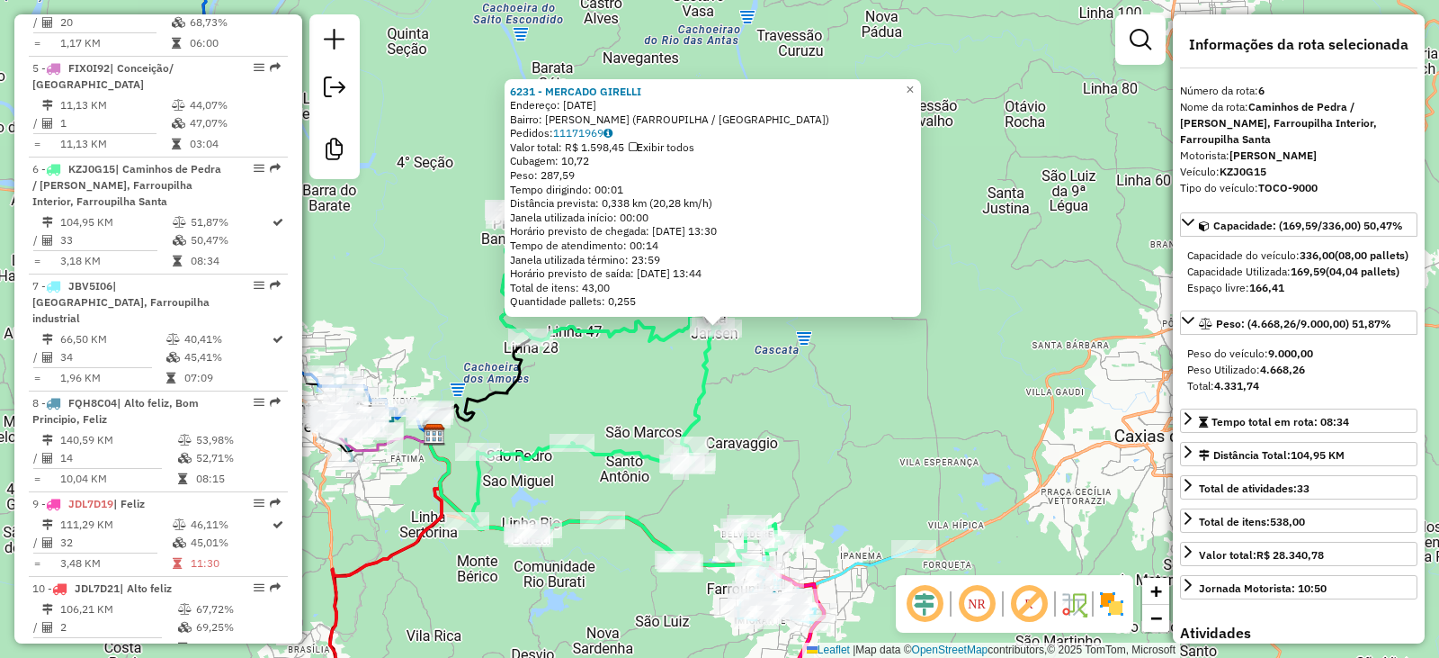
click at [1029, 402] on div "6231 - MERCADO GIRELLI Endereço: [DATE] Bairro: [PERSON_NAME] ([GEOGRAPHIC_DATA…" at bounding box center [719, 329] width 1439 height 658
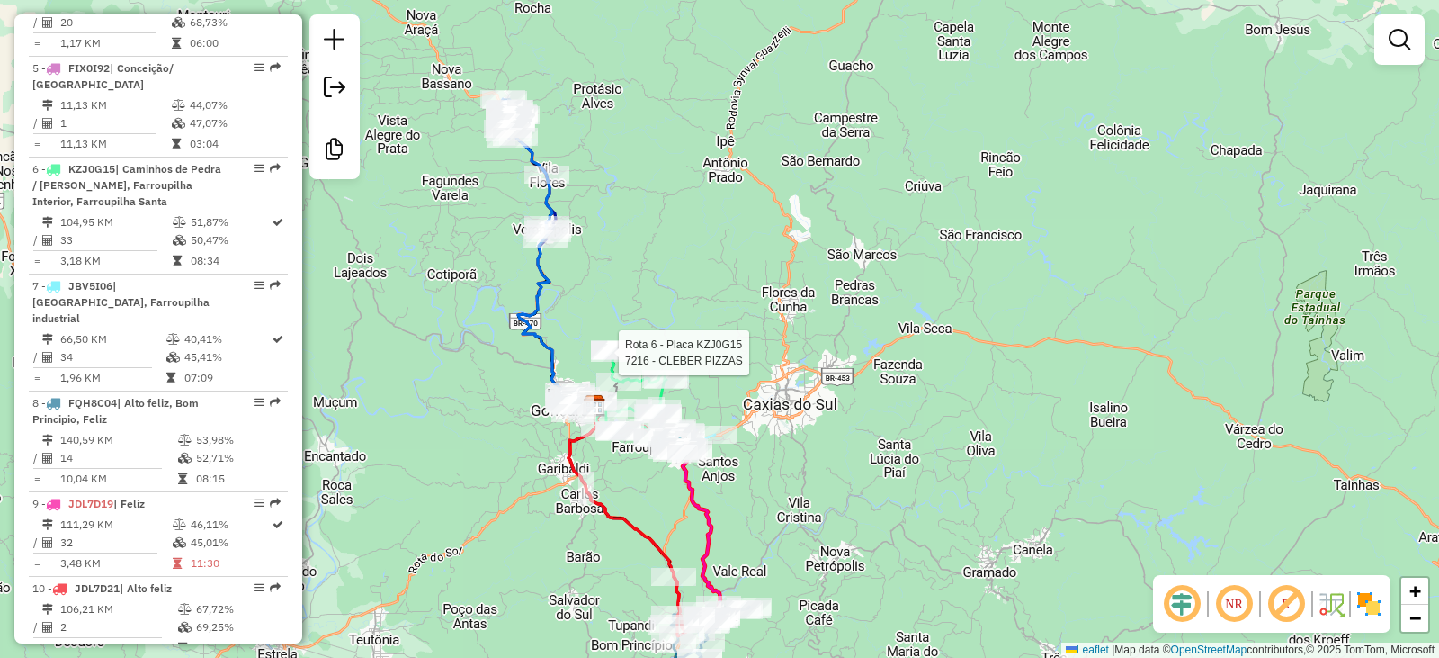
select select "**********"
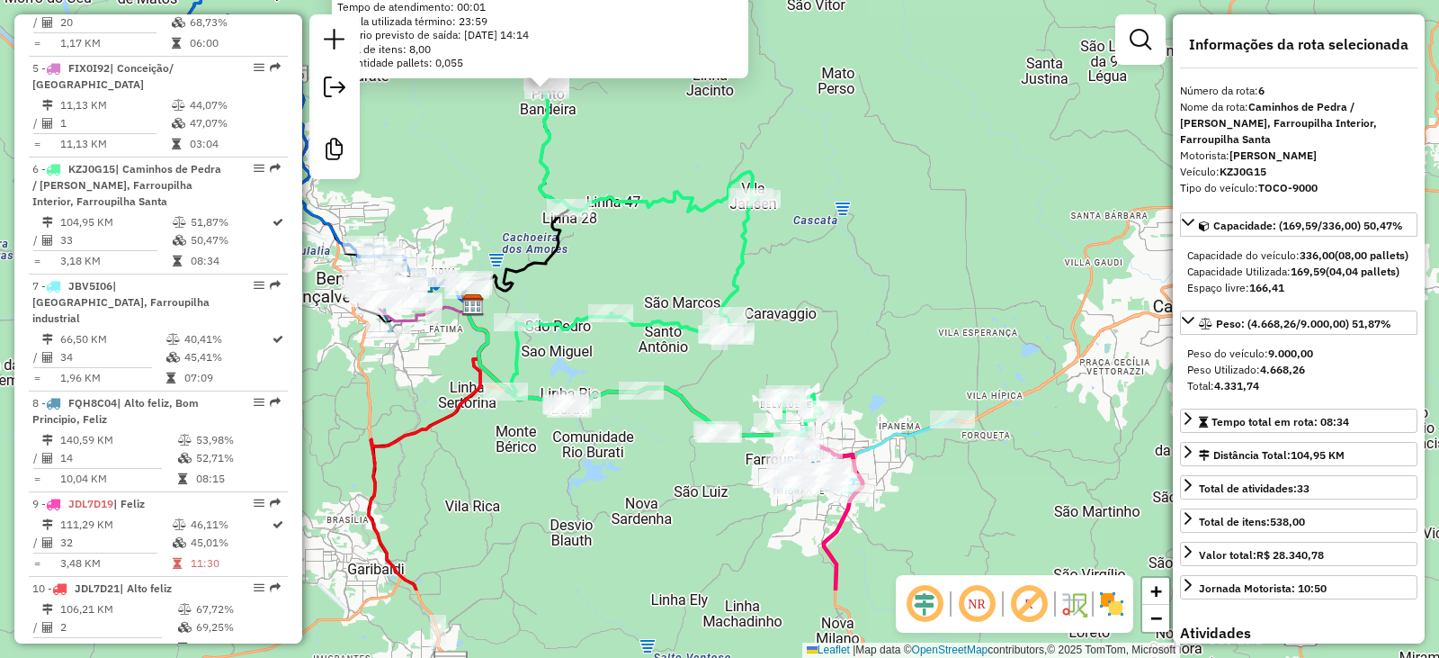
drag, startPoint x: 811, startPoint y: 435, endPoint x: 887, endPoint y: 301, distance: 154.3
click at [887, 301] on div "7216 - CLEBER PIZZAS Endereço: SETE DE SETEMBRO 250 Bairro: [GEOGRAPHIC_DATA] (…" at bounding box center [719, 329] width 1439 height 658
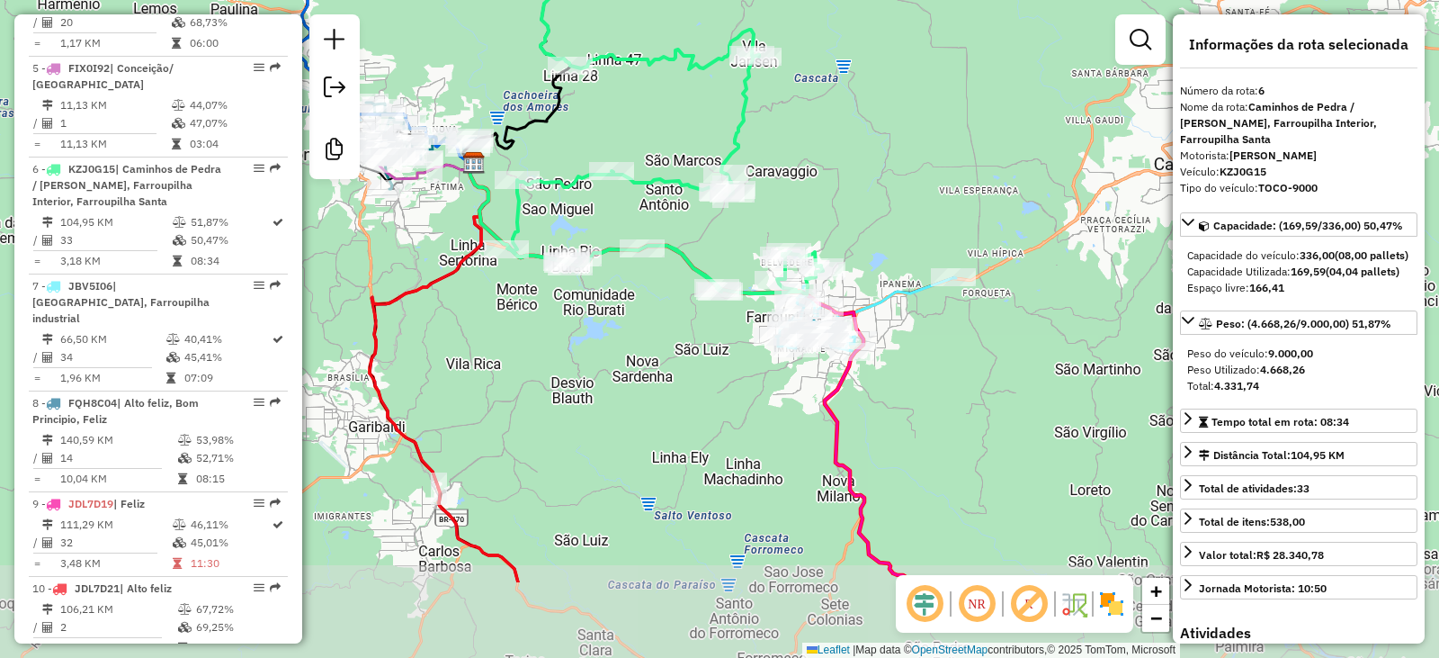
drag, startPoint x: 942, startPoint y: 542, endPoint x: 942, endPoint y: 401, distance: 141.2
click at [942, 401] on div "7216 - CLEBER PIZZAS Endereço: SETE DE SETEMBRO 250 Bairro: [GEOGRAPHIC_DATA] (…" at bounding box center [719, 329] width 1439 height 658
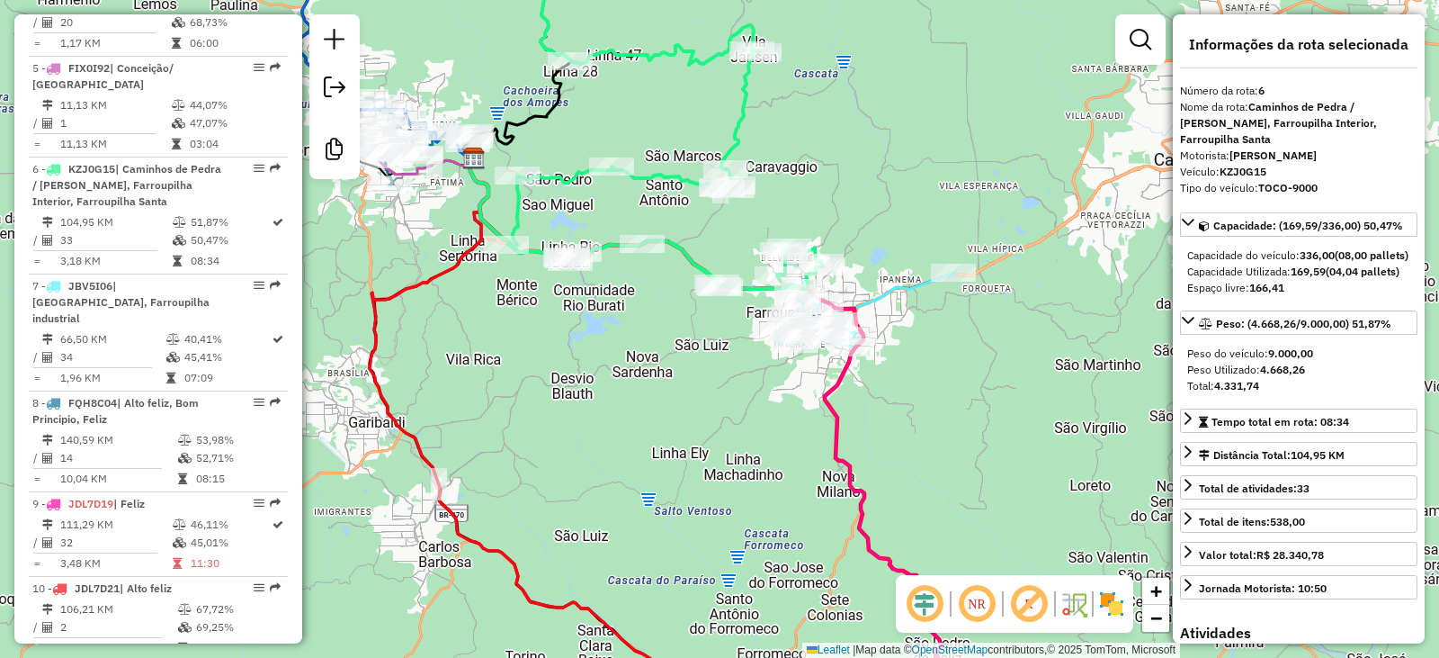
drag, startPoint x: 924, startPoint y: 460, endPoint x: 907, endPoint y: 303, distance: 157.5
click at [907, 303] on div "7216 - CLEBER PIZZAS Endereço: SETE DE SETEMBRO 250 Bairro: [GEOGRAPHIC_DATA] (…" at bounding box center [719, 329] width 1439 height 658
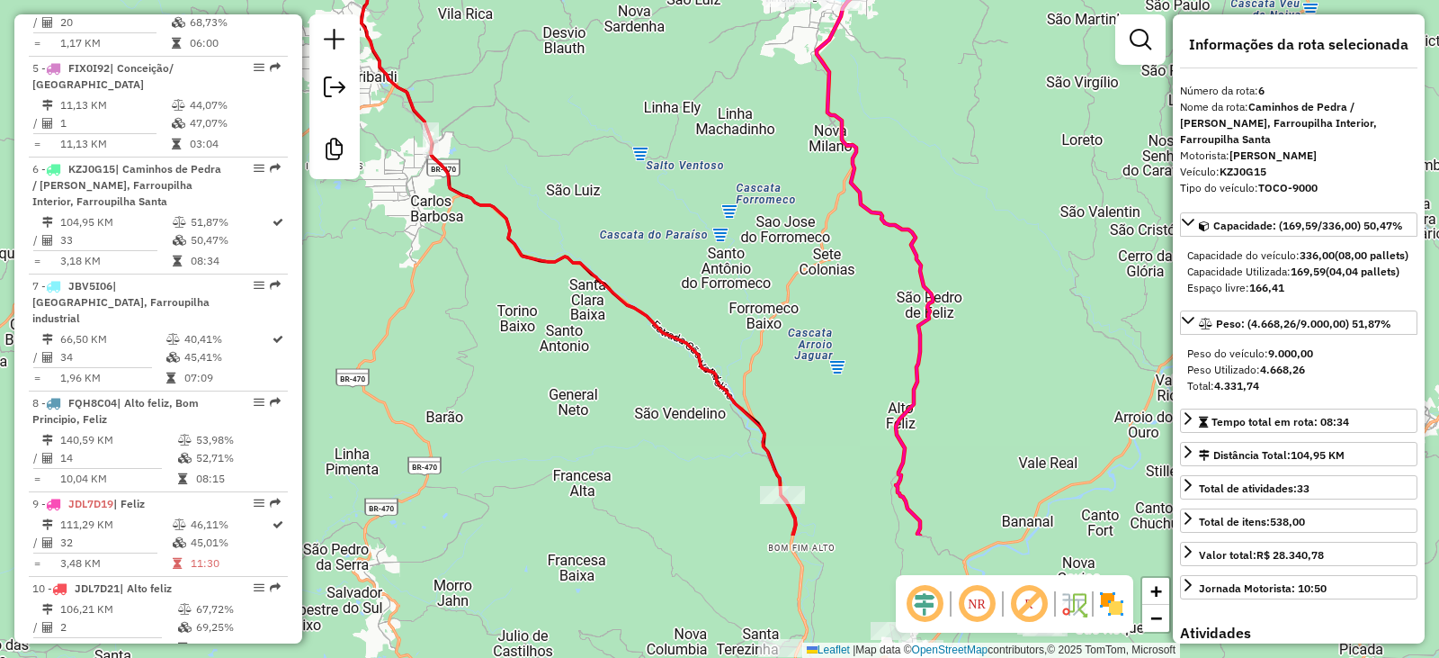
drag, startPoint x: 927, startPoint y: 455, endPoint x: 936, endPoint y: 257, distance: 198.1
click at [936, 257] on div "7216 - CLEBER PIZZAS Endereço: SETE DE SETEMBRO 250 Bairro: [GEOGRAPHIC_DATA] (…" at bounding box center [719, 329] width 1439 height 658
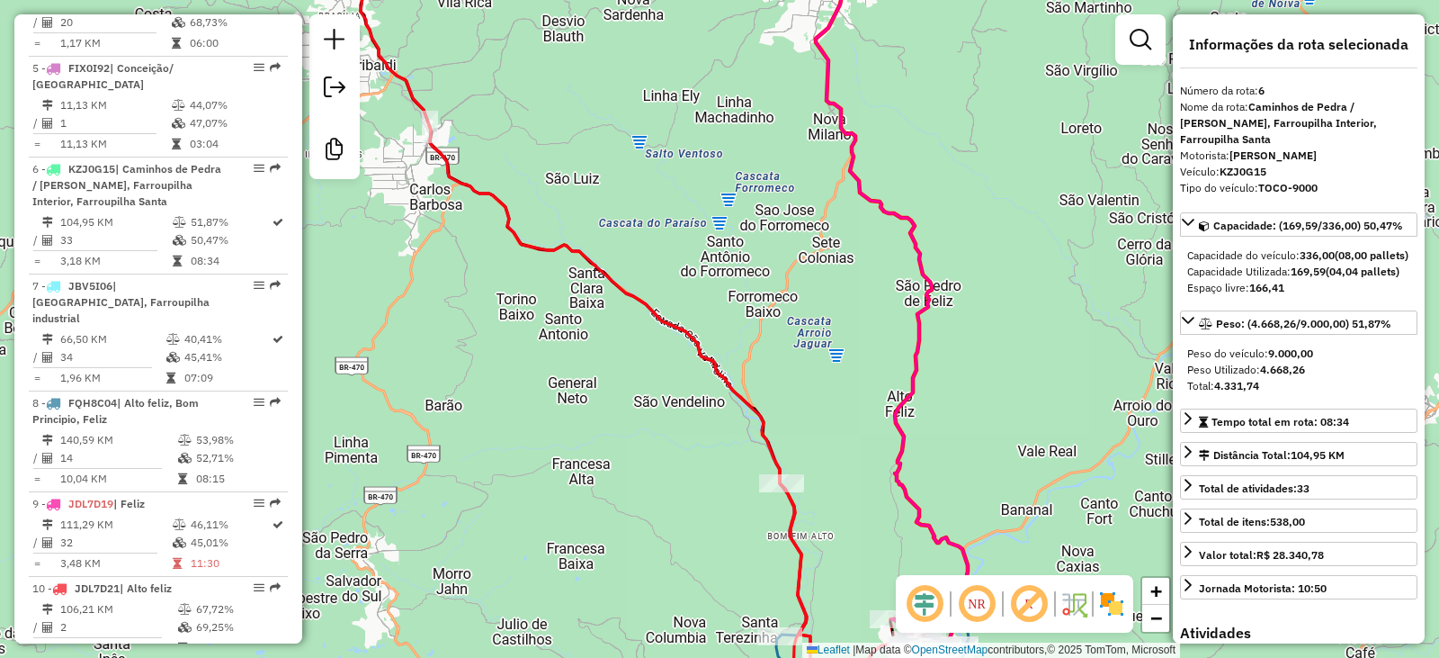
drag, startPoint x: 929, startPoint y: 460, endPoint x: 885, endPoint y: 237, distance: 226.5
click at [885, 237] on div "7216 - CLEBER PIZZAS Endereço: SETE DE SETEMBRO 250 Bairro: [GEOGRAPHIC_DATA] (…" at bounding box center [719, 329] width 1439 height 658
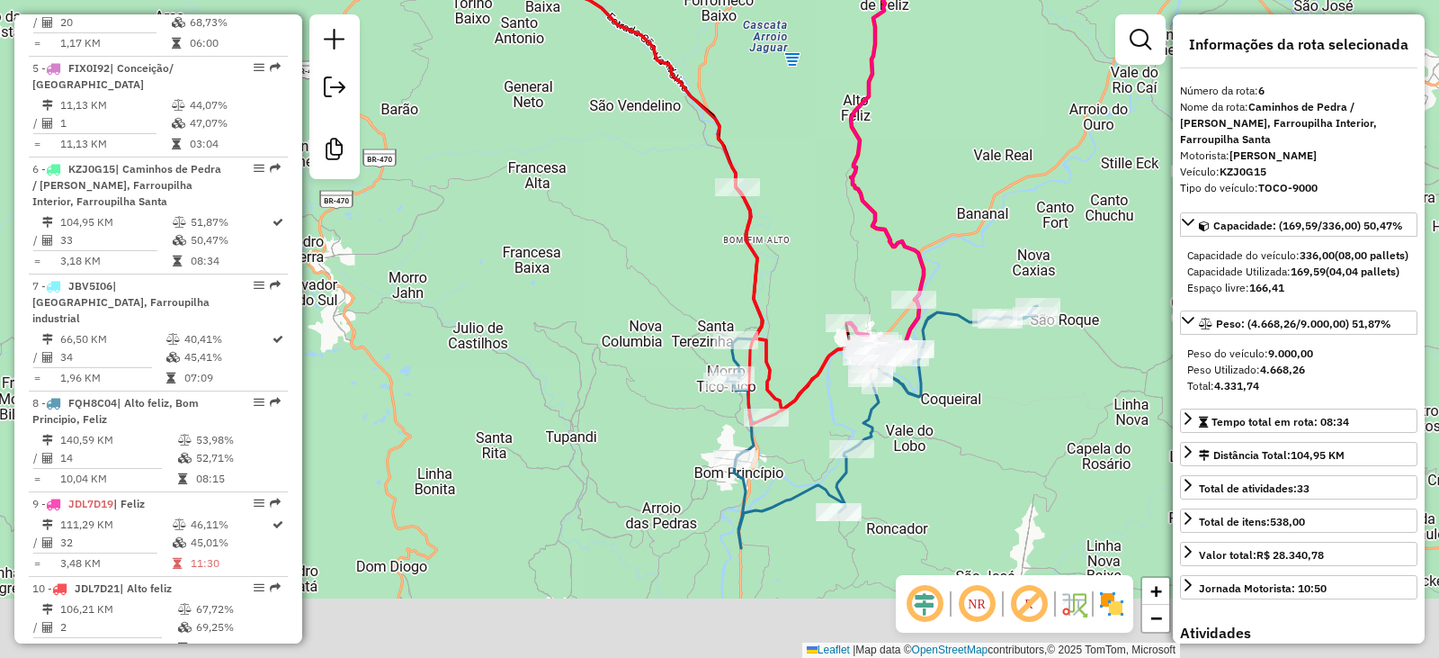
drag, startPoint x: 939, startPoint y: 506, endPoint x: 909, endPoint y: 344, distance: 165.7
click at [909, 344] on div "7216 - CLEBER PIZZAS Endereço: SETE DE SETEMBRO 250 Bairro: [GEOGRAPHIC_DATA] (…" at bounding box center [719, 329] width 1439 height 658
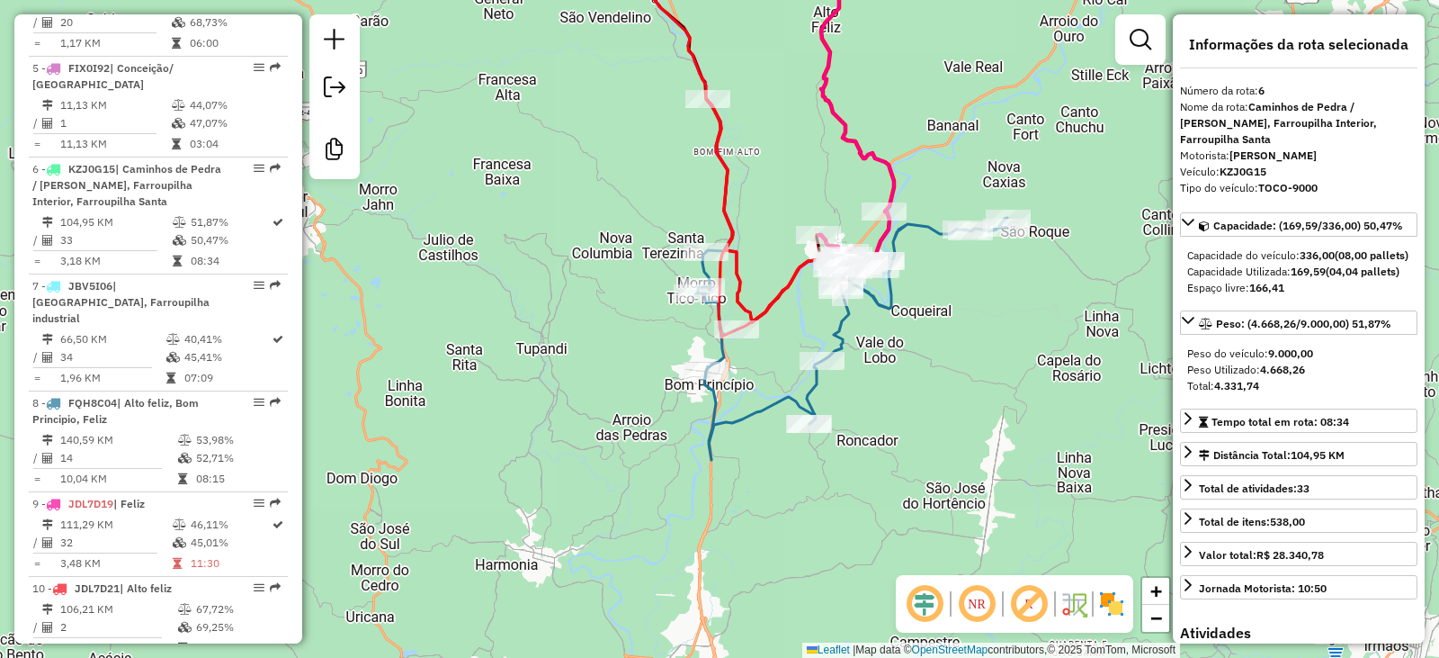
drag, startPoint x: 907, startPoint y: 437, endPoint x: 864, endPoint y: 230, distance: 211.4
click at [864, 230] on div "7216 - CLEBER PIZZAS Endereço: SETE DE SETEMBRO 250 Bairro: [GEOGRAPHIC_DATA] (…" at bounding box center [719, 329] width 1439 height 658
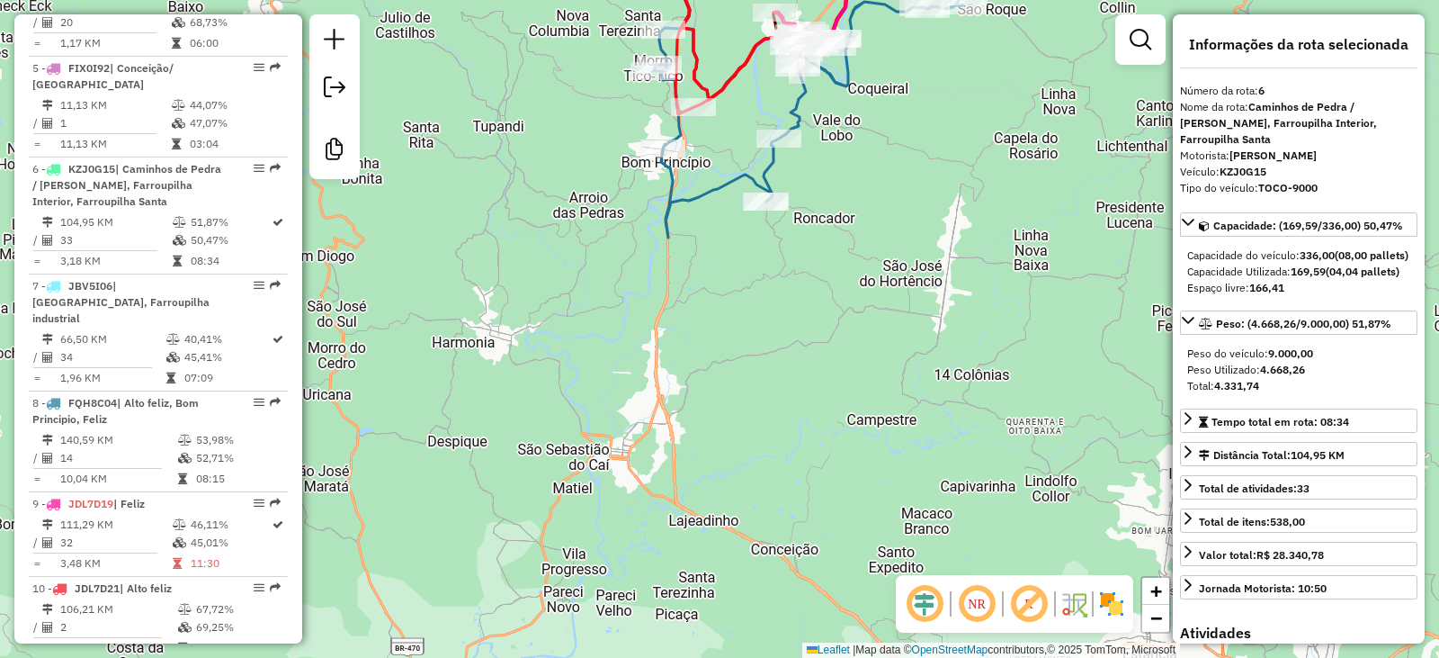
drag, startPoint x: 857, startPoint y: 434, endPoint x: 804, endPoint y: 193, distance: 246.9
click at [806, 197] on div "7216 - CLEBER PIZZAS Endereço: SETE DE SETEMBRO 250 Bairro: [GEOGRAPHIC_DATA] (…" at bounding box center [719, 329] width 1439 height 658
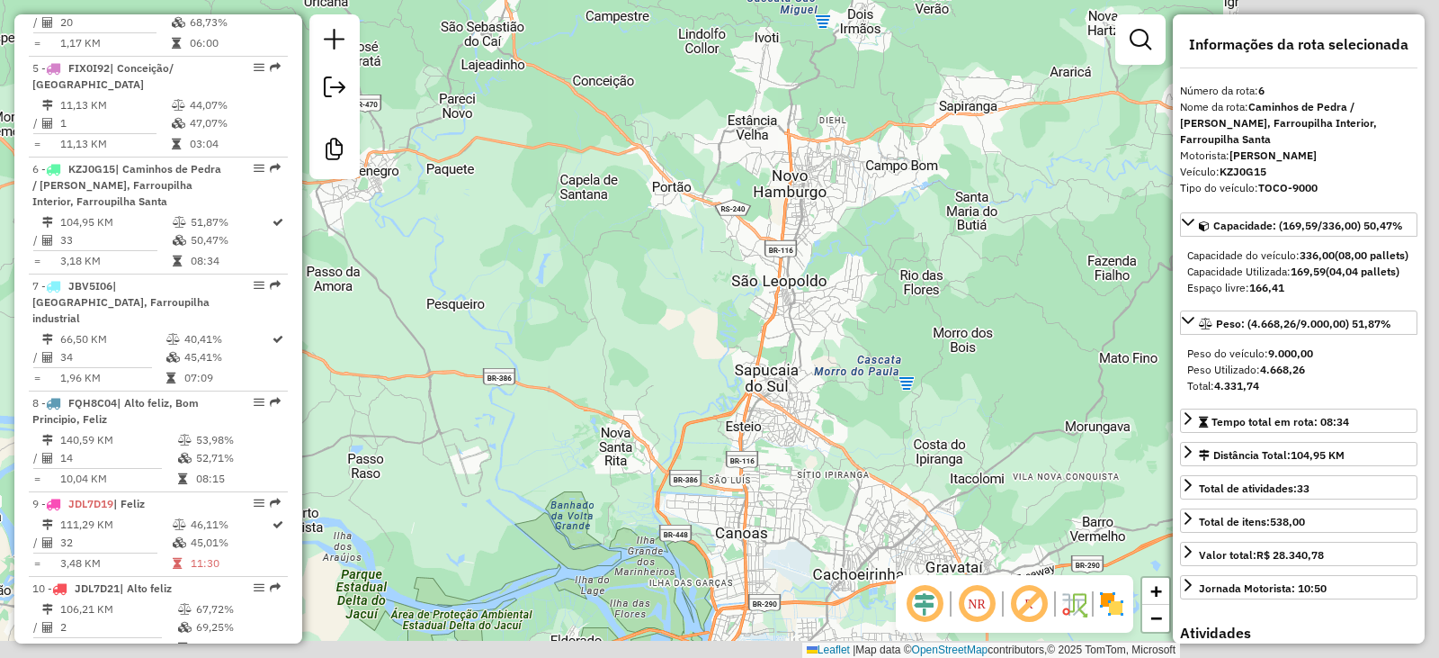
drag, startPoint x: 943, startPoint y: 433, endPoint x: 737, endPoint y: 212, distance: 301.7
click at [737, 212] on div "7216 - CLEBER PIZZAS Endereço: SETE DE SETEMBRO 250 Bairro: [GEOGRAPHIC_DATA] (…" at bounding box center [719, 329] width 1439 height 658
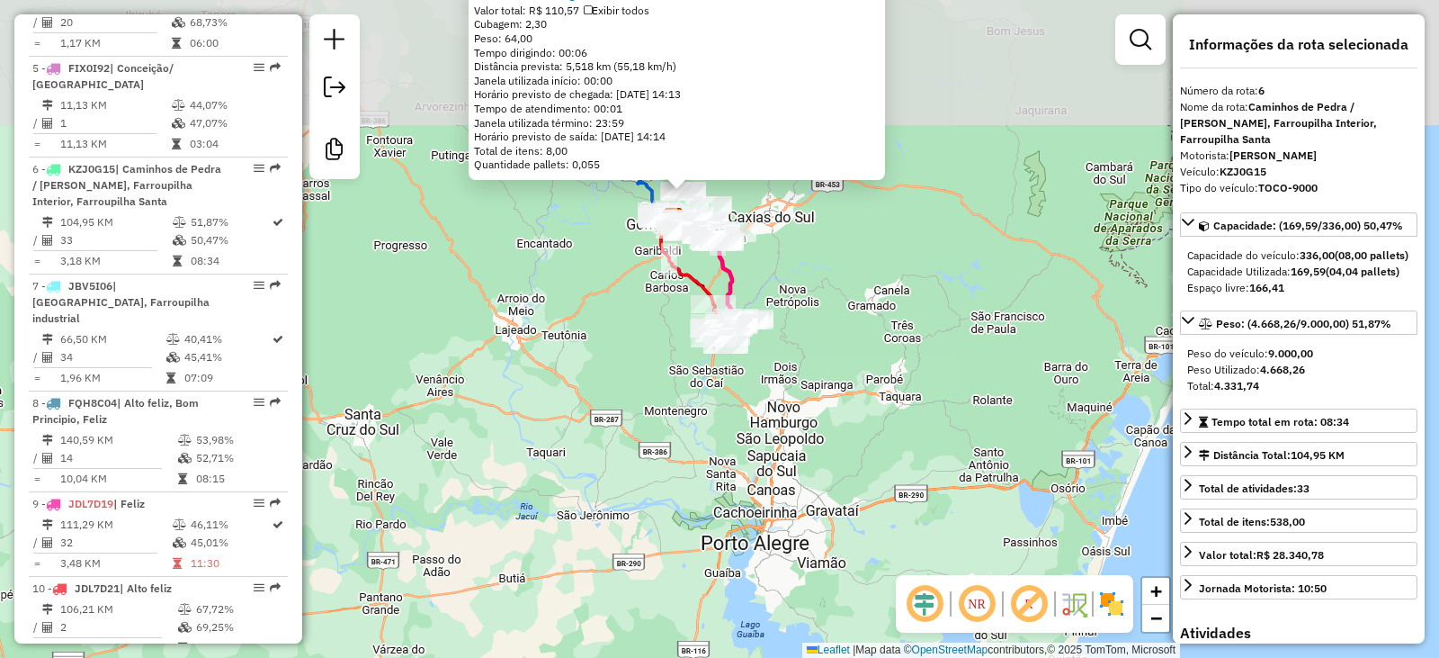
drag, startPoint x: 703, startPoint y: 277, endPoint x: 731, endPoint y: 470, distance: 194.7
click at [731, 470] on div "7216 - CLEBER PIZZAS Endereço: SETE DE SETEMBRO 250 Bairro: [GEOGRAPHIC_DATA] (…" at bounding box center [719, 329] width 1439 height 658
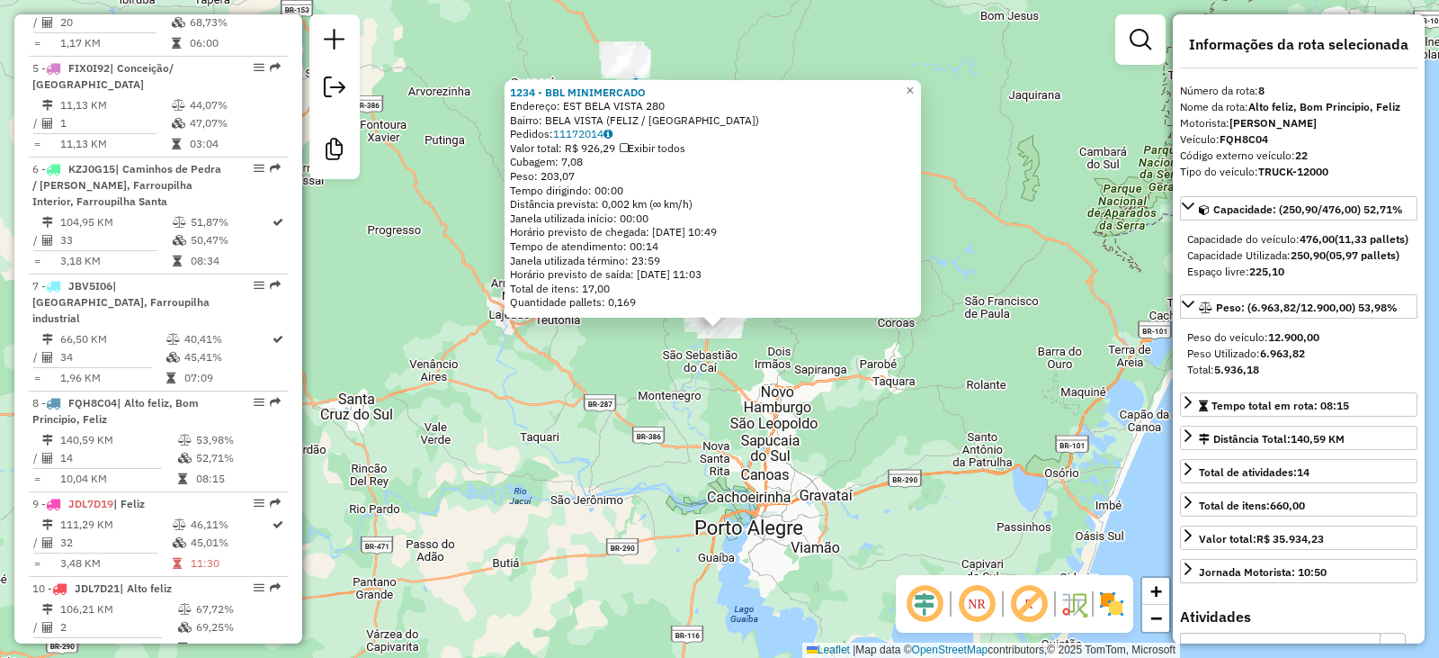
click at [614, 435] on div "1234 - BBL MINIMERCADO Endereço: EST BELA VISTA 280 Bairro: [GEOGRAPHIC_DATA] (…" at bounding box center [719, 329] width 1439 height 658
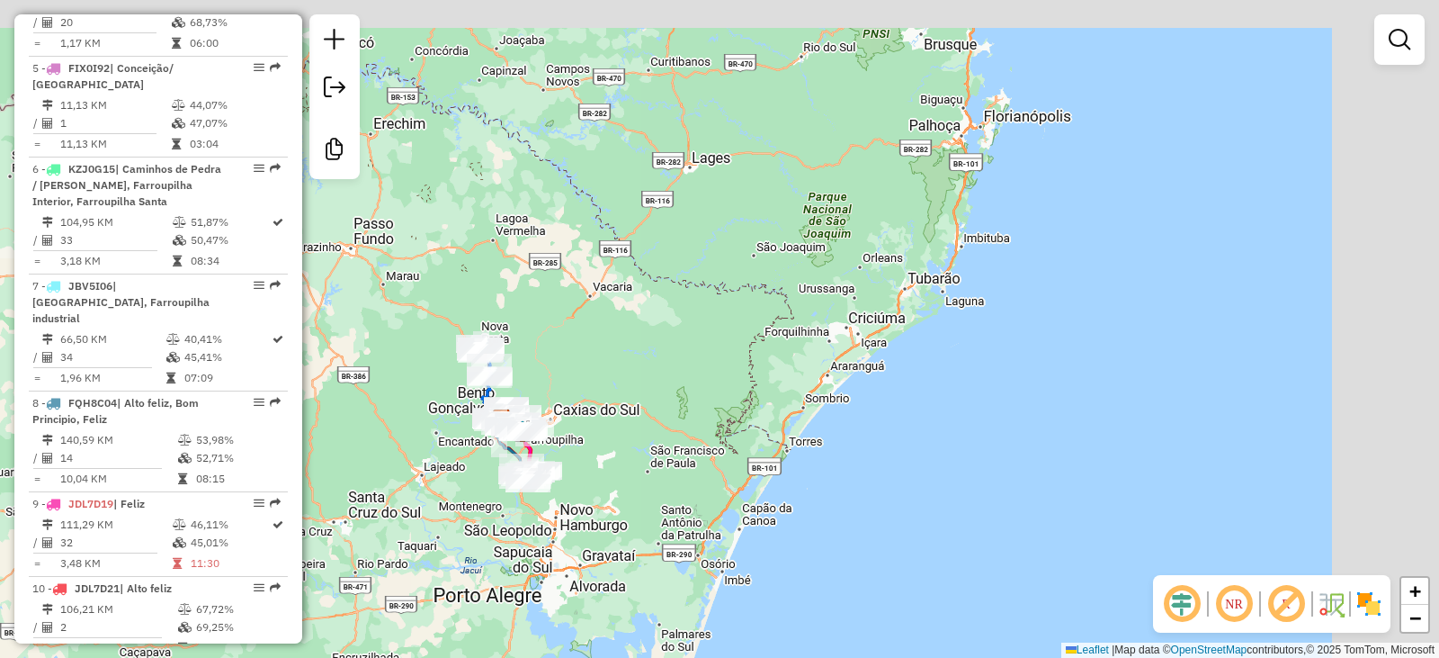
drag, startPoint x: 731, startPoint y: 454, endPoint x: 592, endPoint y: 561, distance: 175.8
click at [592, 560] on div "Janela de atendimento Grade de atendimento Capacidade Transportadoras Veículos …" at bounding box center [719, 329] width 1439 height 658
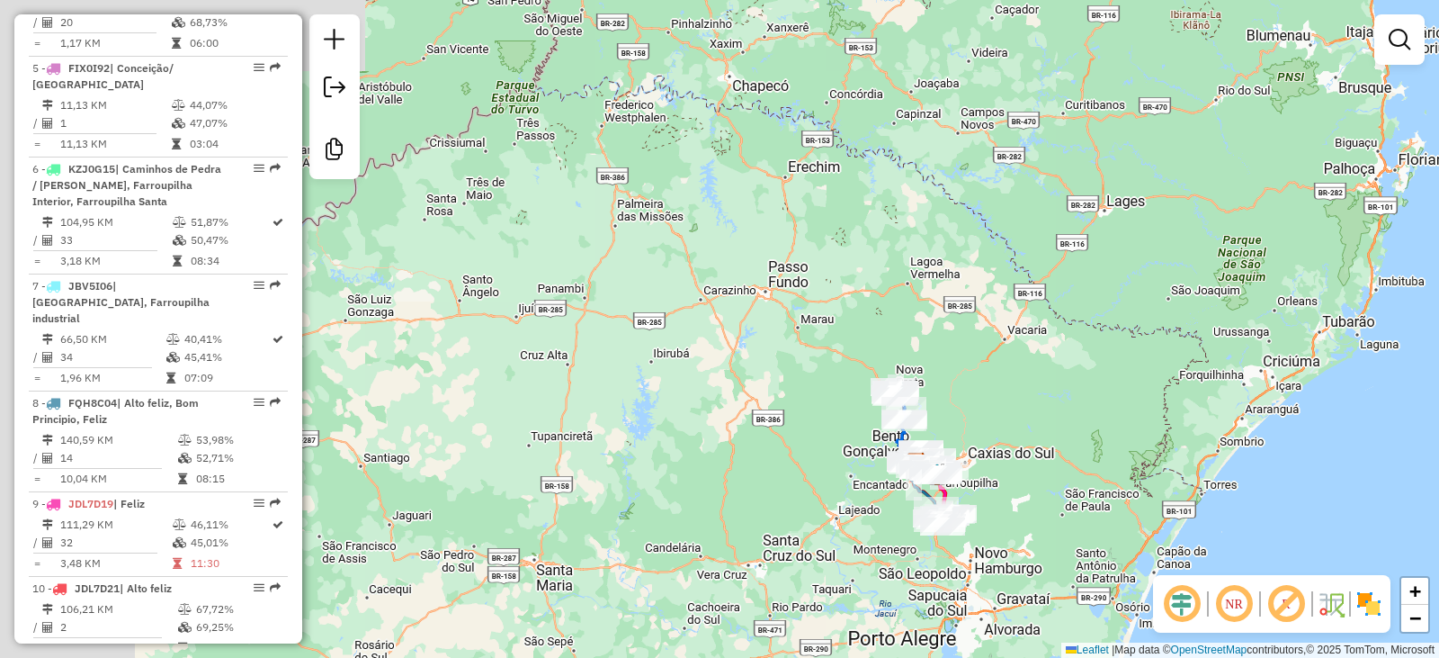
drag, startPoint x: 617, startPoint y: 253, endPoint x: 1031, endPoint y: 289, distance: 415.4
click at [1031, 289] on div "Janela de atendimento Grade de atendimento Capacidade Transportadoras Veículos …" at bounding box center [719, 329] width 1439 height 658
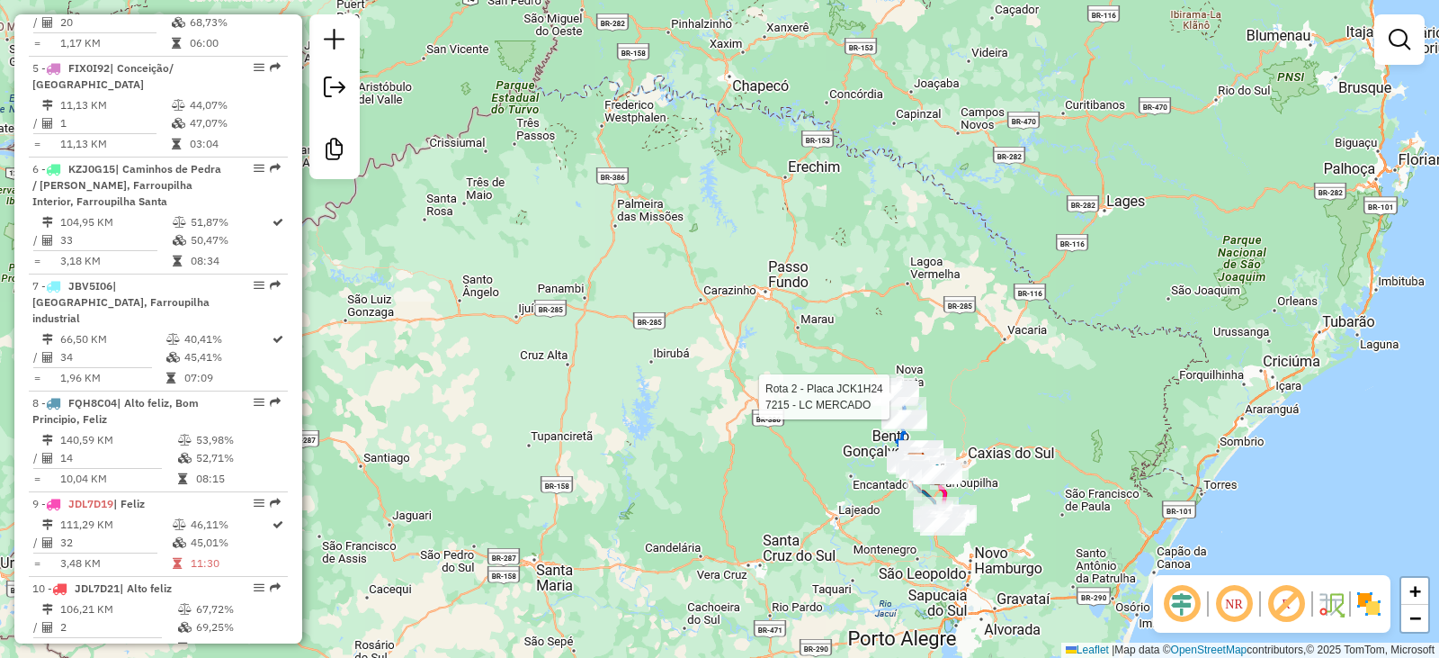
select select "**********"
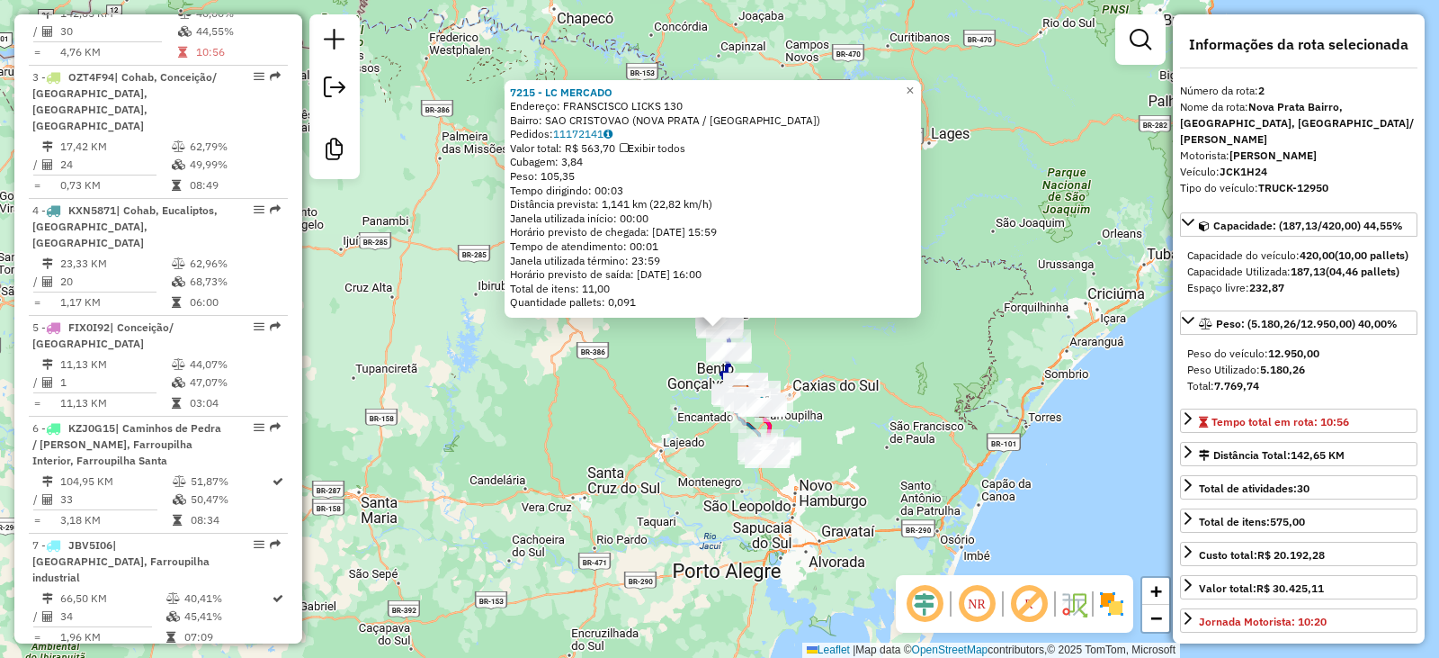
scroll to position [848, 0]
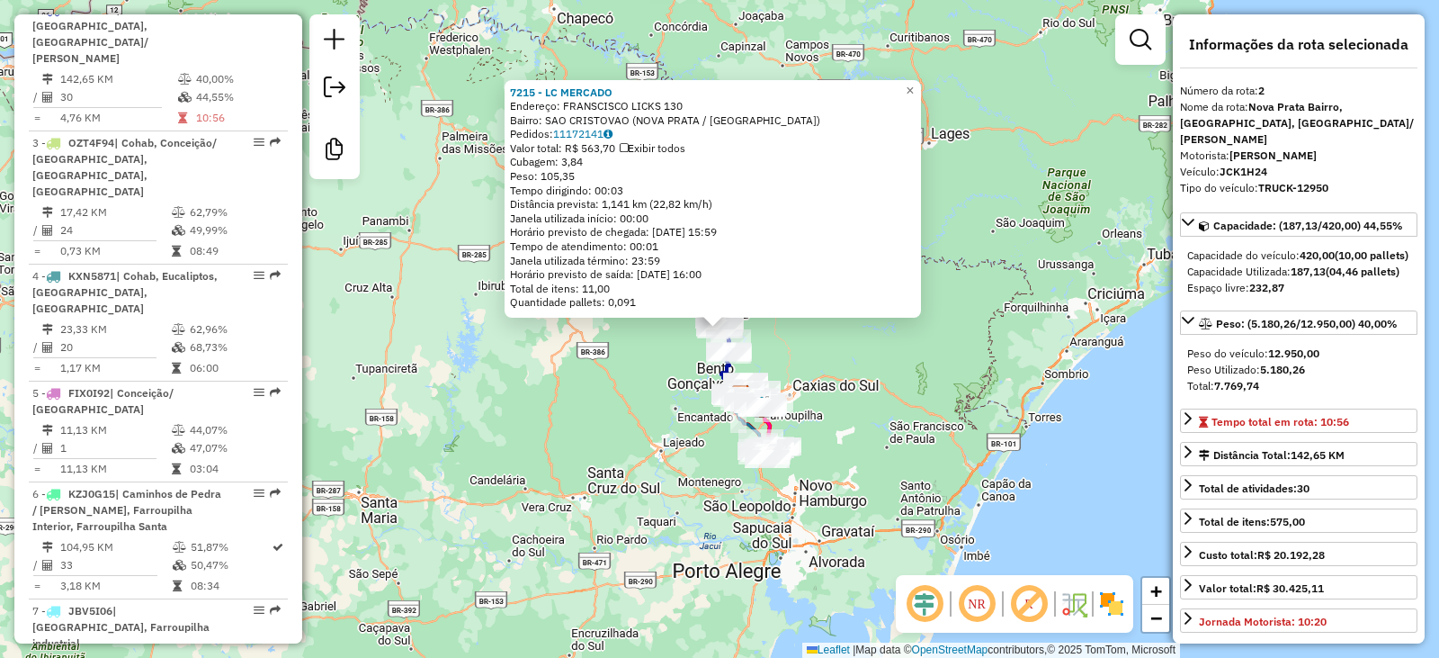
click at [943, 408] on div "Rota 7 - Placa JBV5I06 1476 - REST KILOMANIA 7215 - LC MERCADO Endereço: FRANSC…" at bounding box center [719, 329] width 1439 height 658
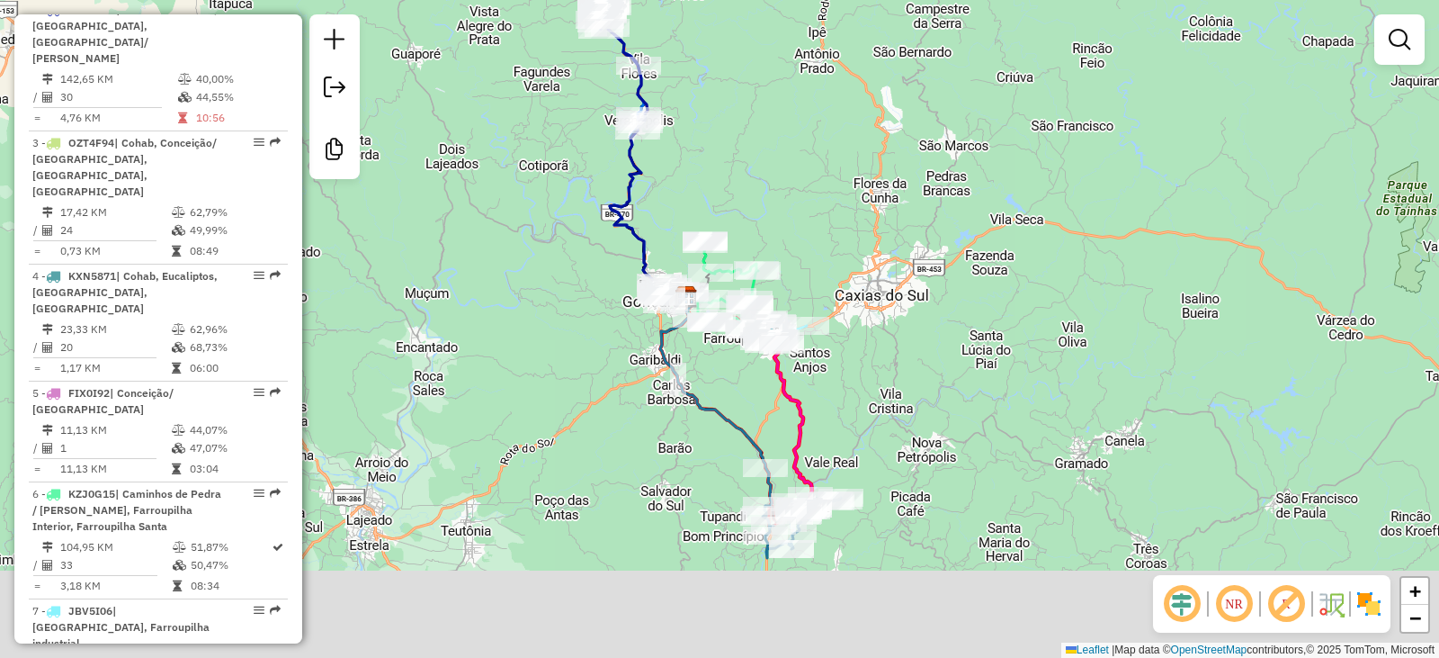
drag, startPoint x: 820, startPoint y: 448, endPoint x: 901, endPoint y: 310, distance: 160.1
click at [901, 310] on div "Janela de atendimento Grade de atendimento Capacidade Transportadoras Veículos …" at bounding box center [719, 329] width 1439 height 658
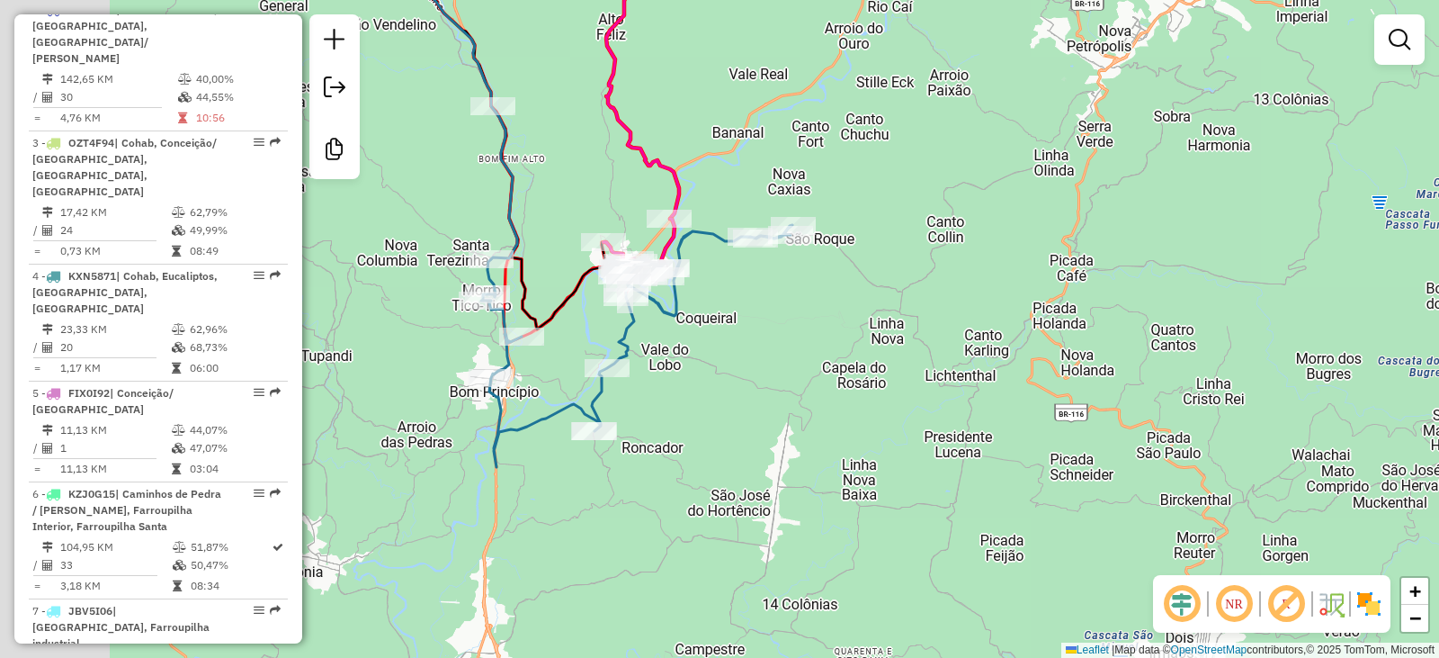
drag, startPoint x: 820, startPoint y: 453, endPoint x: 861, endPoint y: 444, distance: 42.3
click at [861, 444] on div "Janela de atendimento Grade de atendimento Capacidade Transportadoras Veículos …" at bounding box center [719, 329] width 1439 height 658
